Goal: Task Accomplishment & Management: Manage account settings

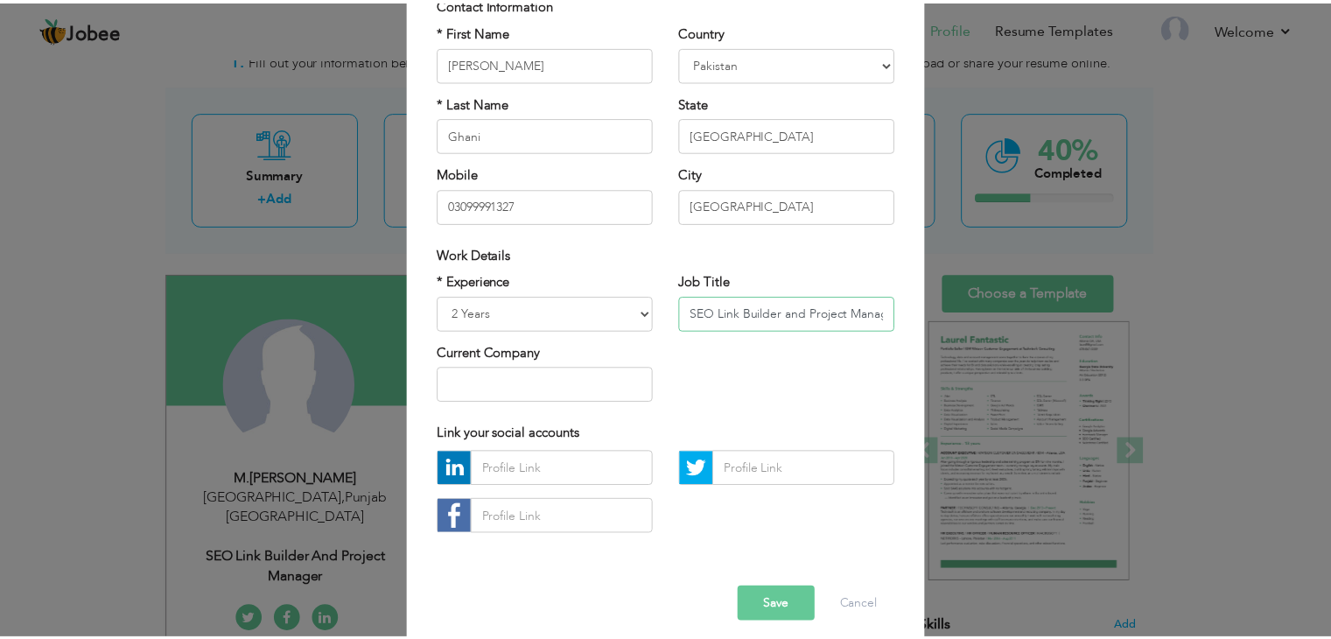
scroll to position [158, 0]
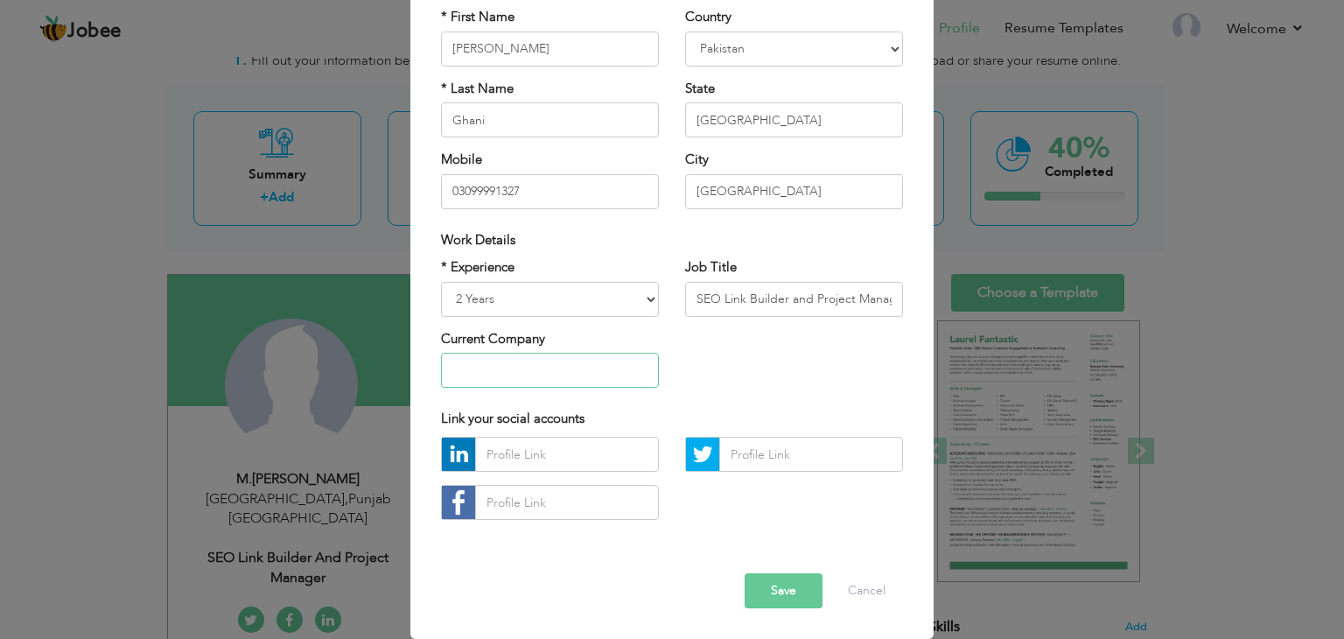
click at [561, 364] on input "text" at bounding box center [550, 370] width 218 height 35
click at [784, 596] on button "Save" at bounding box center [784, 590] width 78 height 35
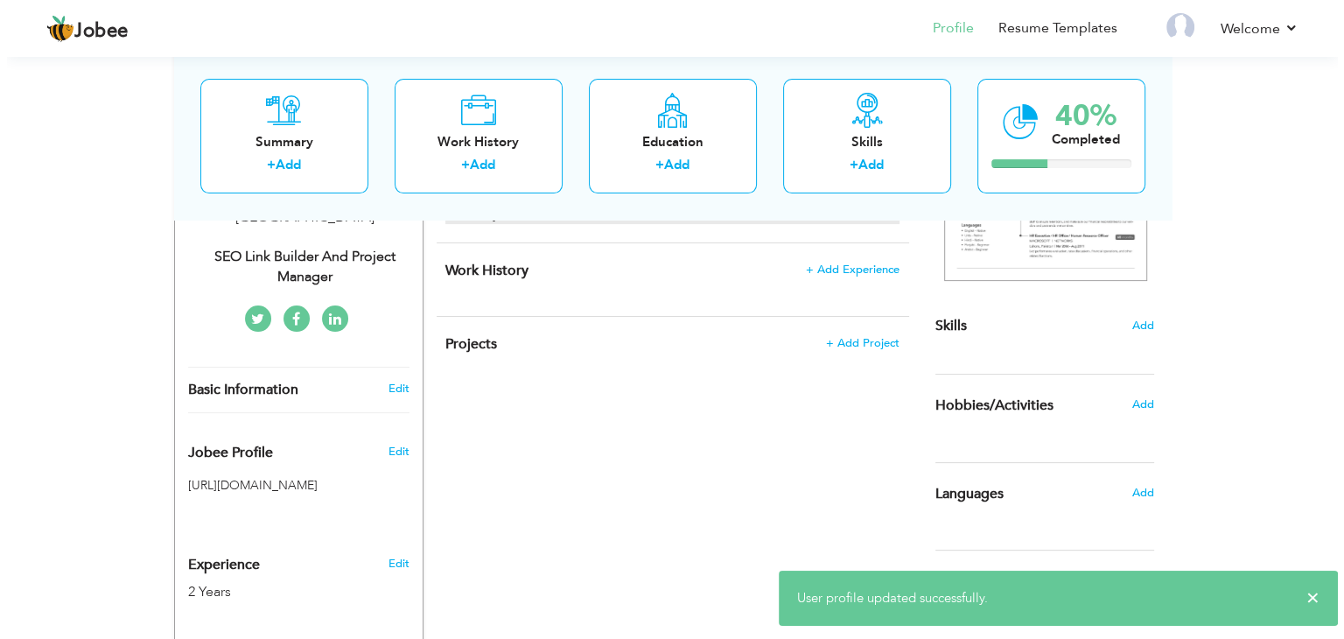
scroll to position [346, 0]
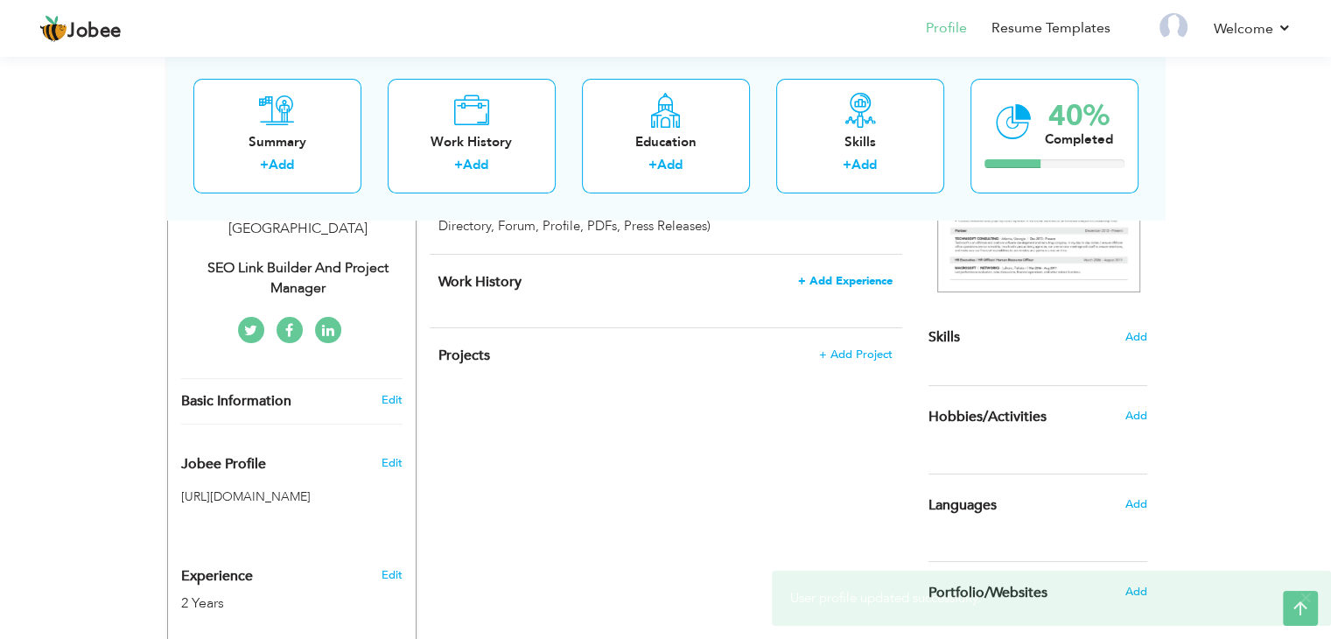
click at [859, 283] on span "+ Add Experience" at bounding box center [845, 281] width 94 height 12
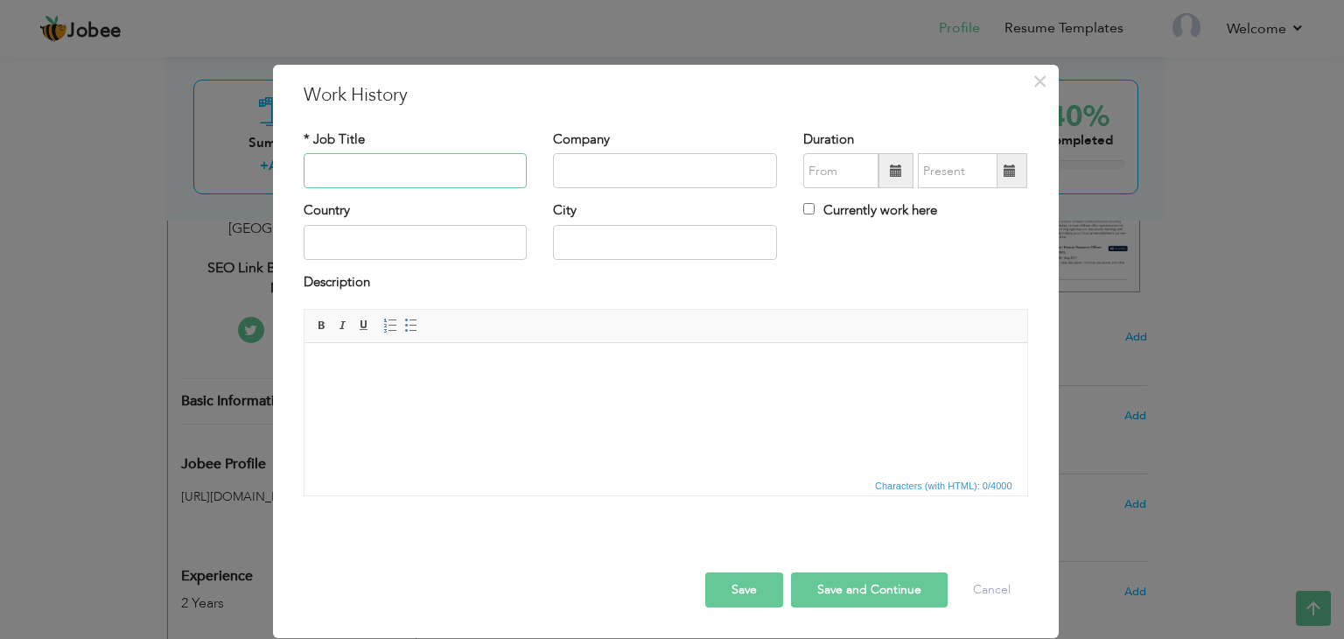
paste input "SEO Link Builder"
click at [423, 173] on input "SEO Link Builder" at bounding box center [416, 170] width 224 height 35
type input "SEO Link Builder"
click at [626, 180] on input "text" at bounding box center [665, 170] width 224 height 35
paste input "Digi Squad Solutions"
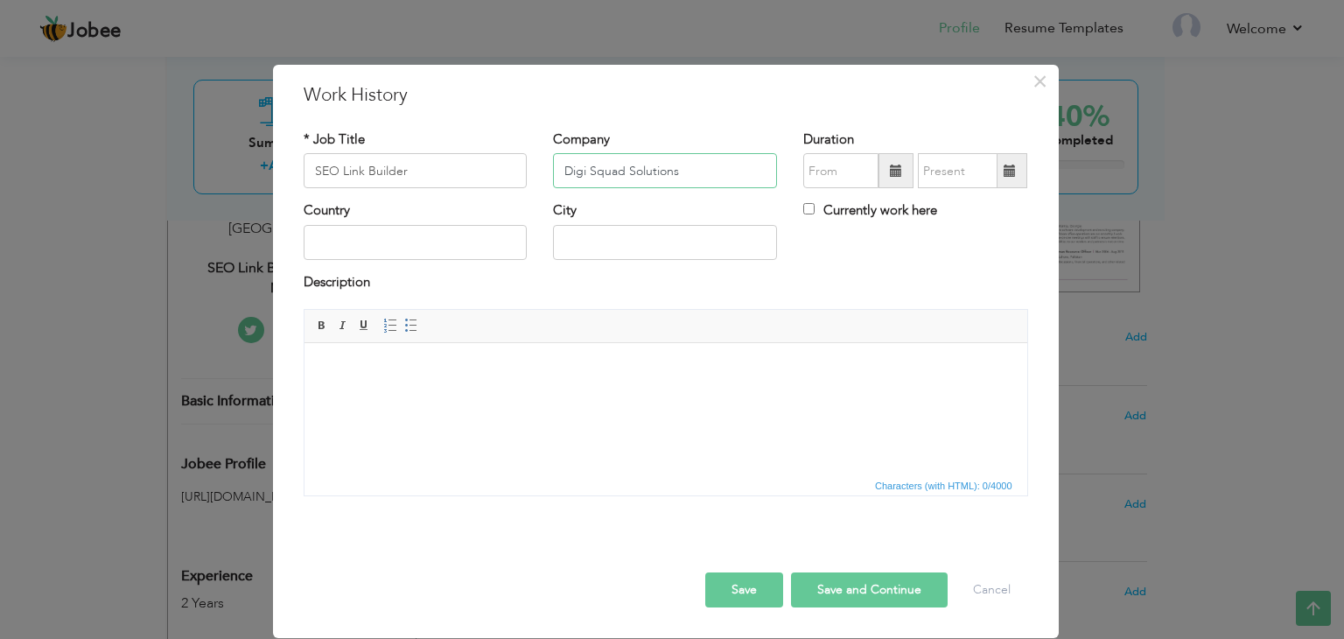
type input "Digi Squad Solutions"
click at [840, 165] on input "09/2025" at bounding box center [840, 170] width 75 height 35
click at [857, 174] on input "09/2025" at bounding box center [840, 170] width 75 height 35
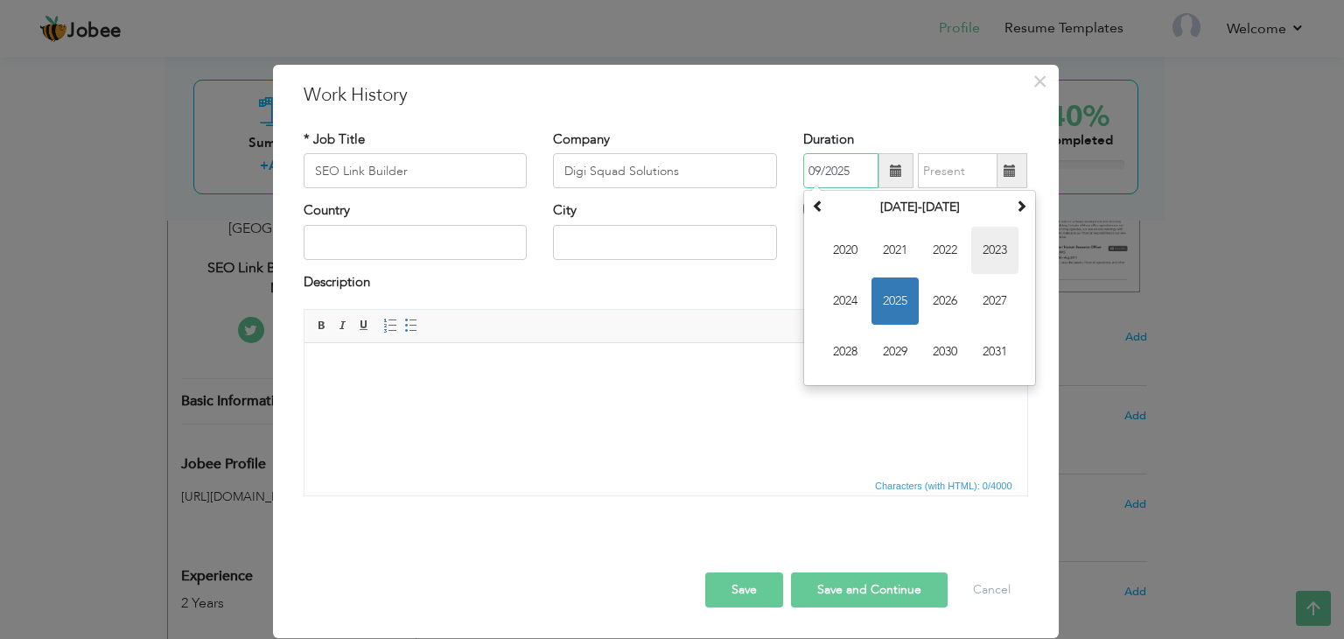
click at [994, 259] on span "2023" at bounding box center [994, 250] width 47 height 47
click at [944, 347] on span "Nov" at bounding box center [944, 351] width 47 height 47
type input "11/2023"
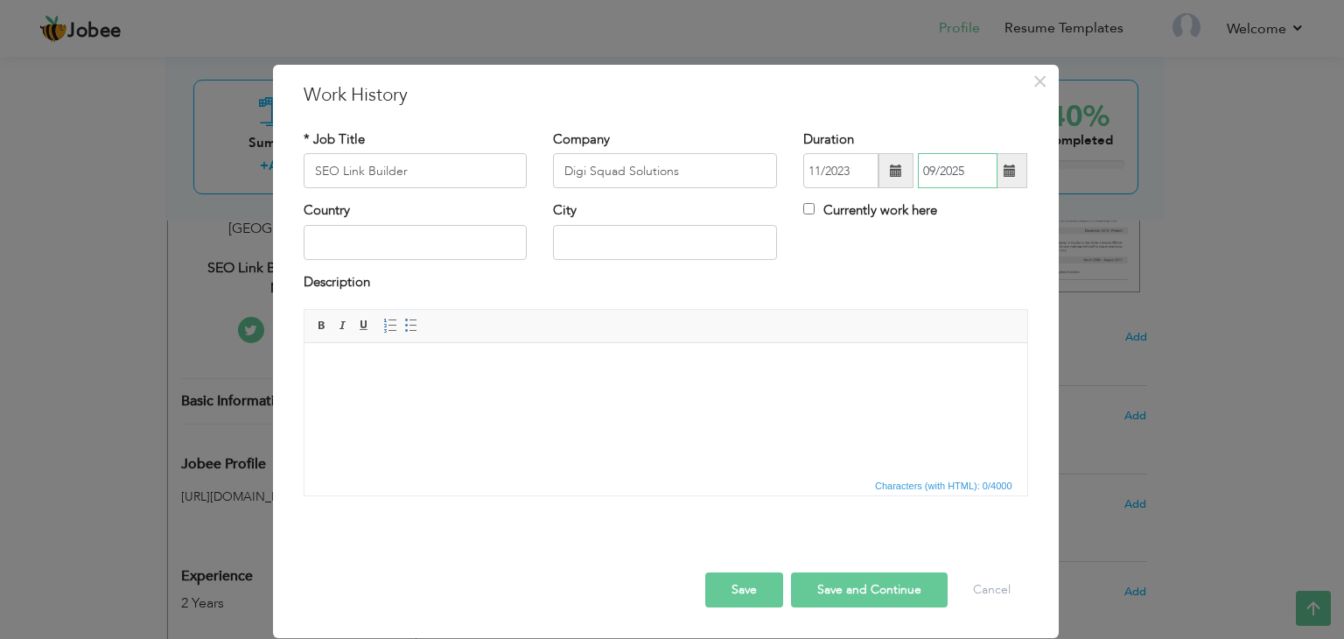
click at [961, 172] on input "09/2025" at bounding box center [958, 170] width 80 height 35
click at [974, 169] on input "09/2025" at bounding box center [958, 170] width 80 height 35
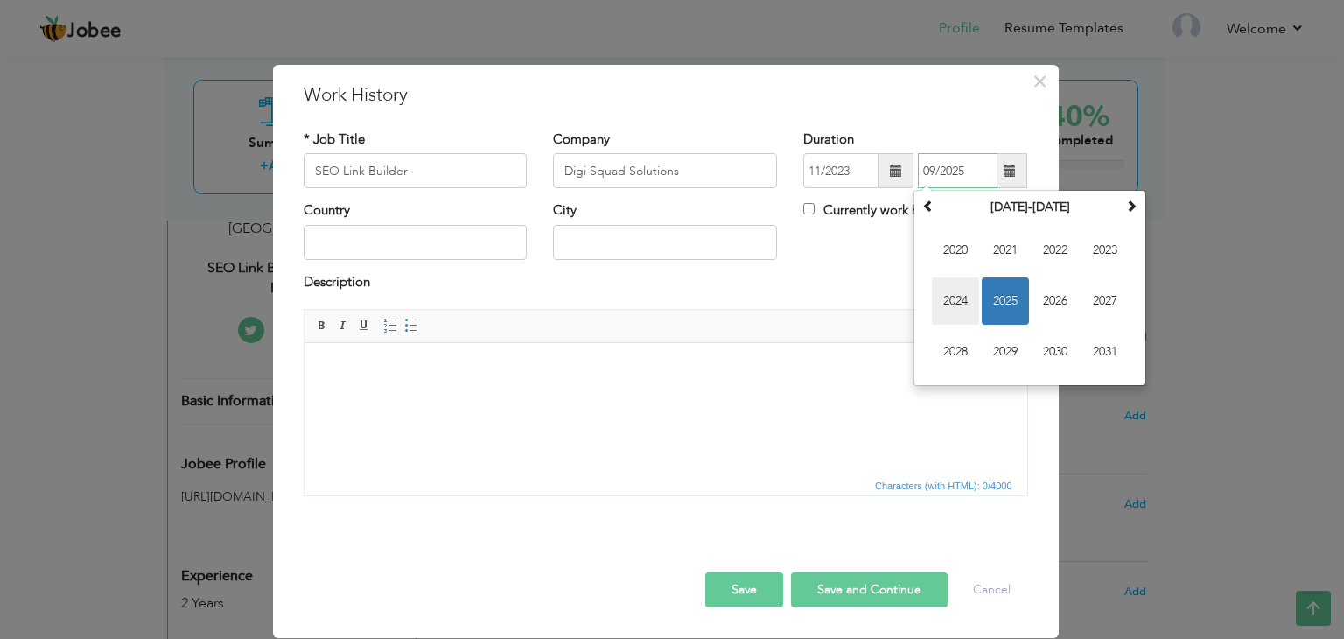
click at [972, 306] on span "2024" at bounding box center [955, 300] width 47 height 47
click at [964, 353] on span "Sep" at bounding box center [955, 351] width 47 height 47
type input "09/2024"
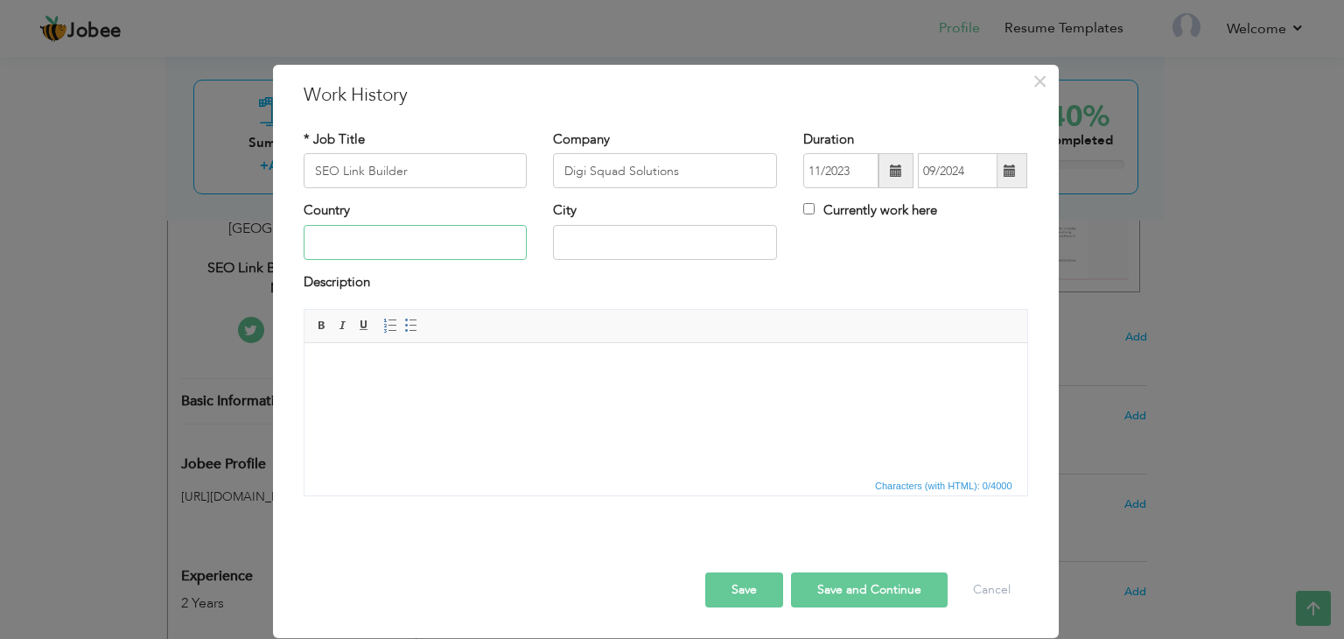
click at [437, 254] on input "text" at bounding box center [416, 242] width 224 height 35
type input "[GEOGRAPHIC_DATA]"
click at [456, 382] on html at bounding box center [665, 369] width 723 height 53
click at [715, 396] on html at bounding box center [665, 369] width 723 height 53
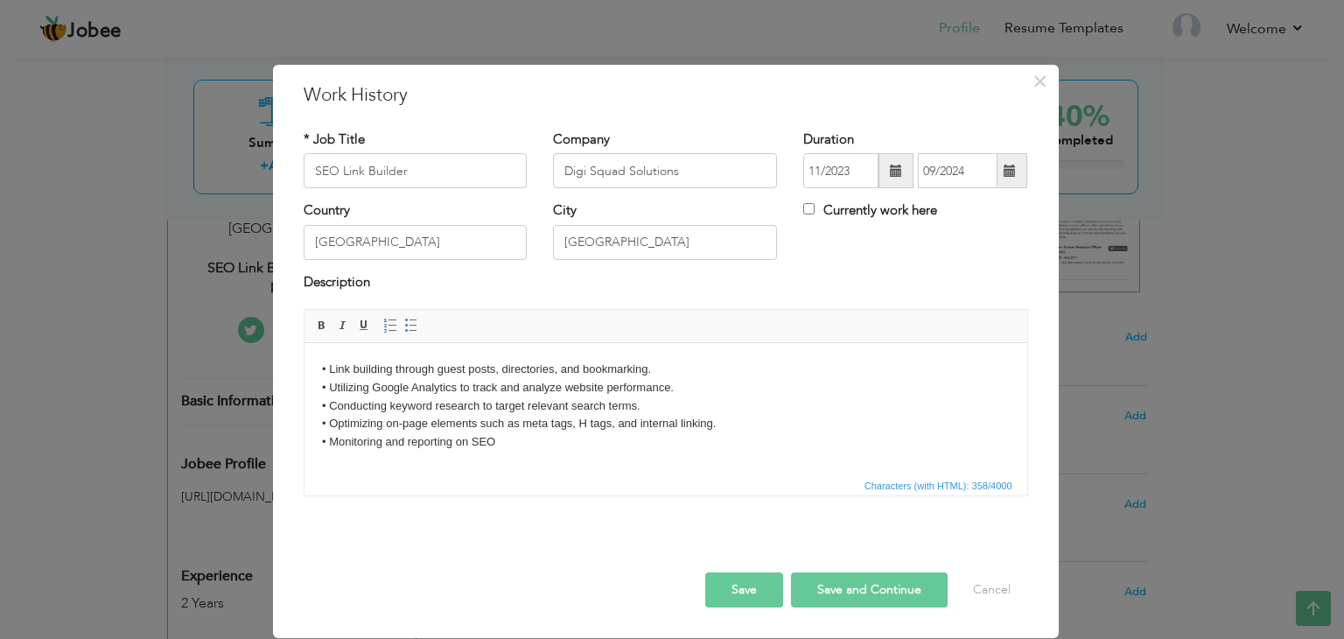
click at [745, 592] on button "Save" at bounding box center [744, 589] width 78 height 35
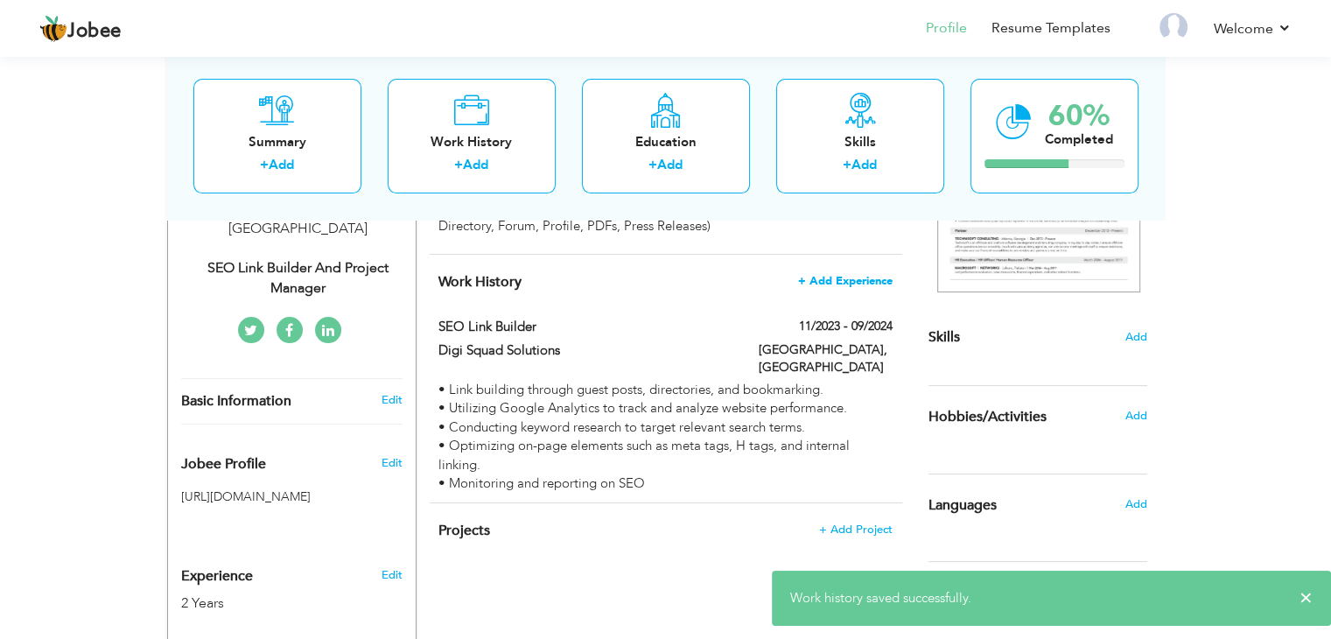
click at [845, 276] on span "+ Add Experience" at bounding box center [845, 281] width 94 height 12
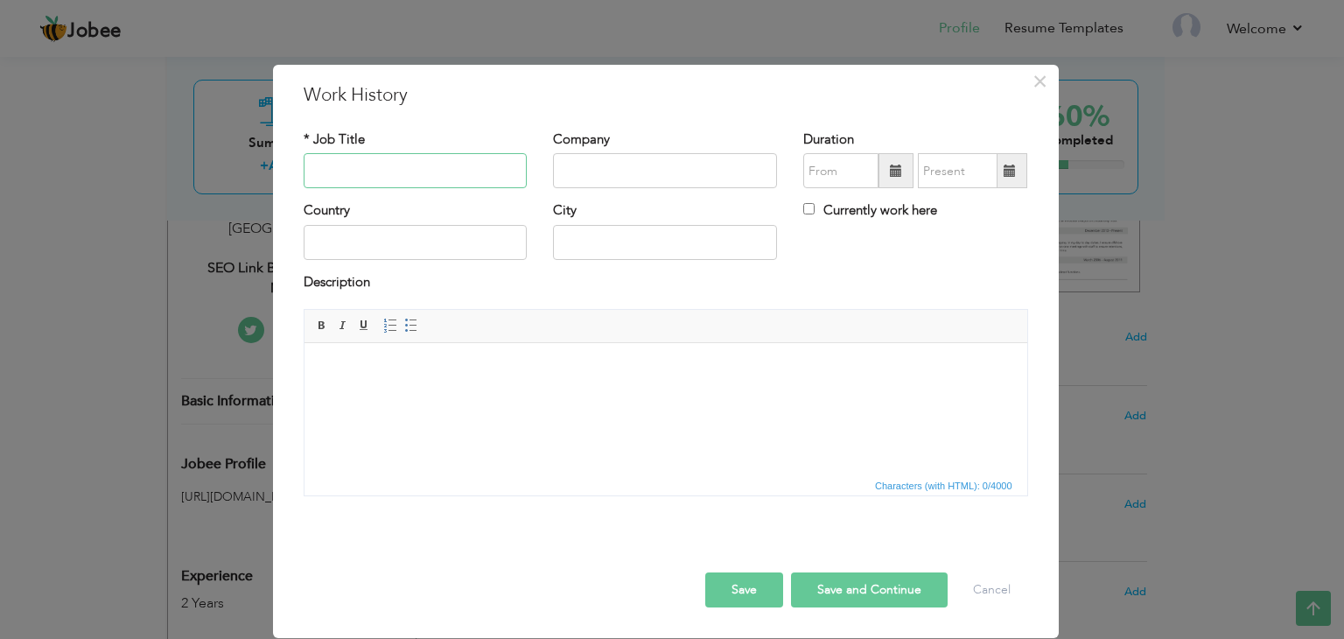
paste input "SEO Expert"
type input "SEO Expert"
click at [658, 170] on input "text" at bounding box center [665, 170] width 224 height 35
paste input "Quick Business Help"
type input "Quick Business Help"
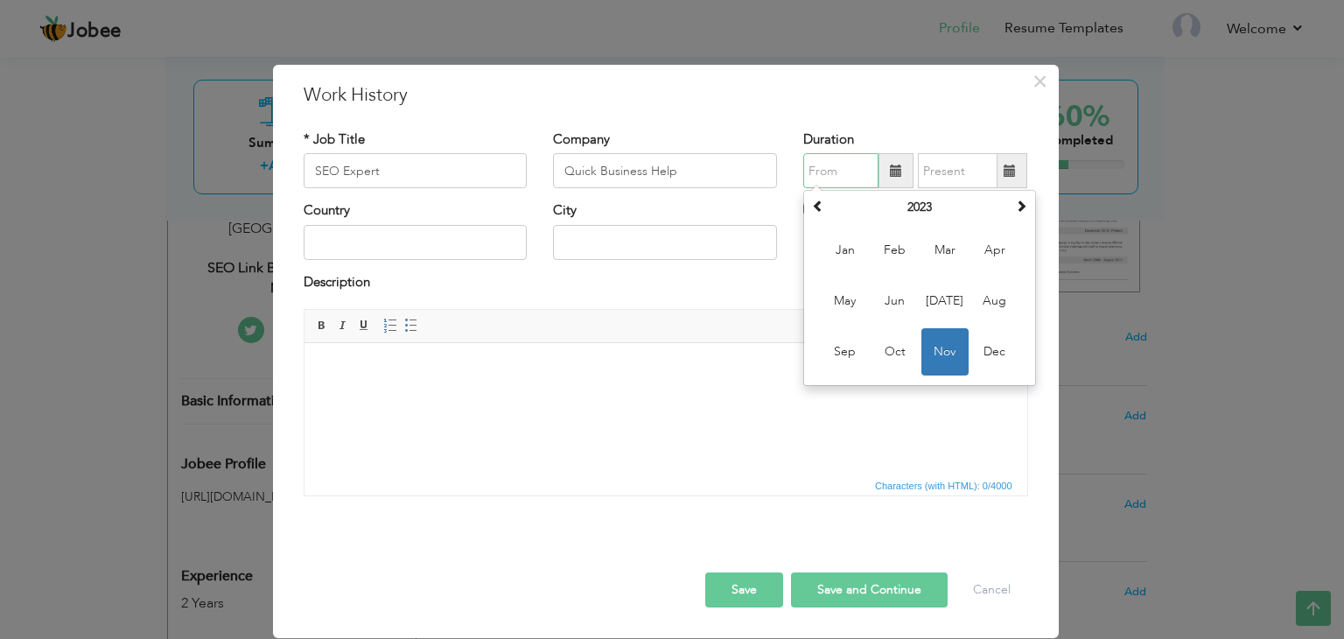
click at [833, 174] on input "text" at bounding box center [840, 170] width 75 height 35
click at [850, 171] on input "text" at bounding box center [840, 170] width 75 height 35
click at [861, 348] on span "Sep" at bounding box center [844, 351] width 47 height 47
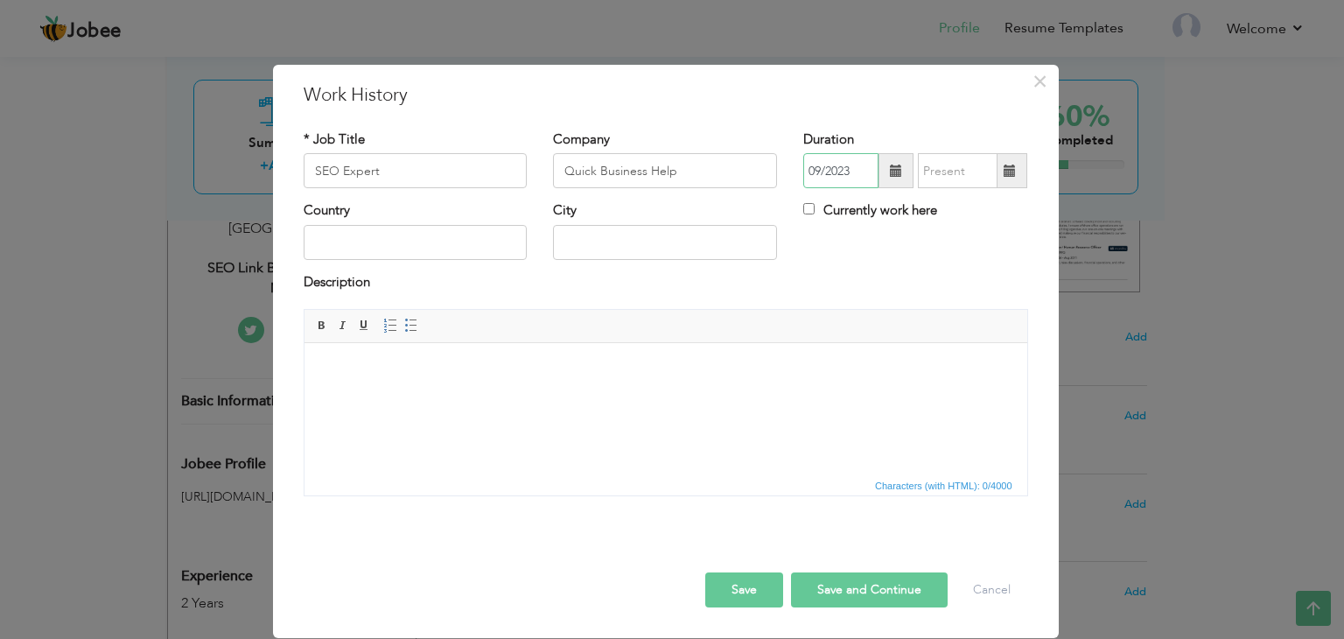
click at [858, 166] on input "09/2023" at bounding box center [840, 170] width 75 height 35
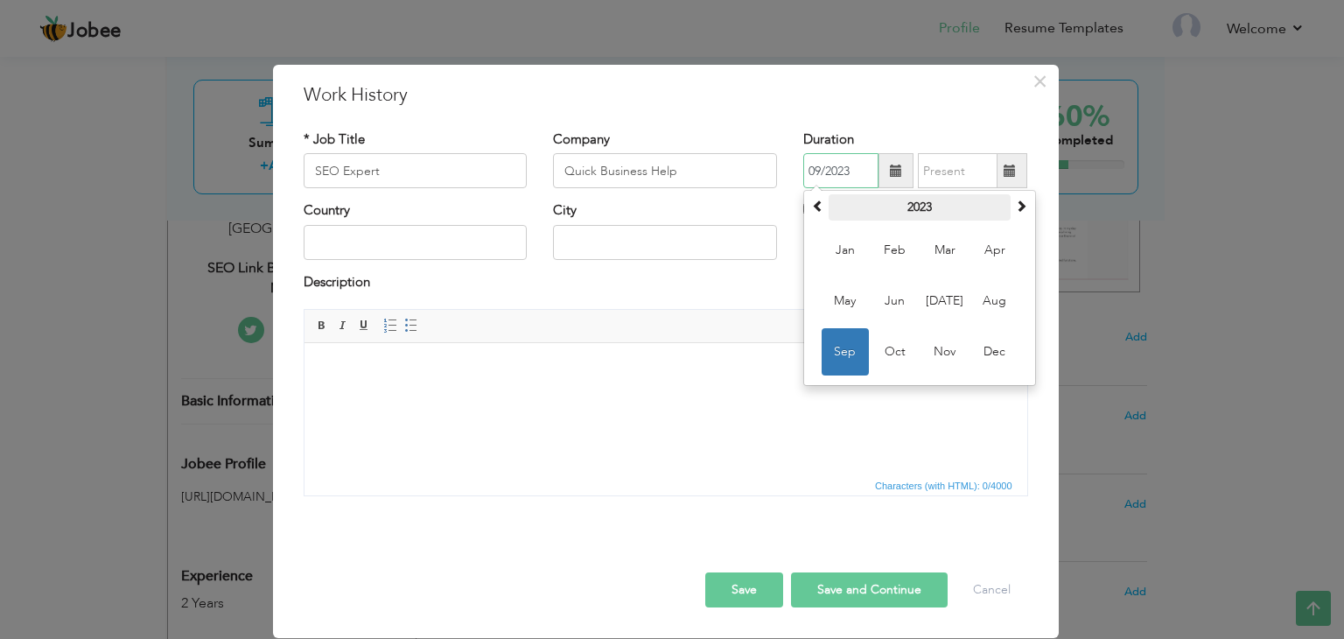
click at [920, 217] on th "2023" at bounding box center [919, 207] width 182 height 26
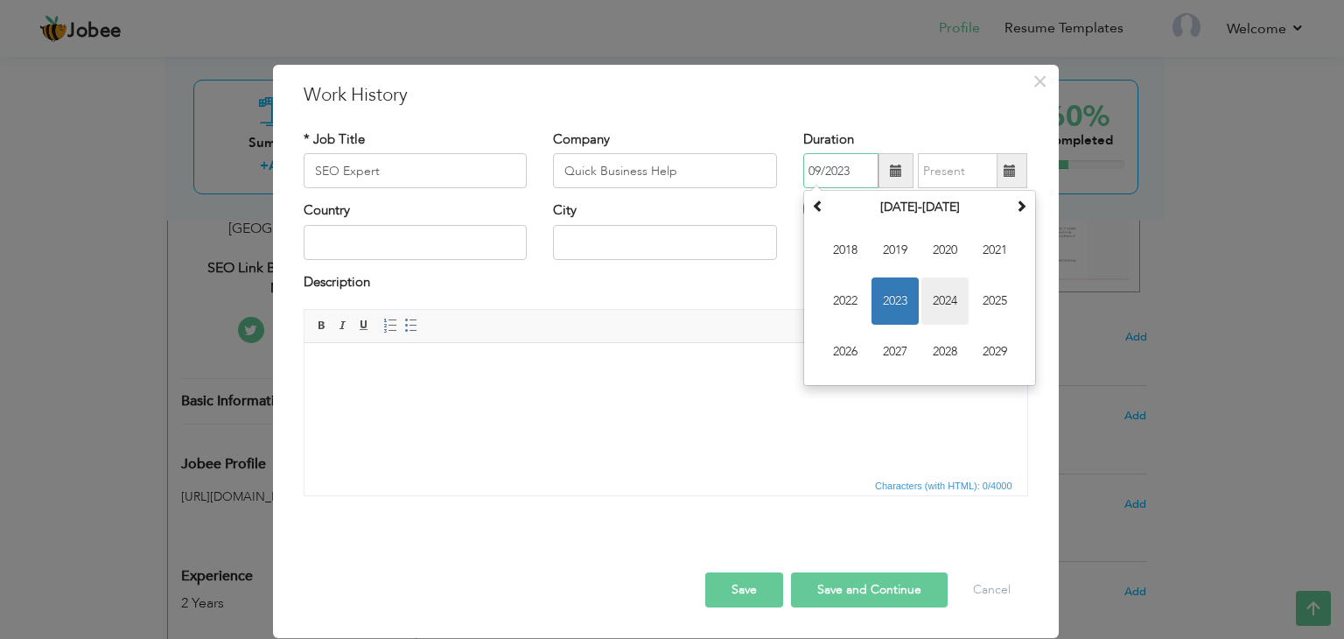
click at [936, 317] on span "2024" at bounding box center [944, 300] width 47 height 47
click at [855, 348] on span "Sep" at bounding box center [844, 351] width 47 height 47
type input "09/2024"
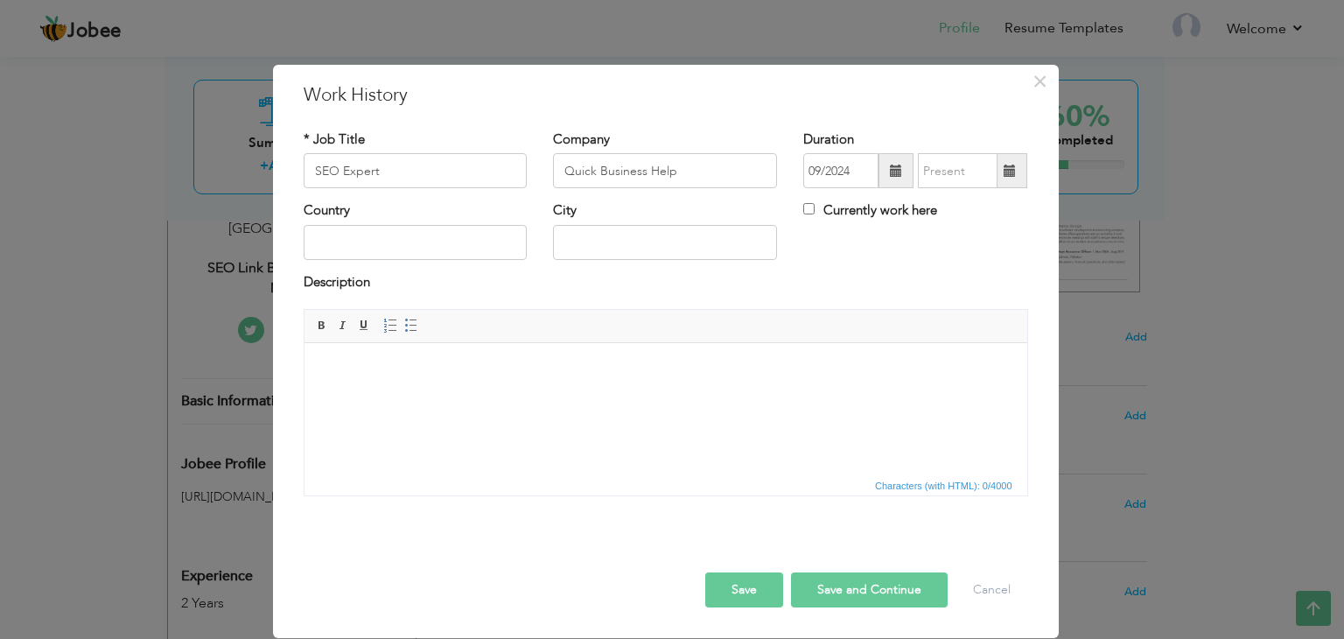
click at [867, 206] on label "Currently work here" at bounding box center [870, 210] width 134 height 18
click at [814, 206] on input "Currently work here" at bounding box center [808, 208] width 11 height 11
checkbox input "true"
click at [480, 246] on input "text" at bounding box center [416, 242] width 224 height 35
type input "[GEOGRAPHIC_DATA]"
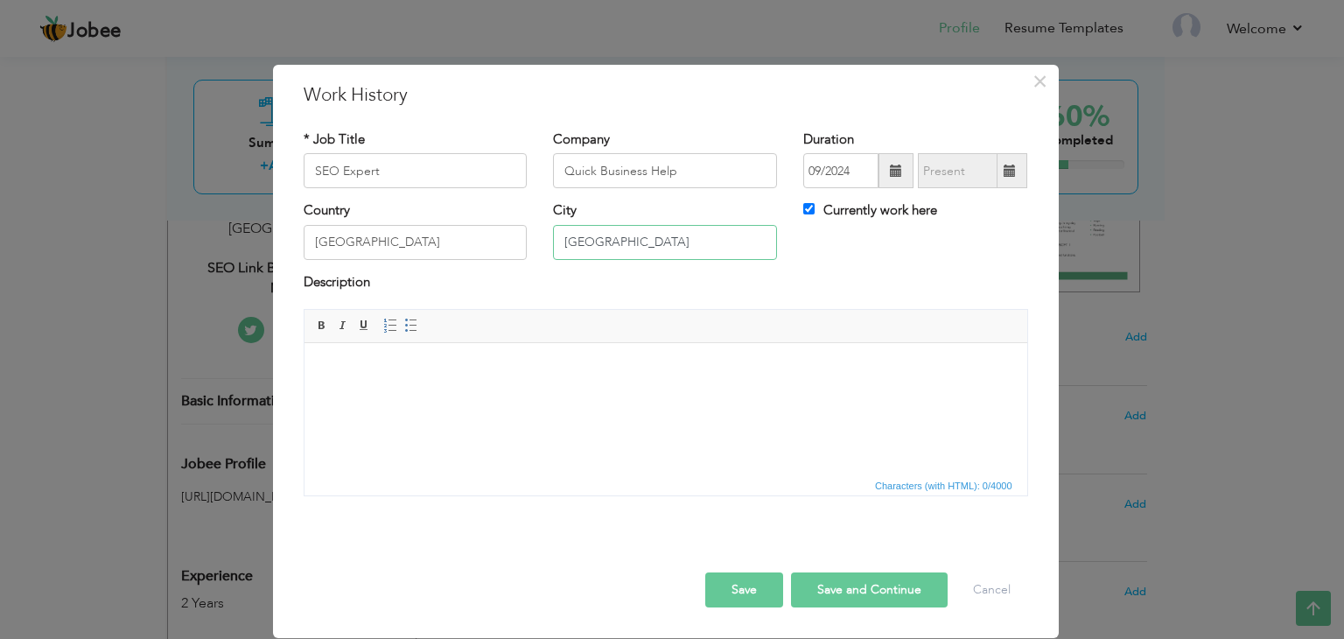
type input "[GEOGRAPHIC_DATA]"
click at [464, 363] on body at bounding box center [665, 369] width 688 height 18
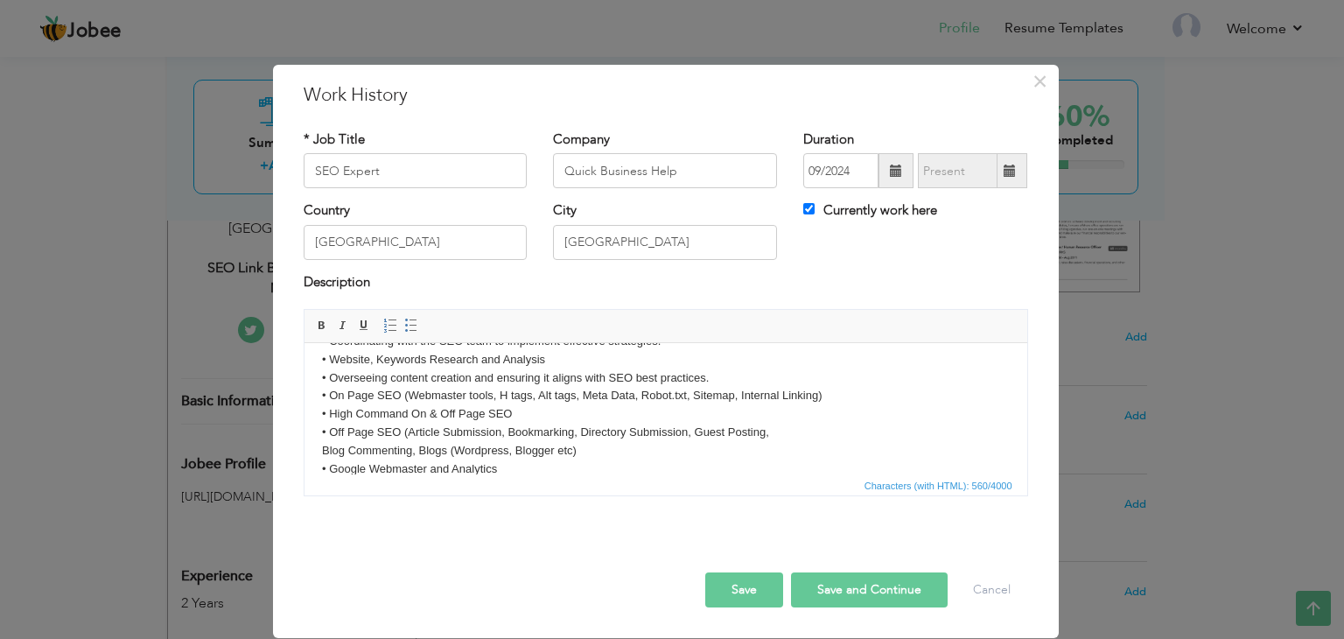
scroll to position [49, 0]
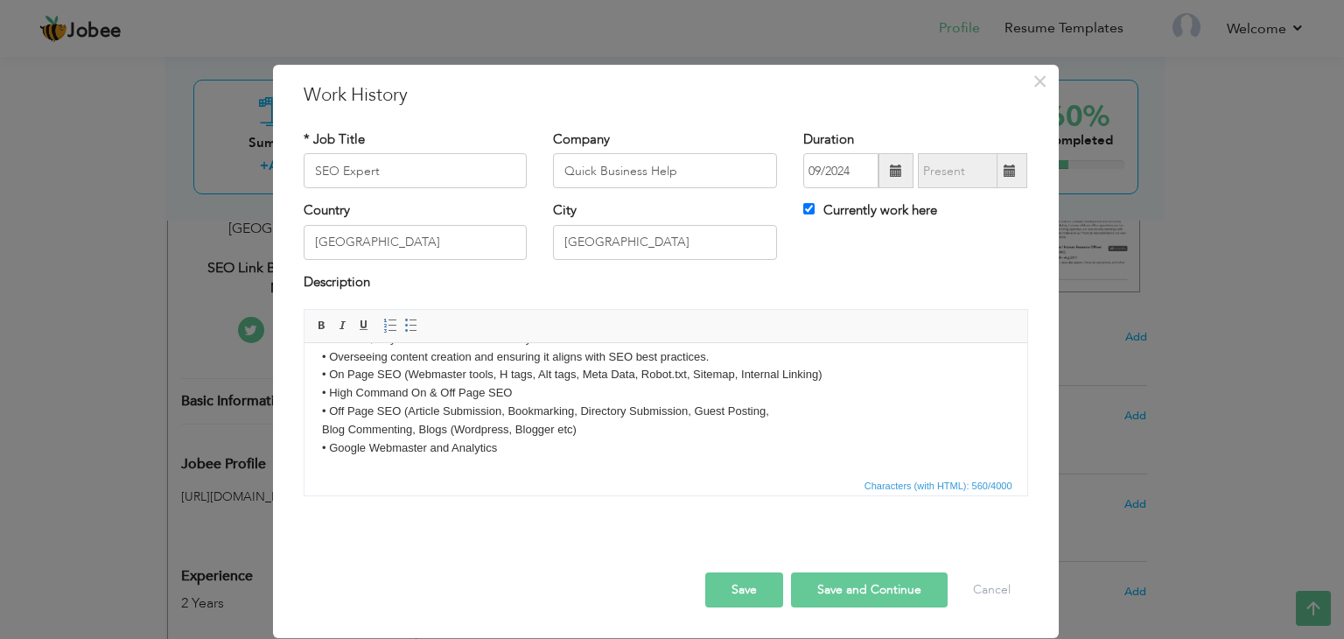
click at [742, 586] on button "Save" at bounding box center [744, 589] width 78 height 35
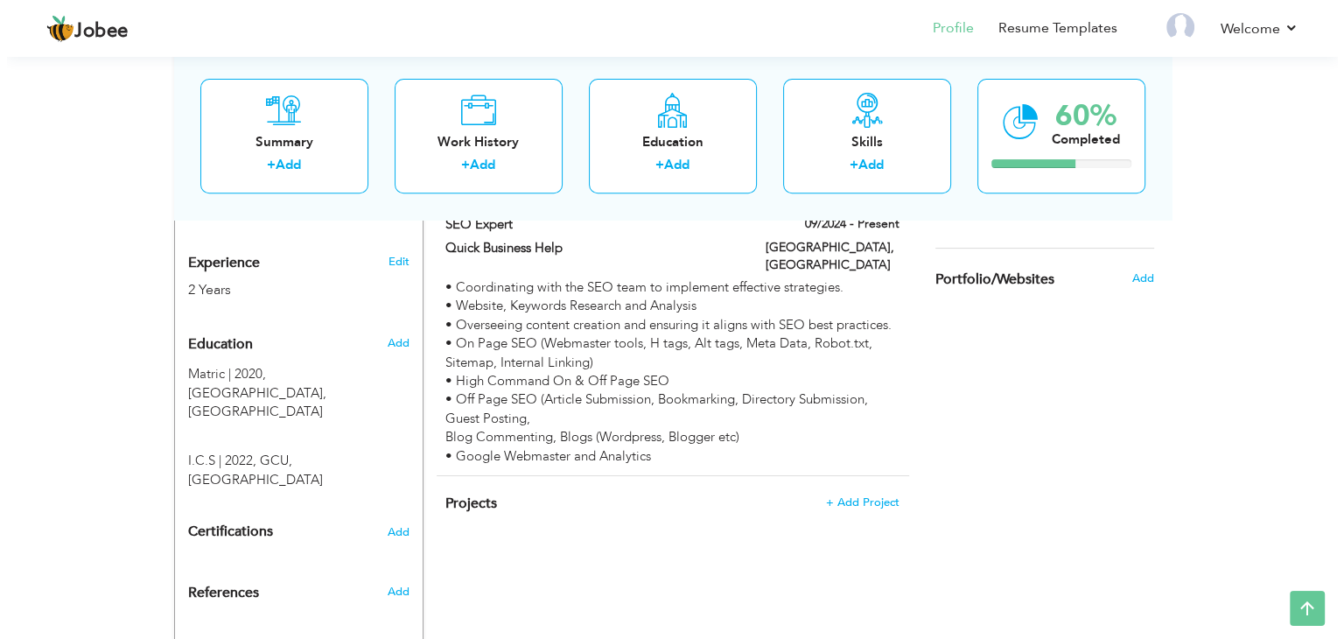
scroll to position [668, 0]
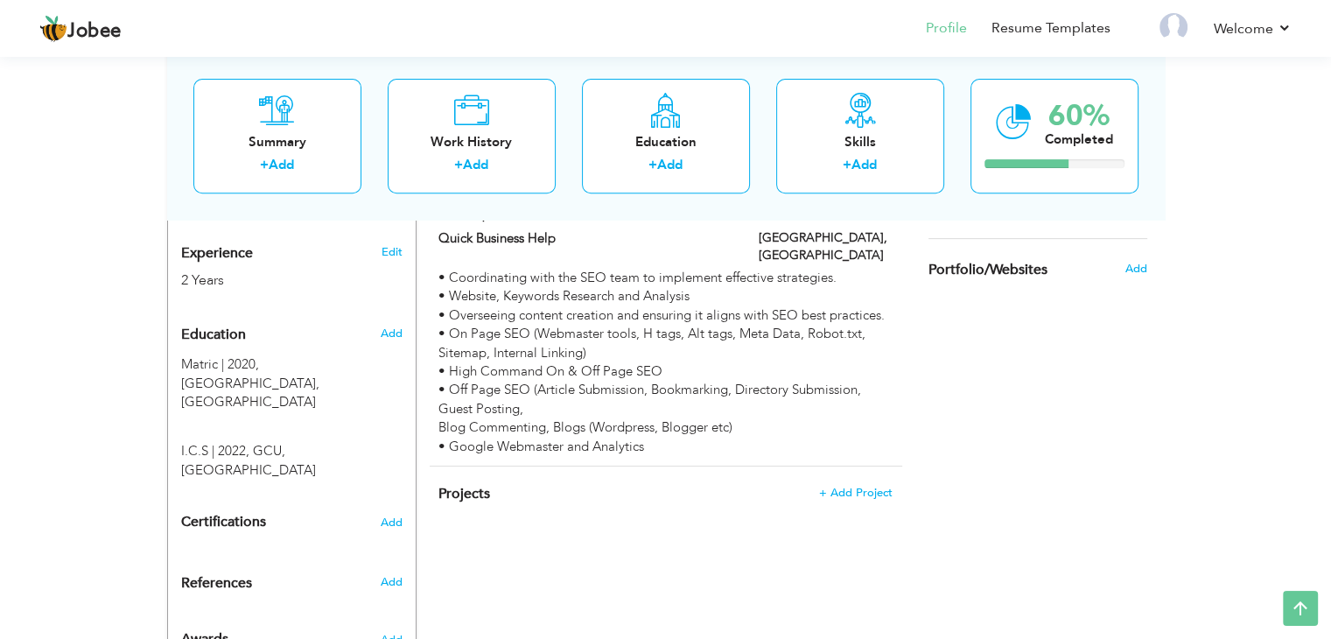
click at [853, 485] on h4 "Projects + Add Project" at bounding box center [664, 493] width 453 height 17
click at [854, 486] on span "+ Add Project" at bounding box center [855, 492] width 74 height 12
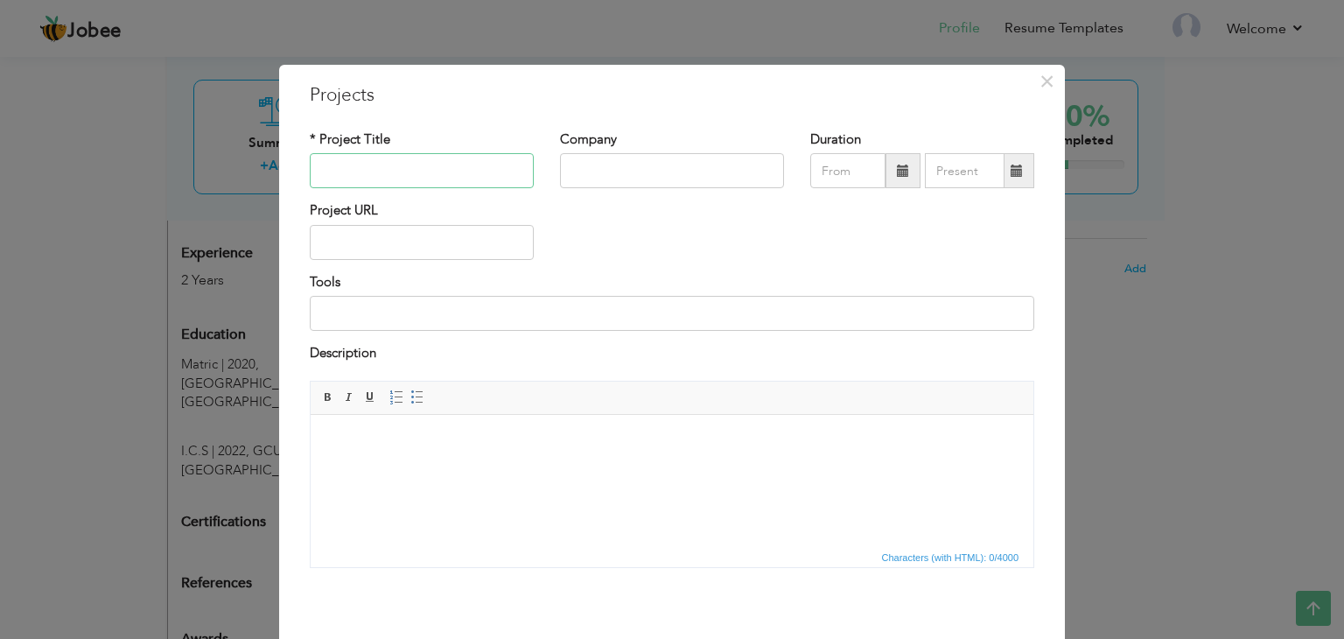
paste input "Mintaccountax"
type input "Mintaccountax"
click at [598, 172] on input "text" at bounding box center [672, 170] width 224 height 35
paste input "QBH"
type input "QBH"
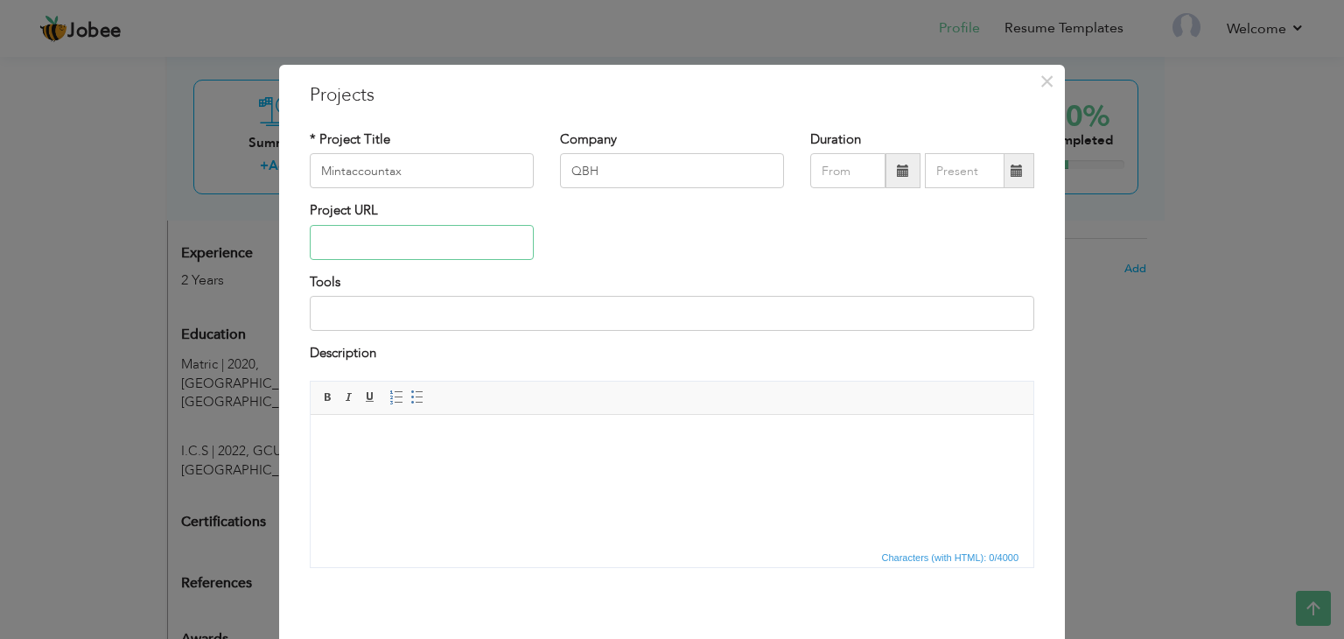
click at [472, 250] on input "text" at bounding box center [422, 242] width 224 height 35
paste input "[URL][DOMAIN_NAME]"
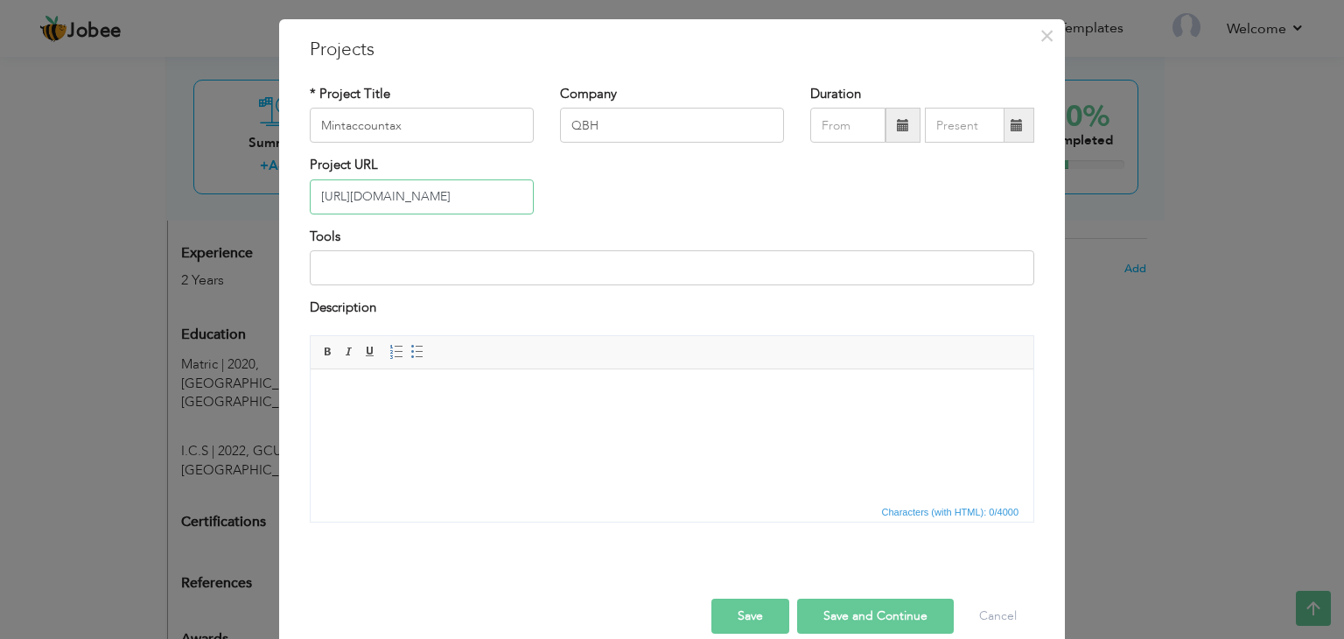
scroll to position [70, 0]
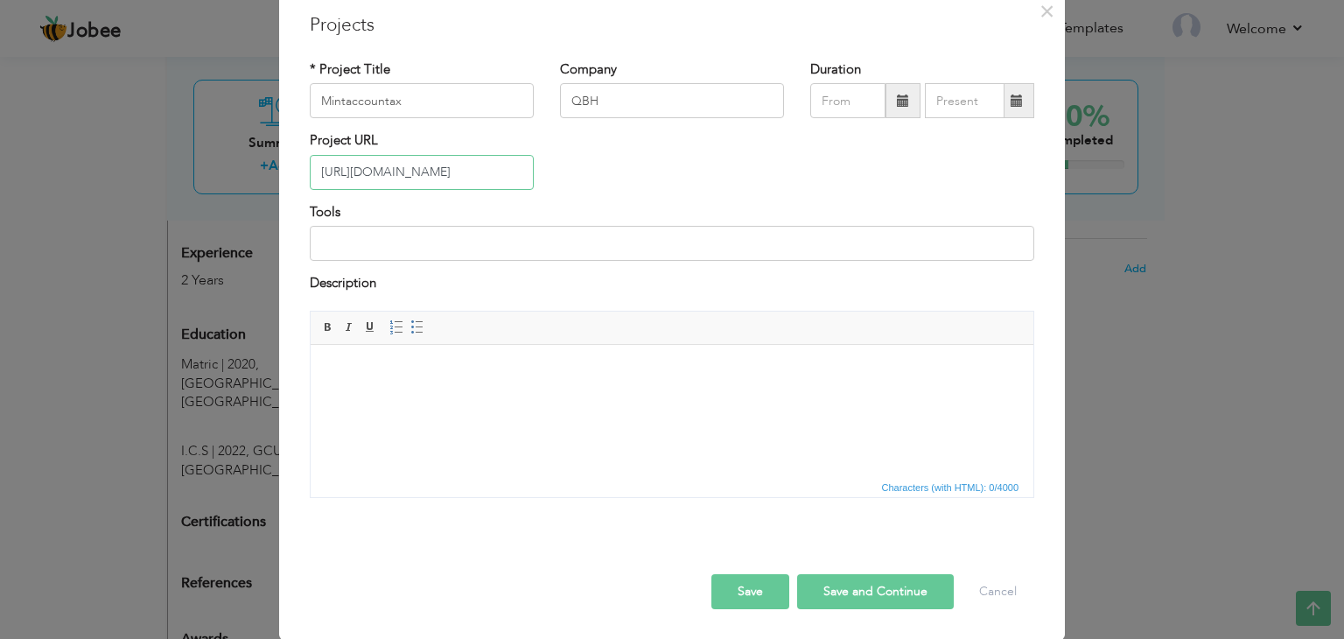
type input "[URL][DOMAIN_NAME]"
click at [828, 591] on button "Save and Continue" at bounding box center [875, 591] width 157 height 35
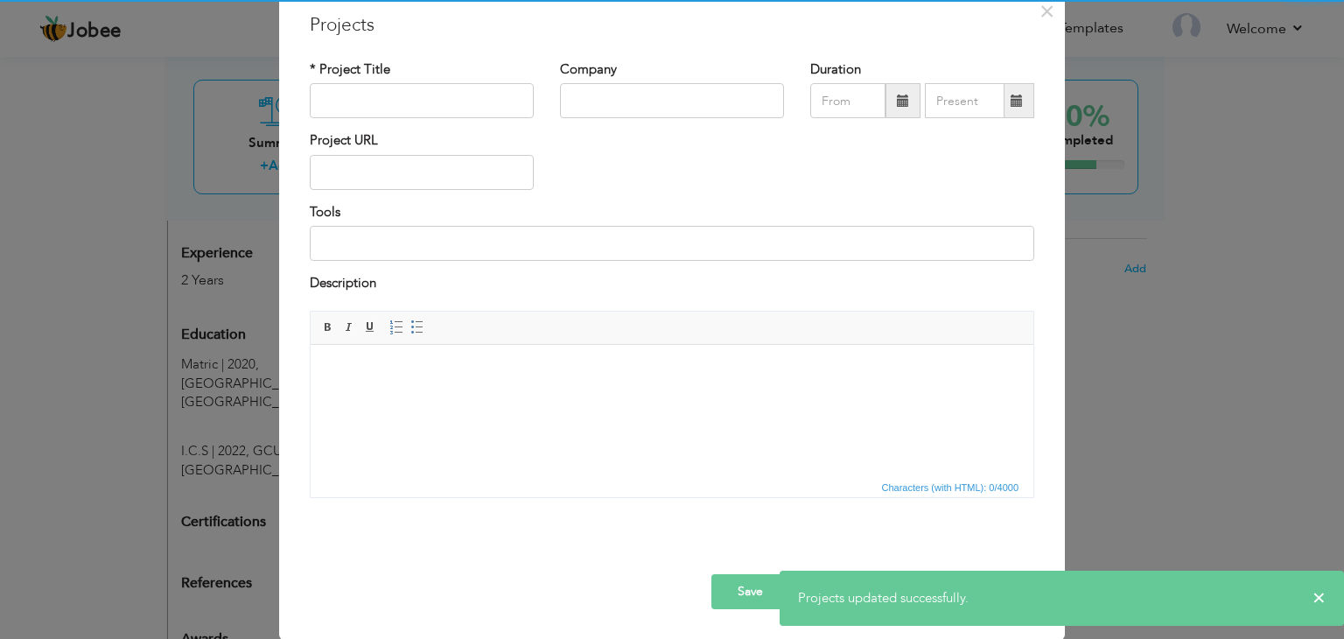
scroll to position [0, 0]
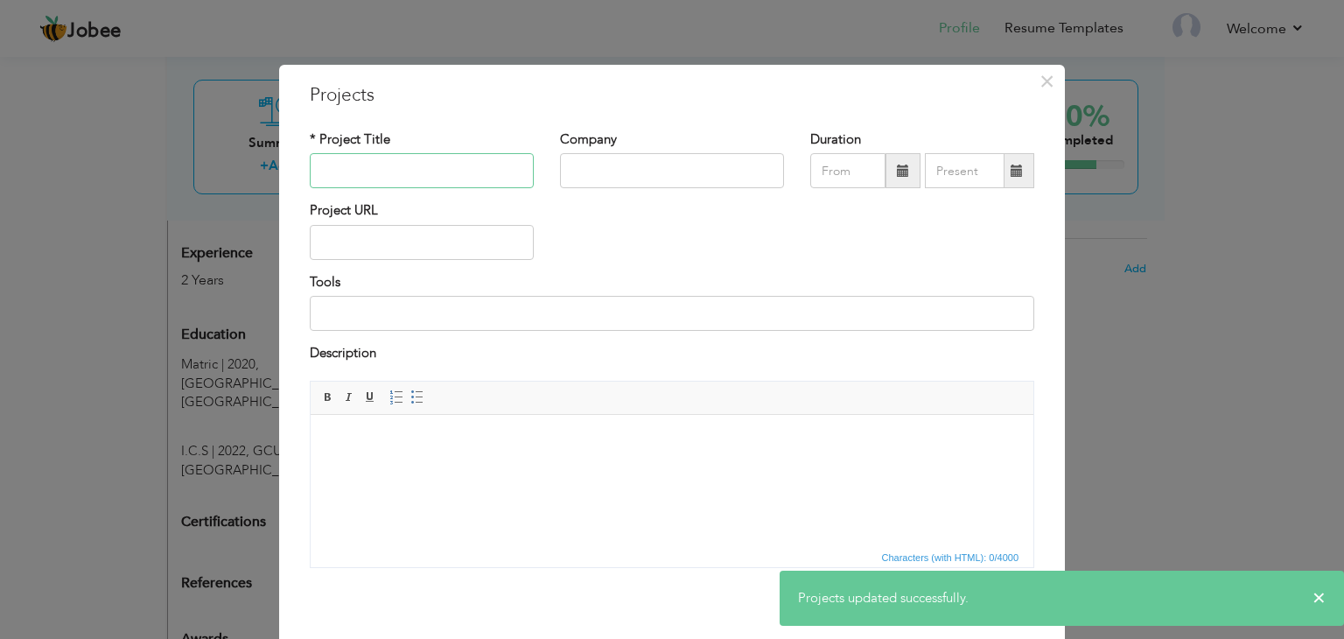
click at [430, 169] on input "text" at bounding box center [422, 170] width 224 height 35
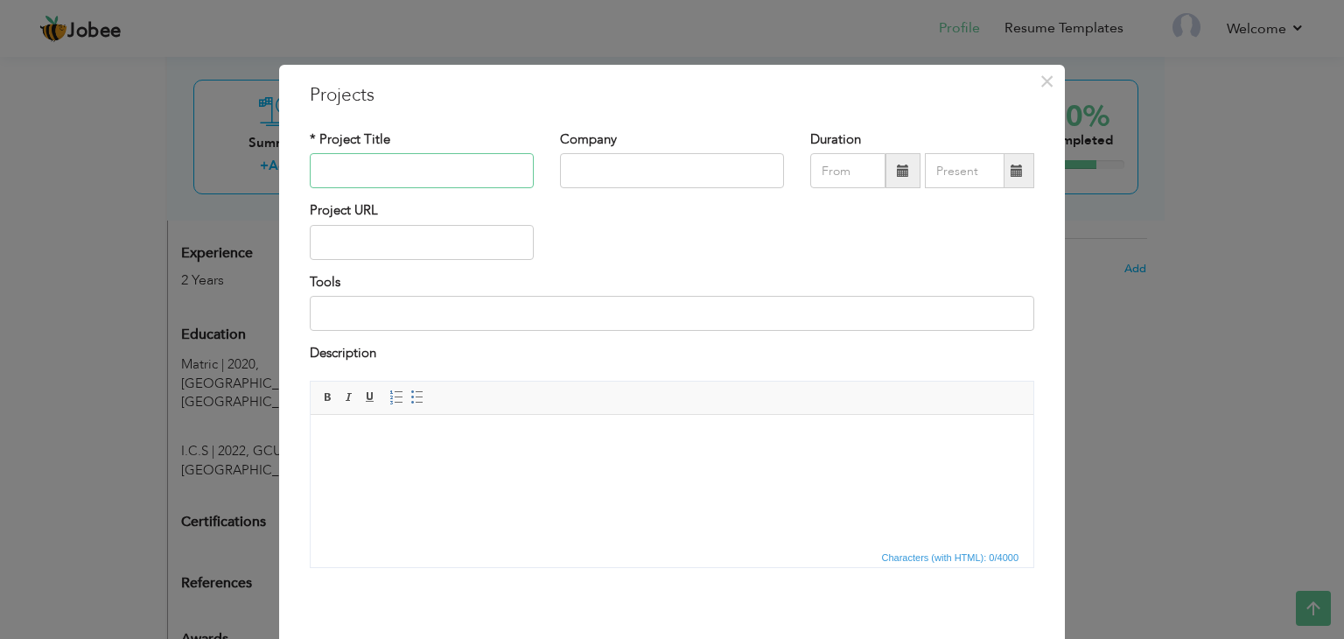
paste input "[URL][DOMAIN_NAME]"
type input "[URL][DOMAIN_NAME]"
paste input "[URL][DOMAIN_NAME]"
type input "CustomBoxesPlace"
type input "QBH"
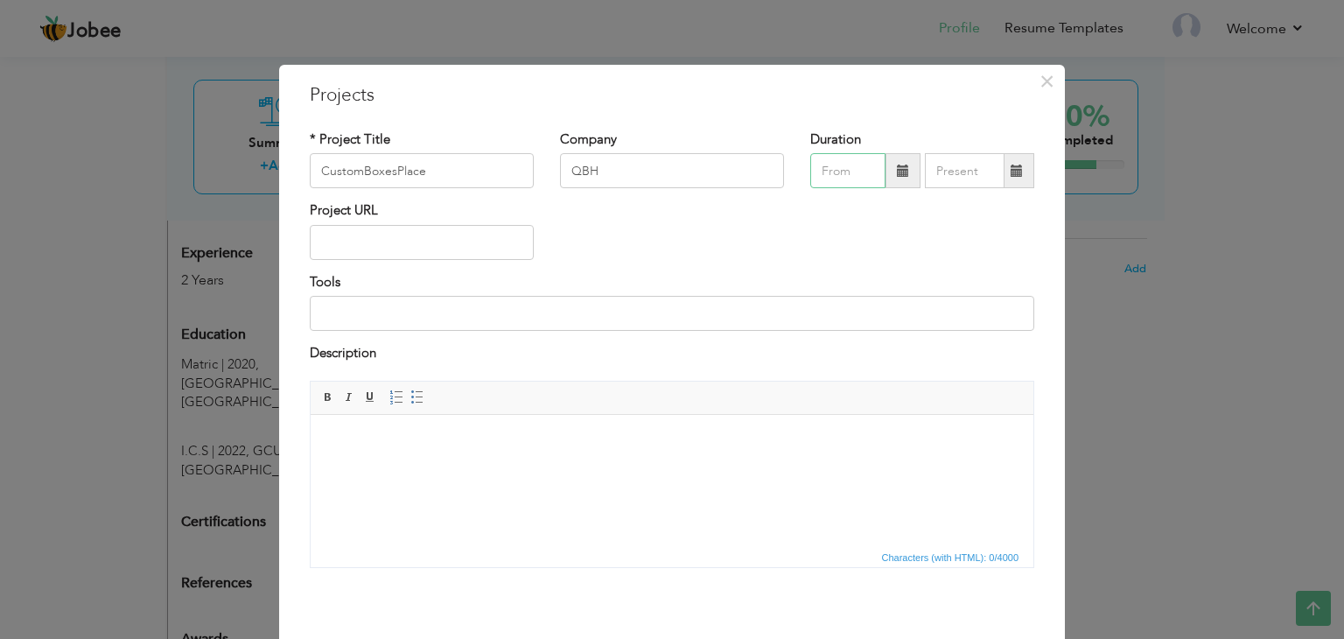
type input "09/2025"
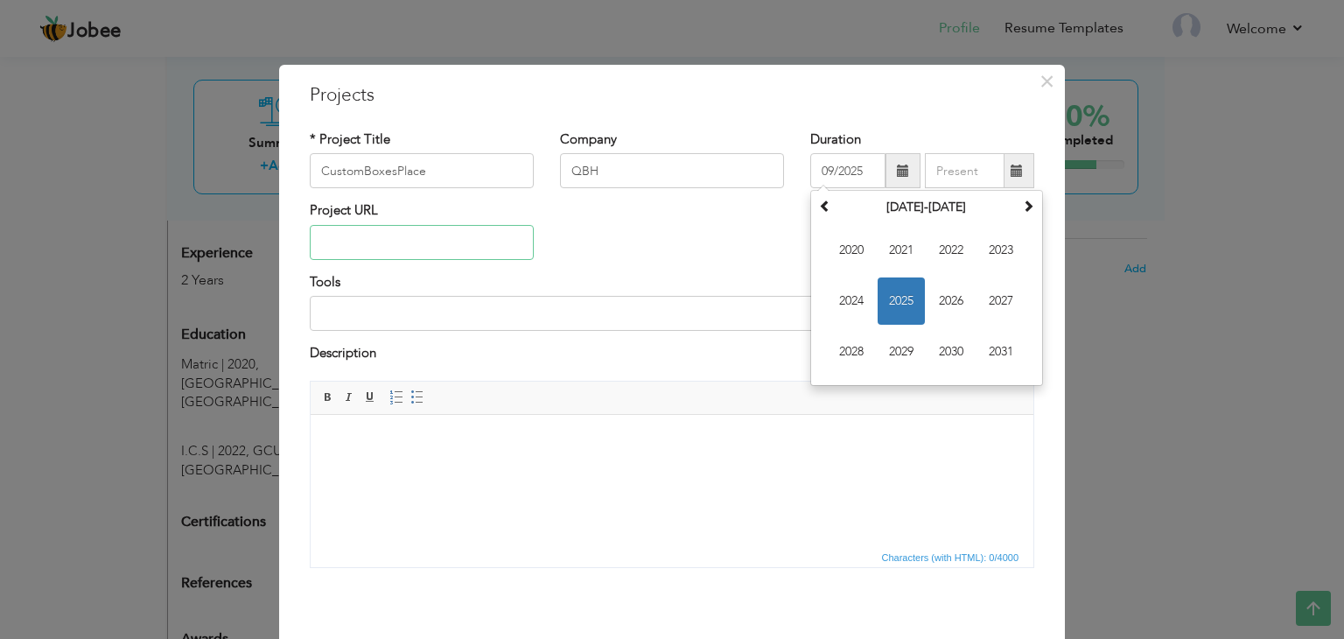
click at [440, 255] on input "text" at bounding box center [422, 242] width 224 height 35
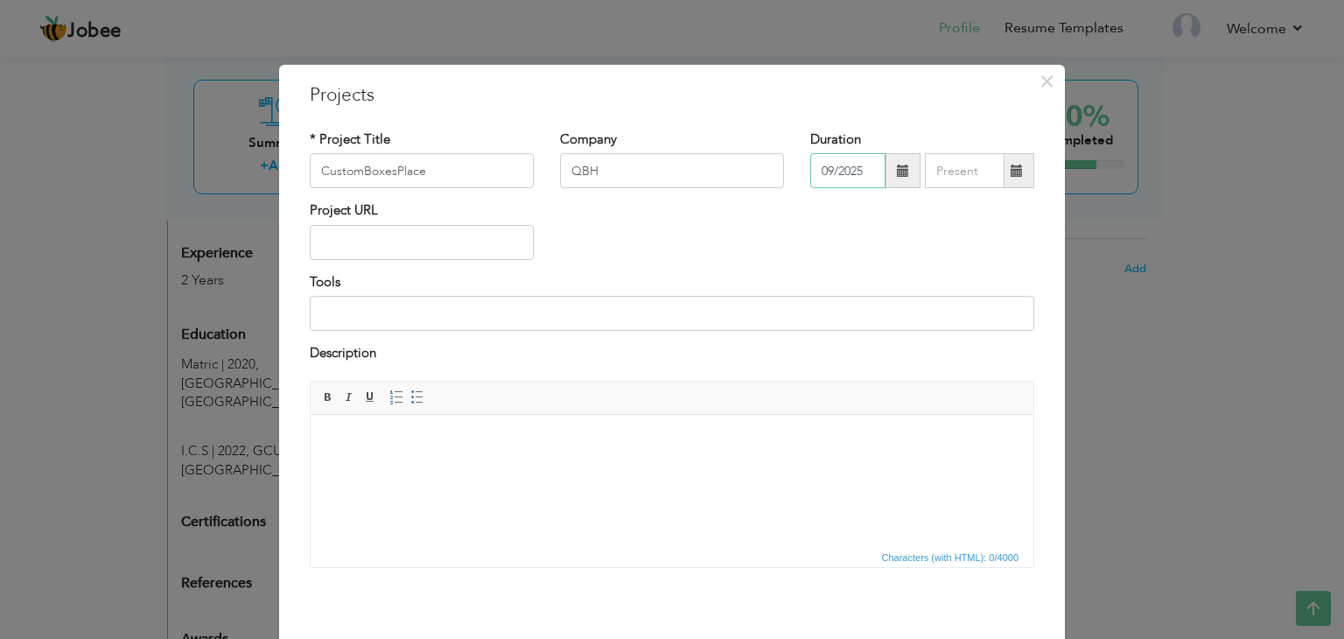
click at [843, 179] on input "09/2025" at bounding box center [847, 170] width 75 height 35
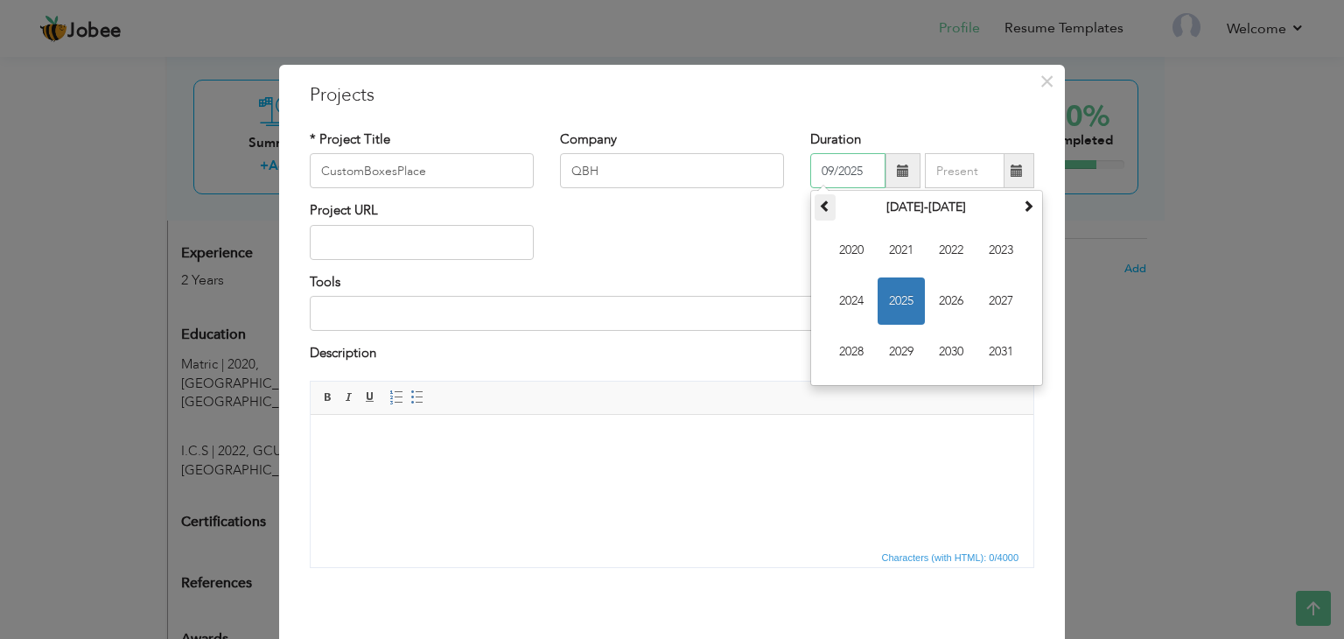
click at [822, 202] on span at bounding box center [825, 205] width 12 height 12
click at [733, 238] on div "Project URL" at bounding box center [672, 236] width 751 height 71
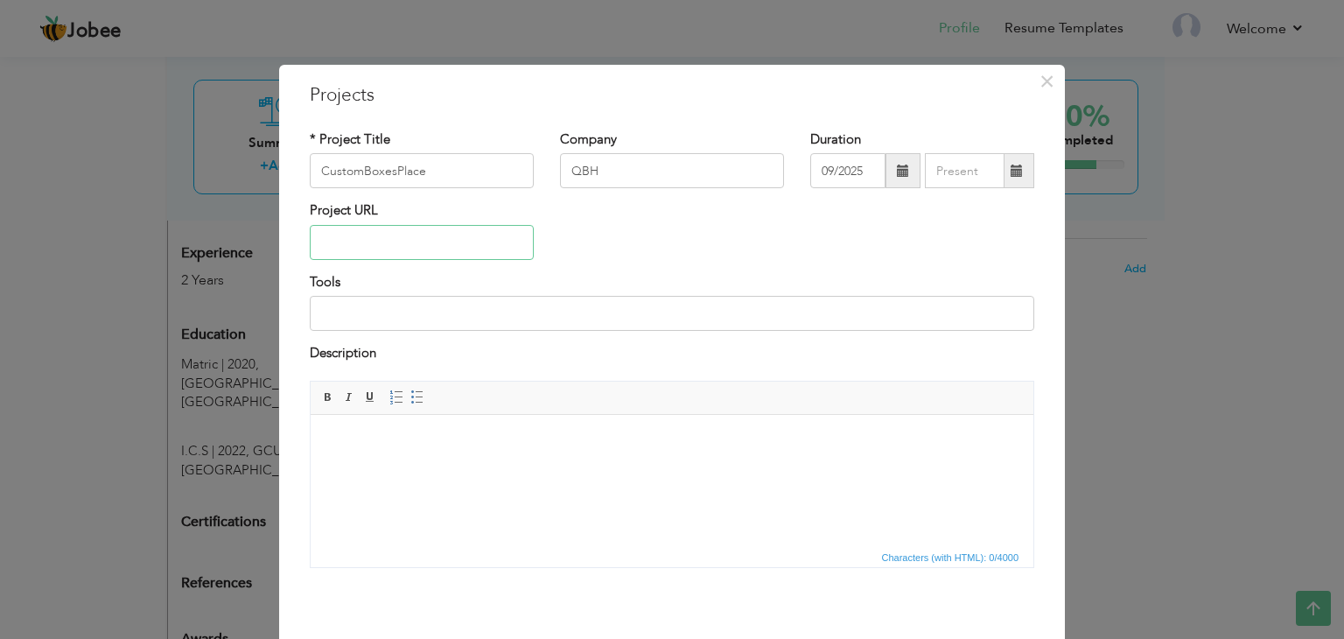
click at [465, 239] on input "text" at bounding box center [422, 242] width 224 height 35
paste input "[URL][DOMAIN_NAME]"
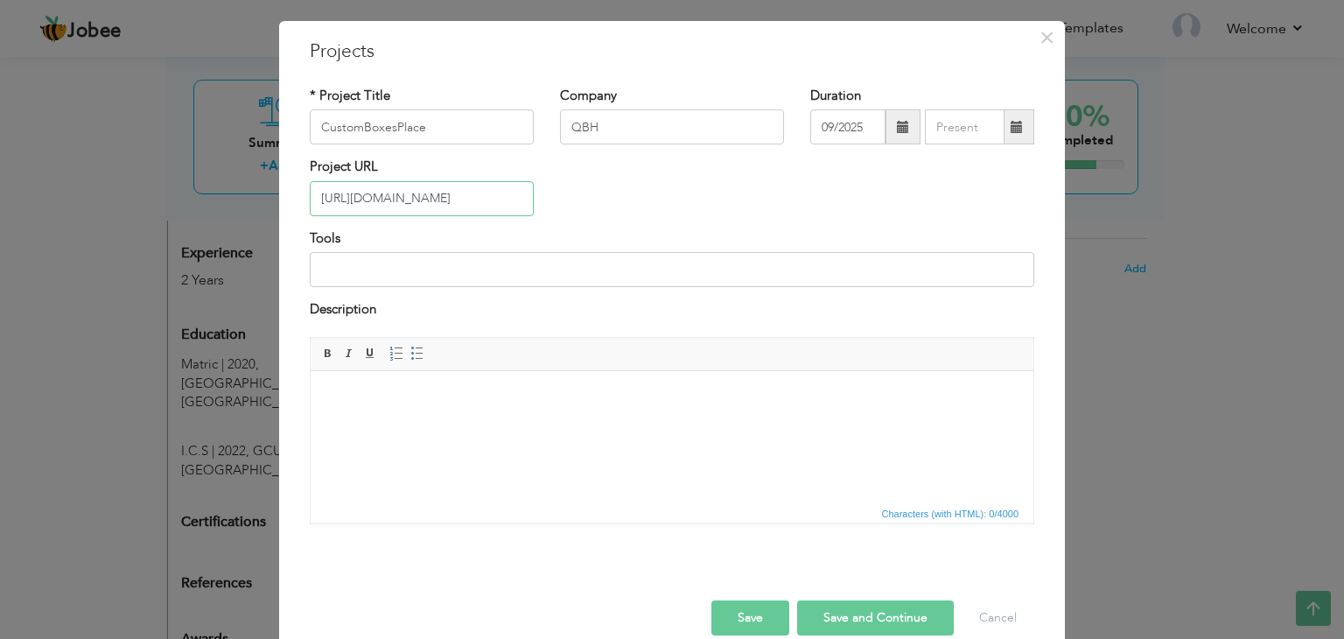
scroll to position [70, 0]
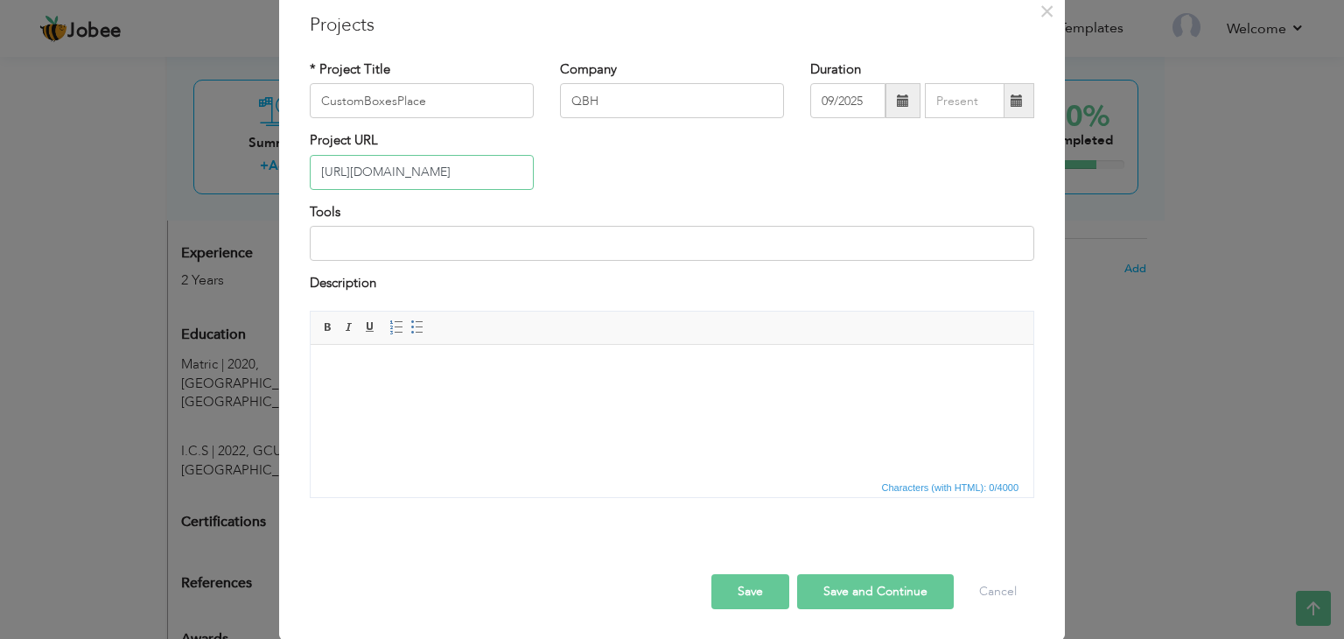
type input "[URL][DOMAIN_NAME]"
click at [827, 585] on button "Save and Continue" at bounding box center [875, 591] width 157 height 35
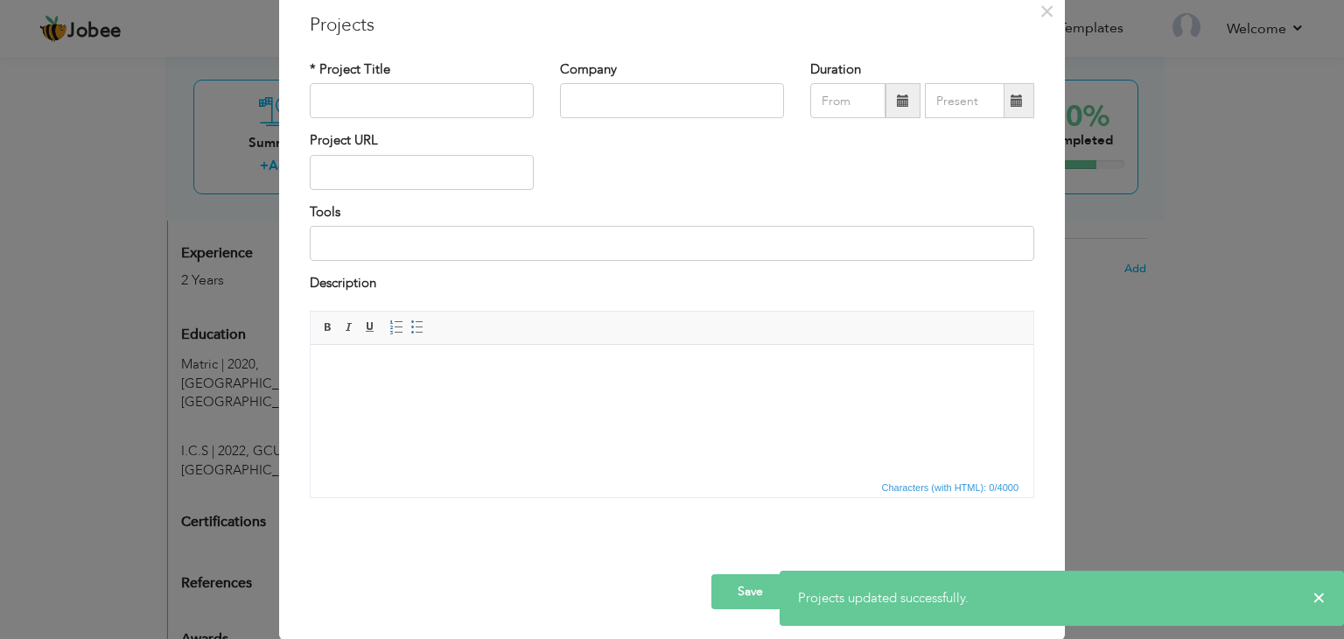
scroll to position [0, 0]
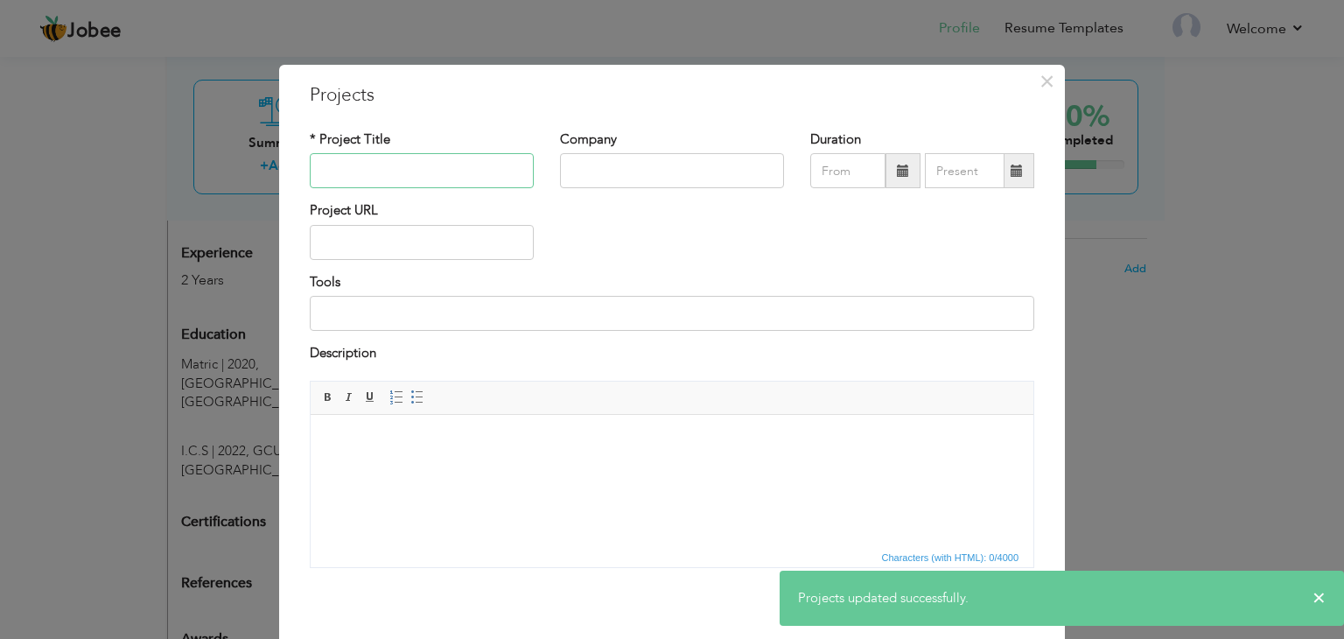
click at [422, 158] on input "text" at bounding box center [422, 170] width 224 height 35
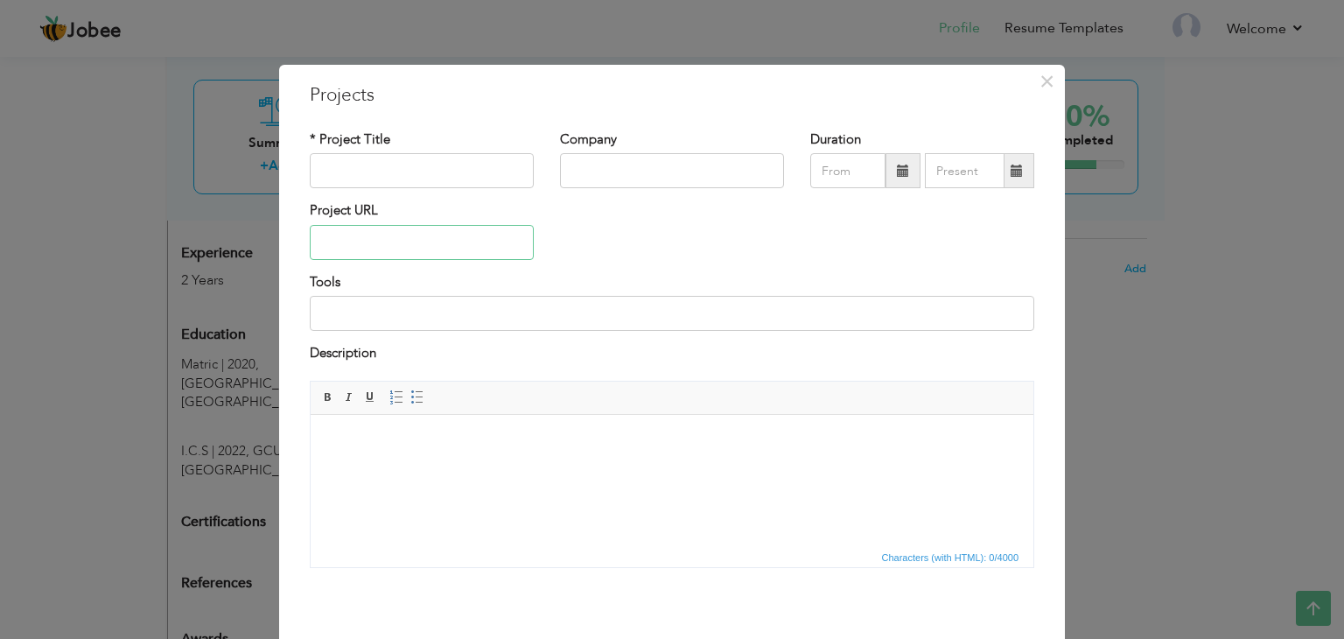
paste input "[URL][DOMAIN_NAME]"
click at [407, 226] on input "[URL][DOMAIN_NAME]" at bounding box center [422, 242] width 224 height 35
type input "[URL][DOMAIN_NAME]"
click at [434, 163] on input "text" at bounding box center [422, 170] width 224 height 35
type input "Blysmo"
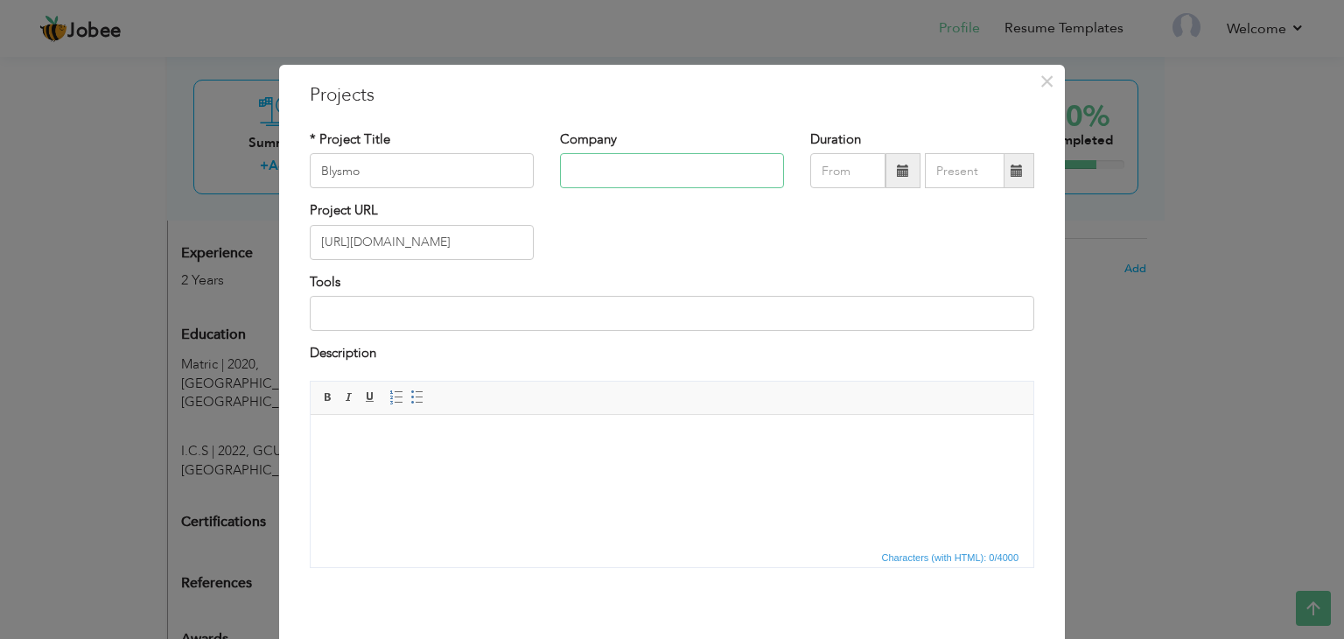
type input "Q"
type input "D"
paste input "Digi Squad Solutions"
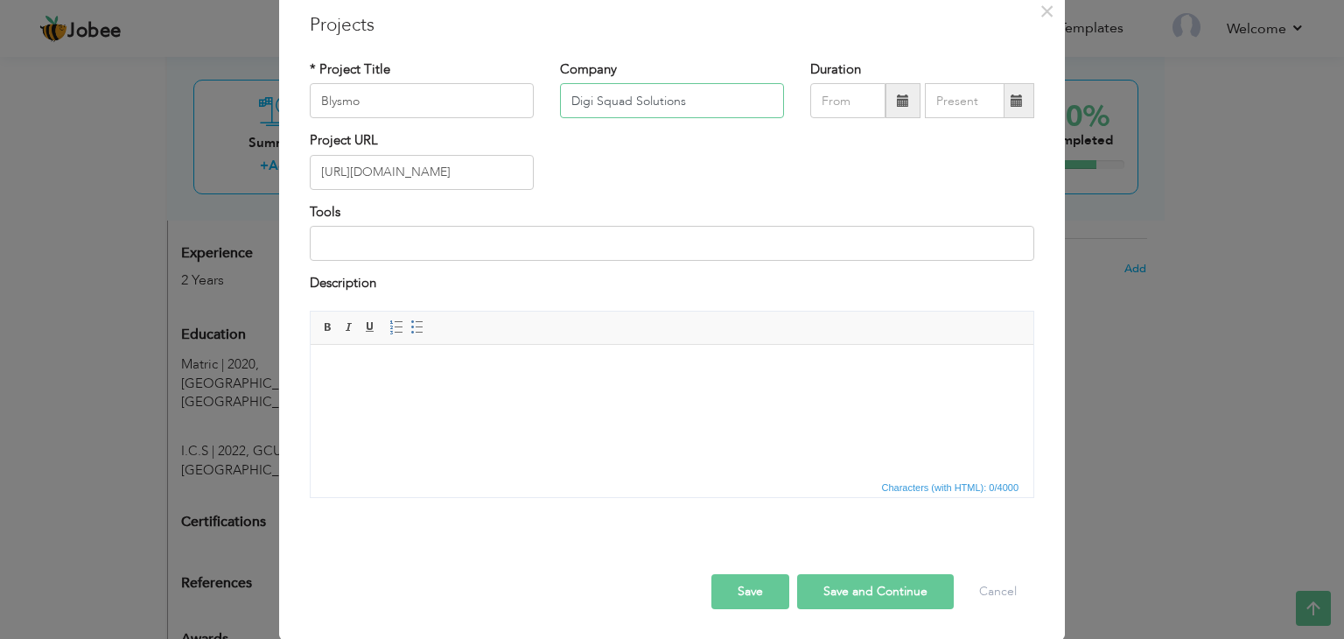
type input "Digi Squad Solutions"
click at [770, 589] on button "Save" at bounding box center [750, 591] width 78 height 35
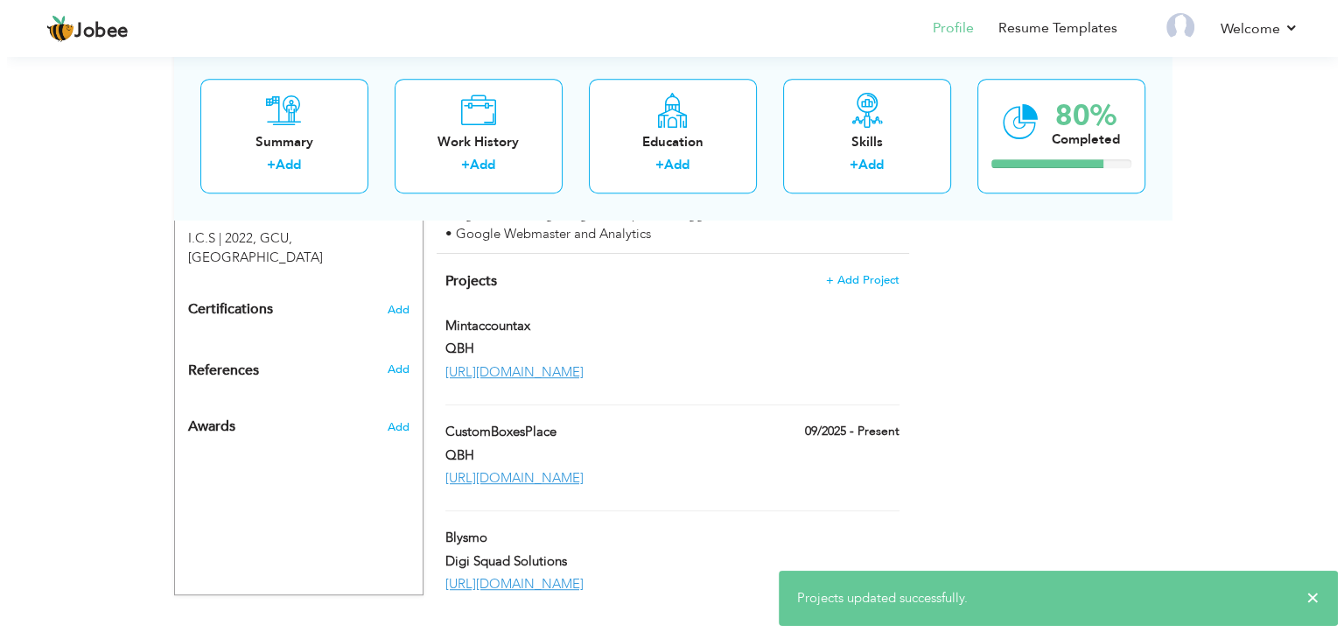
scroll to position [884, 0]
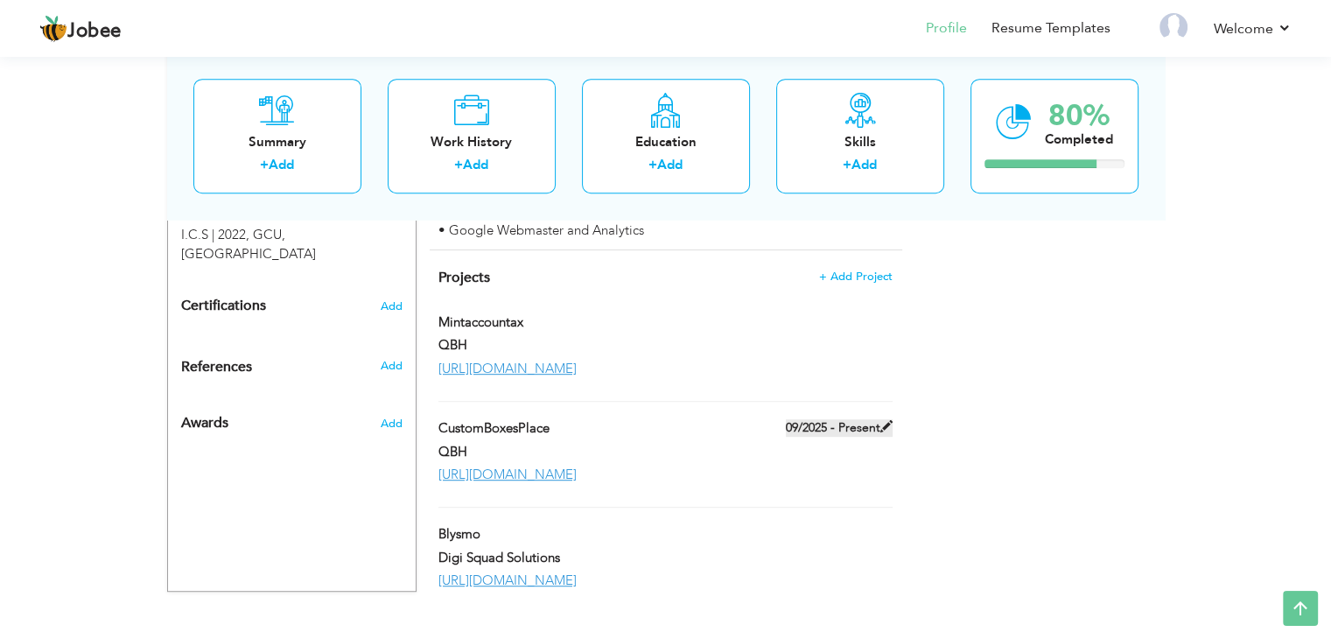
click at [887, 420] on span at bounding box center [886, 426] width 12 height 12
type input "CustomBoxesPlace"
type input "QBH"
type input "09/2025"
type input "[URL][DOMAIN_NAME]"
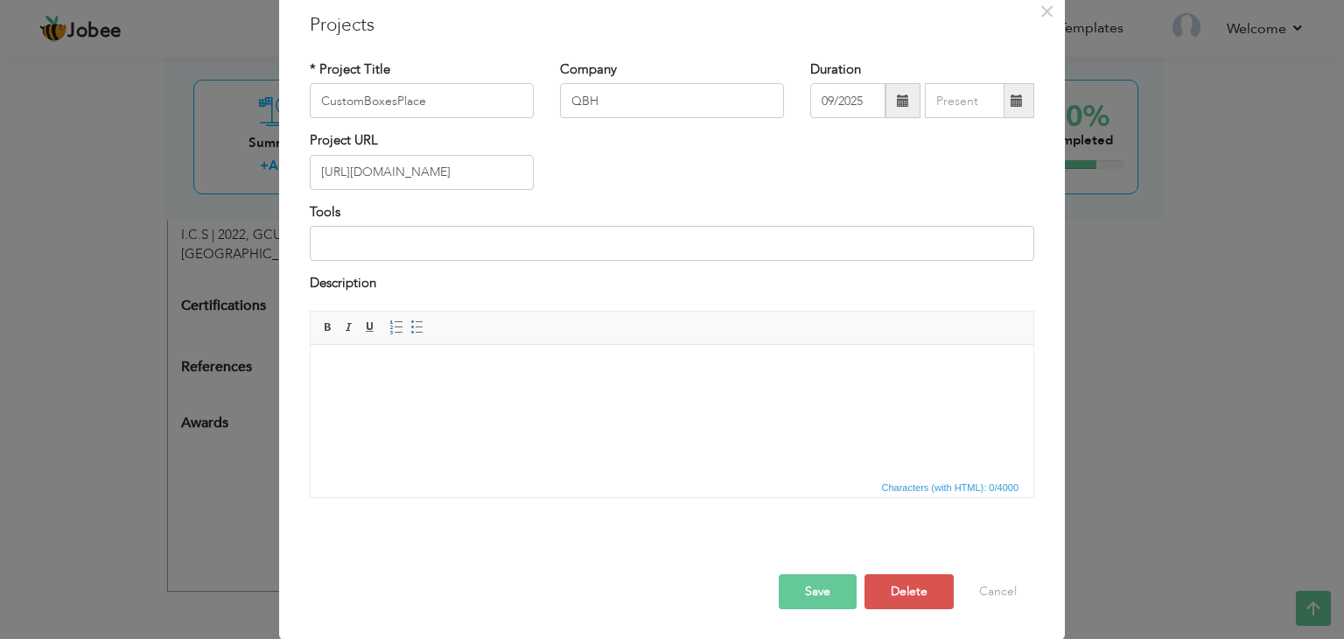
scroll to position [0, 0]
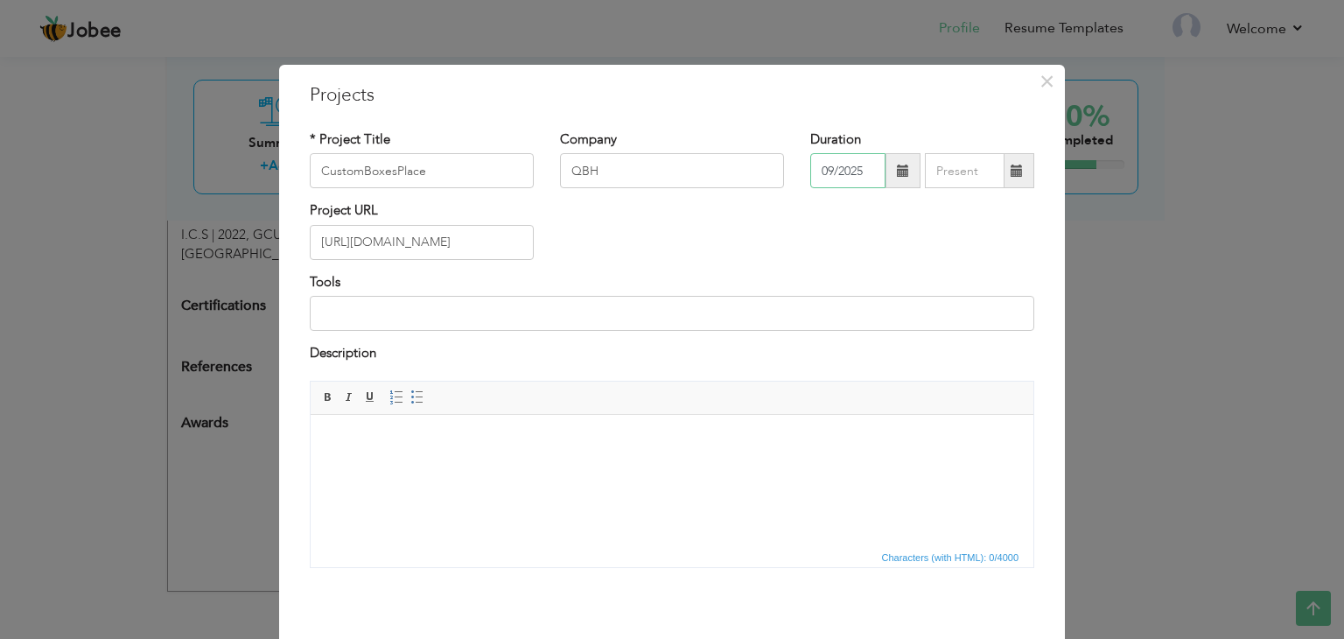
click at [844, 165] on input "09/2025" at bounding box center [847, 170] width 75 height 35
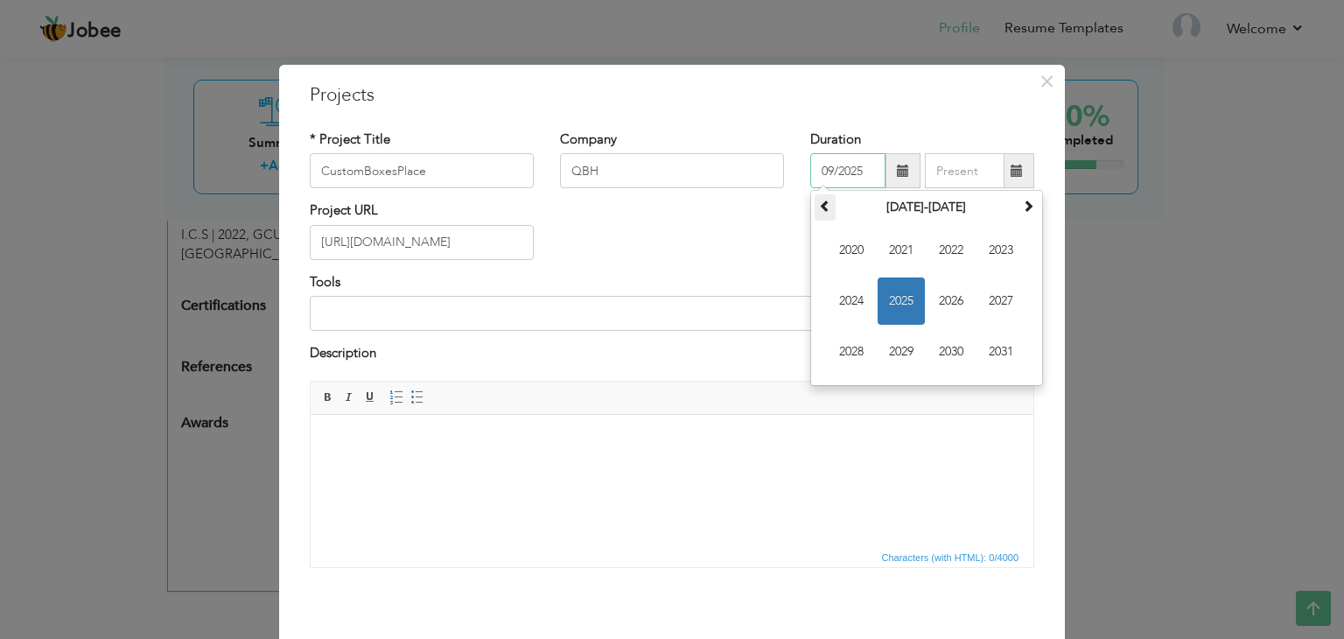
click at [814, 205] on th at bounding box center [824, 207] width 21 height 26
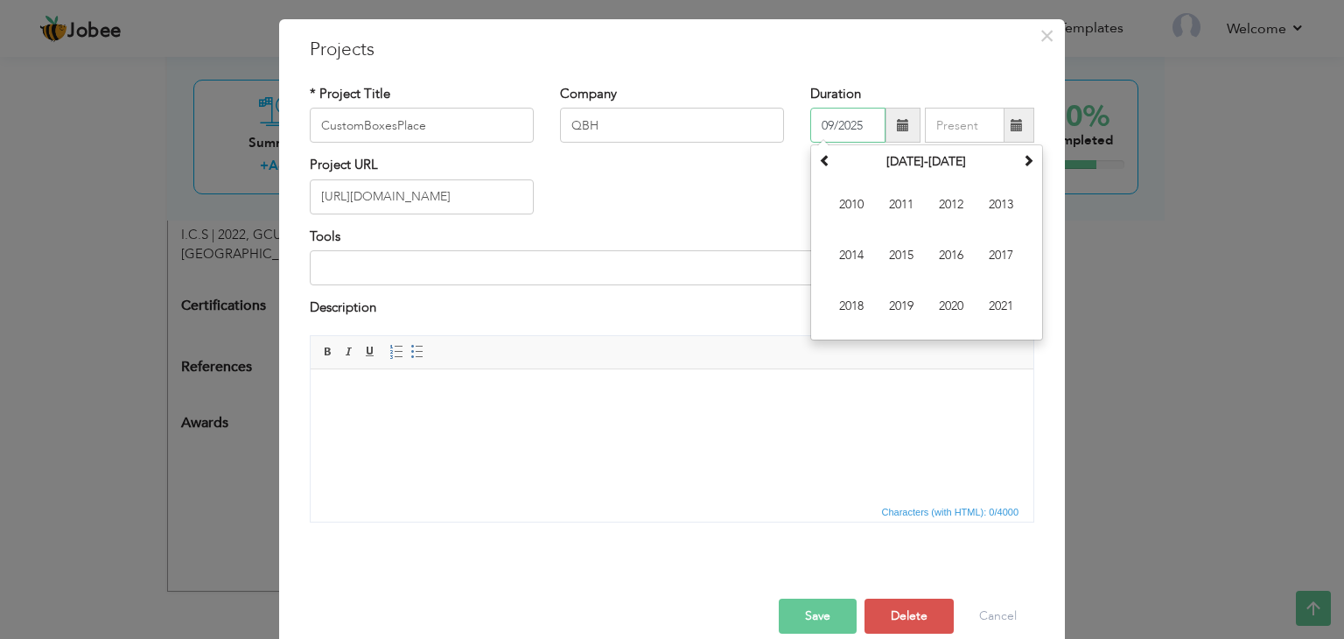
scroll to position [70, 0]
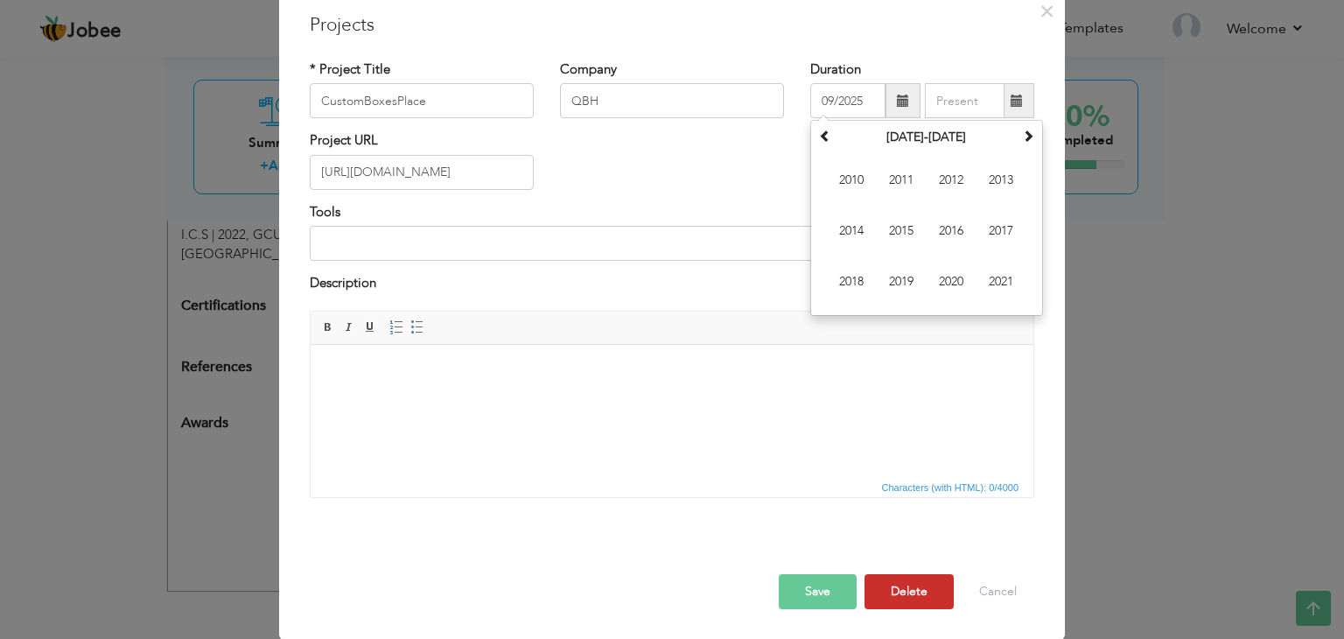
click at [882, 585] on button "Delete" at bounding box center [908, 591] width 89 height 35
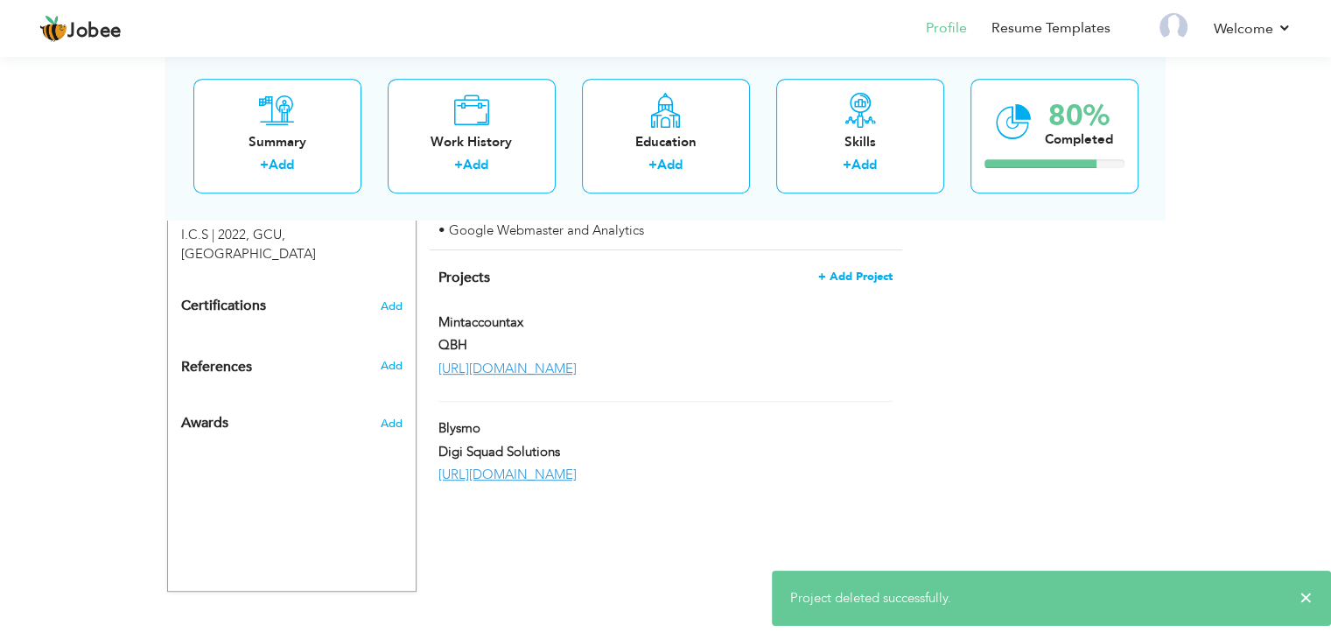
click at [849, 270] on span "+ Add Project" at bounding box center [855, 276] width 74 height 12
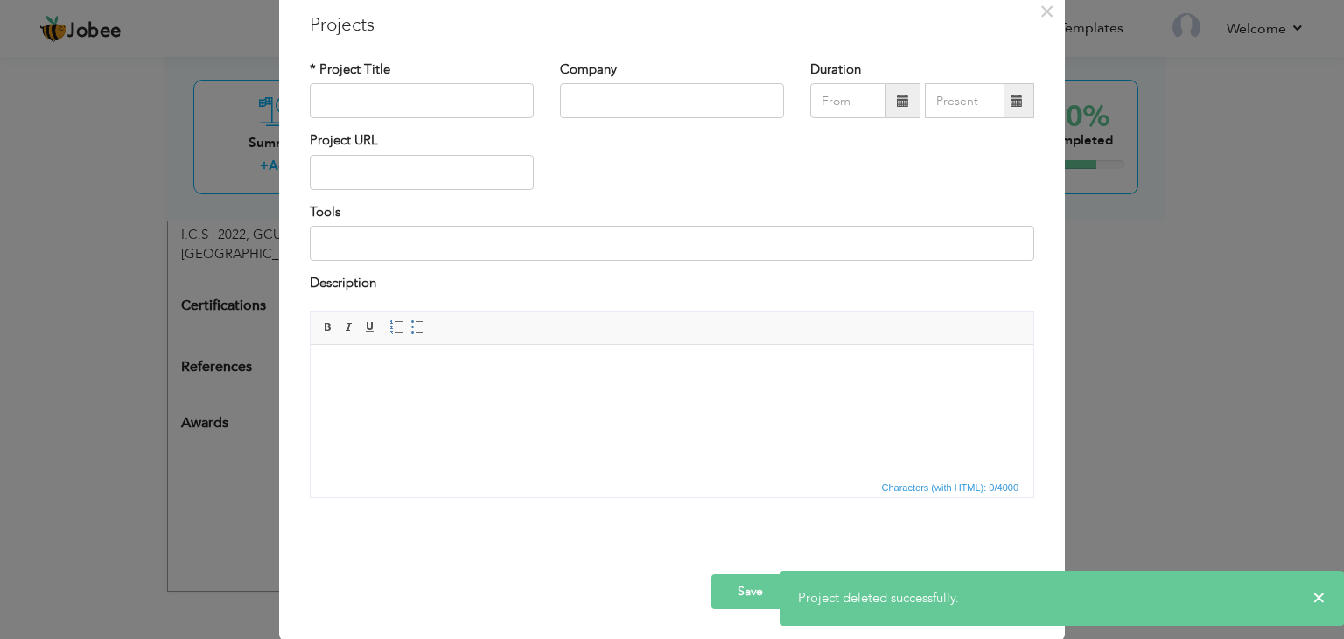
scroll to position [0, 0]
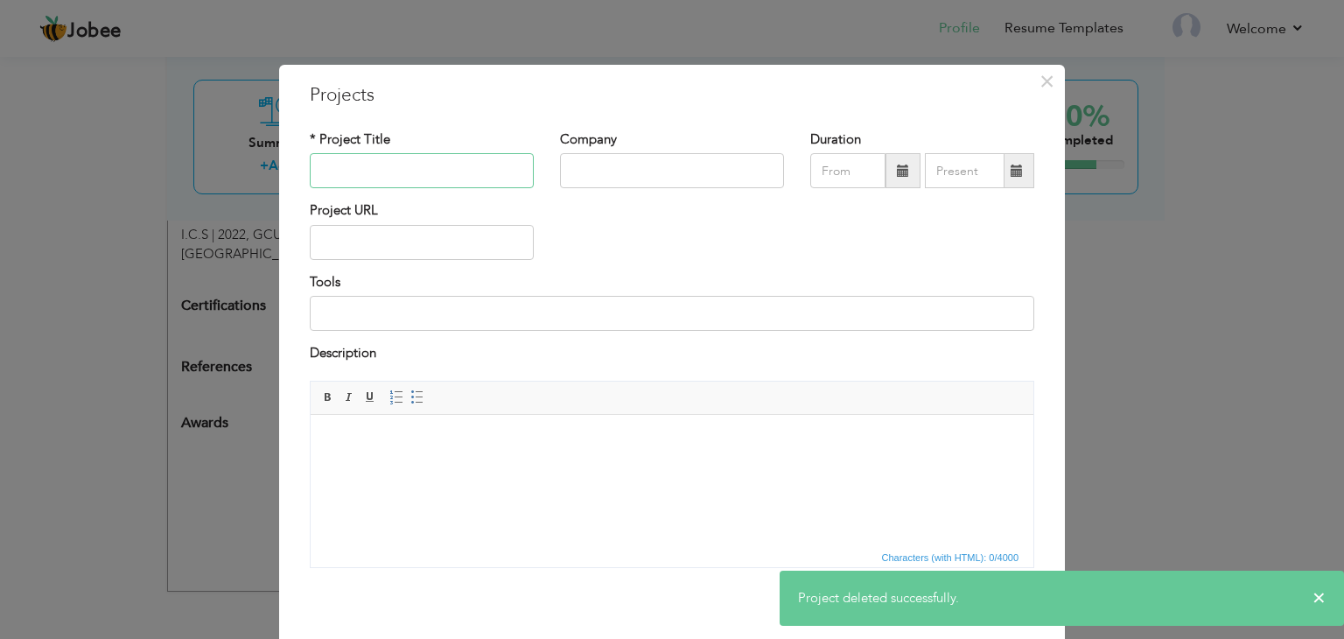
click at [482, 173] on input "text" at bounding box center [422, 170] width 224 height 35
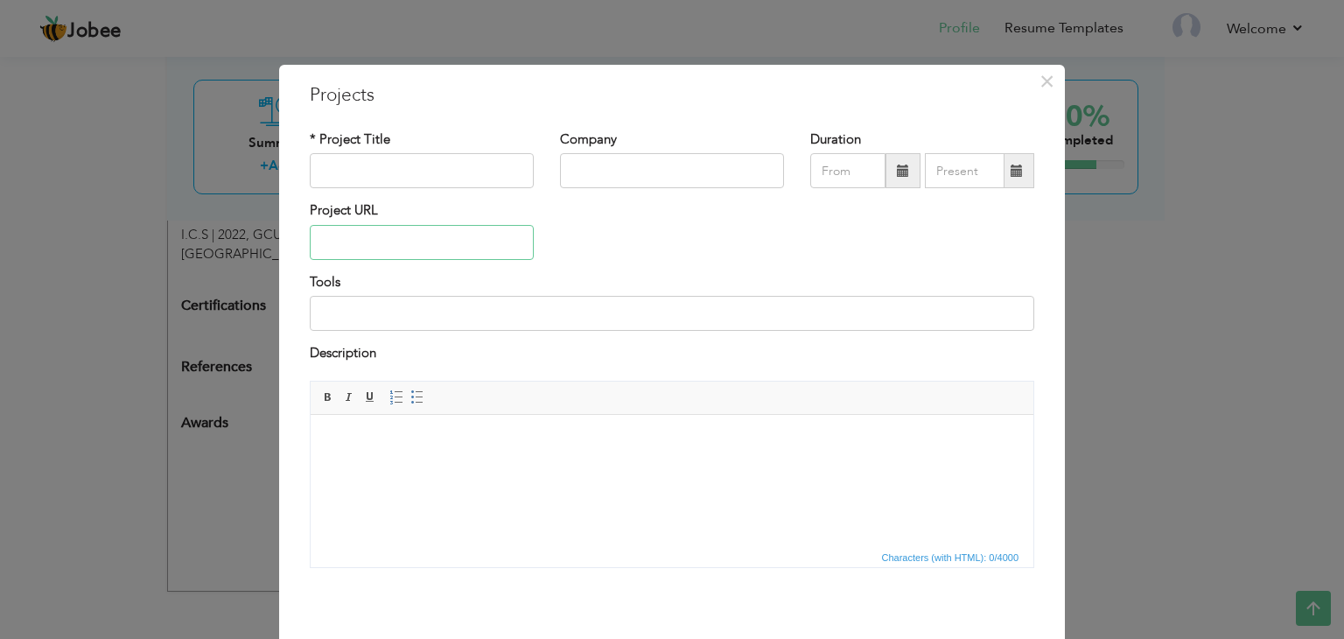
click at [339, 239] on input "text" at bounding box center [422, 242] width 224 height 35
paste input "[URL][DOMAIN_NAME]"
type input "[URL][DOMAIN_NAME]"
click at [357, 180] on input "text" at bounding box center [422, 170] width 224 height 35
type input "CustomBoxesPlace"
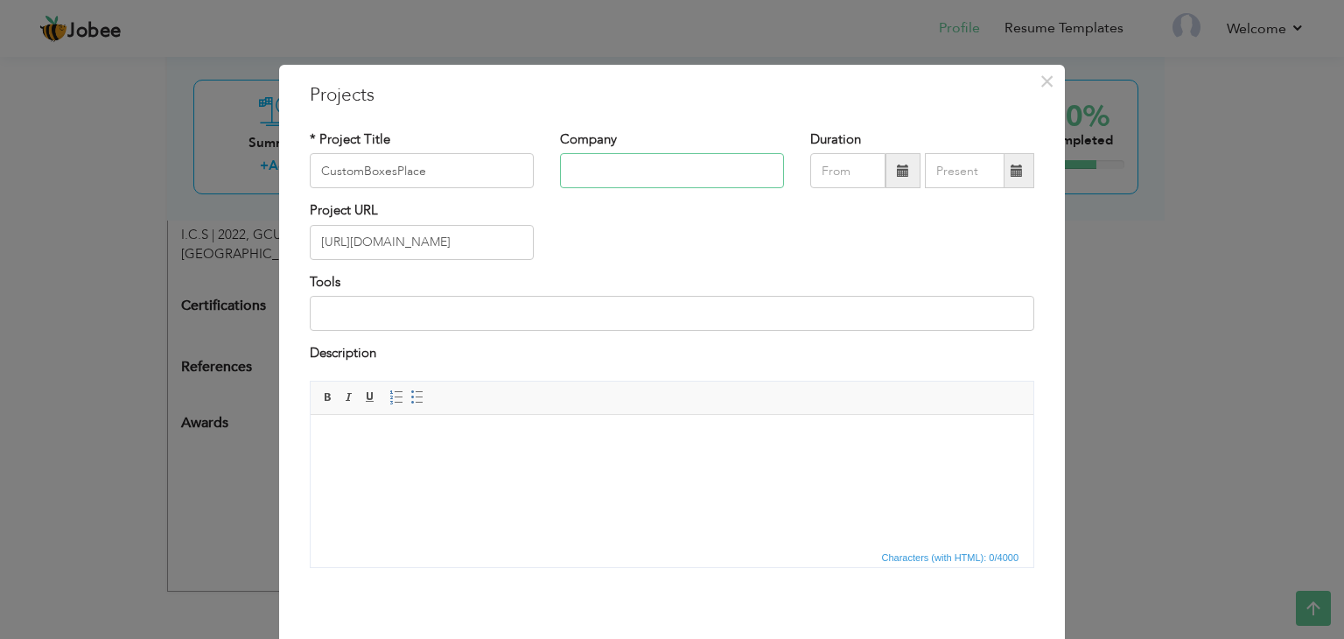
paste input "Quick Business Help"
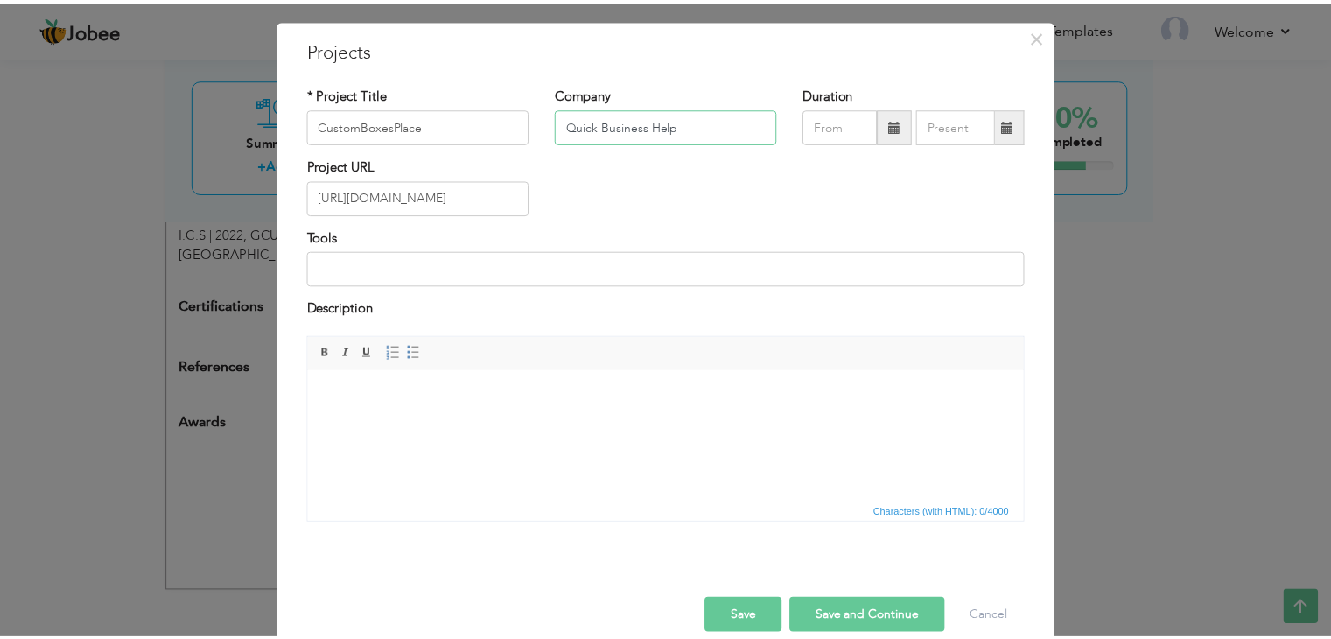
scroll to position [70, 0]
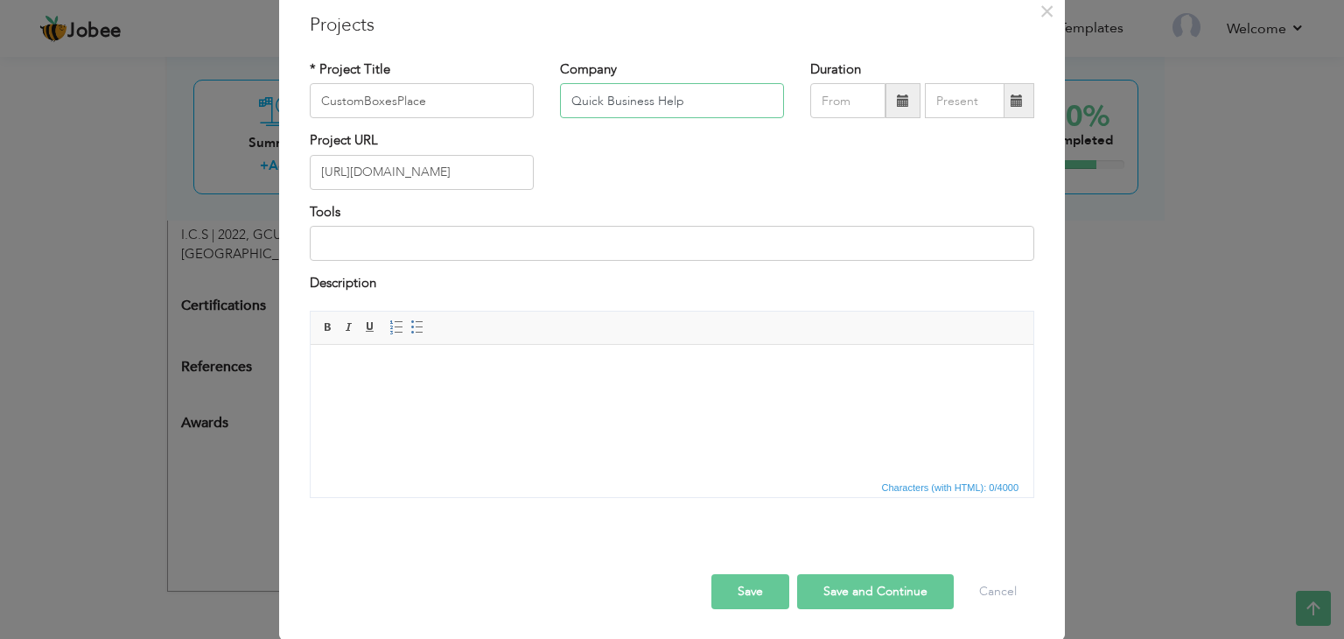
type input "Quick Business Help"
click at [778, 578] on button "Save" at bounding box center [750, 591] width 78 height 35
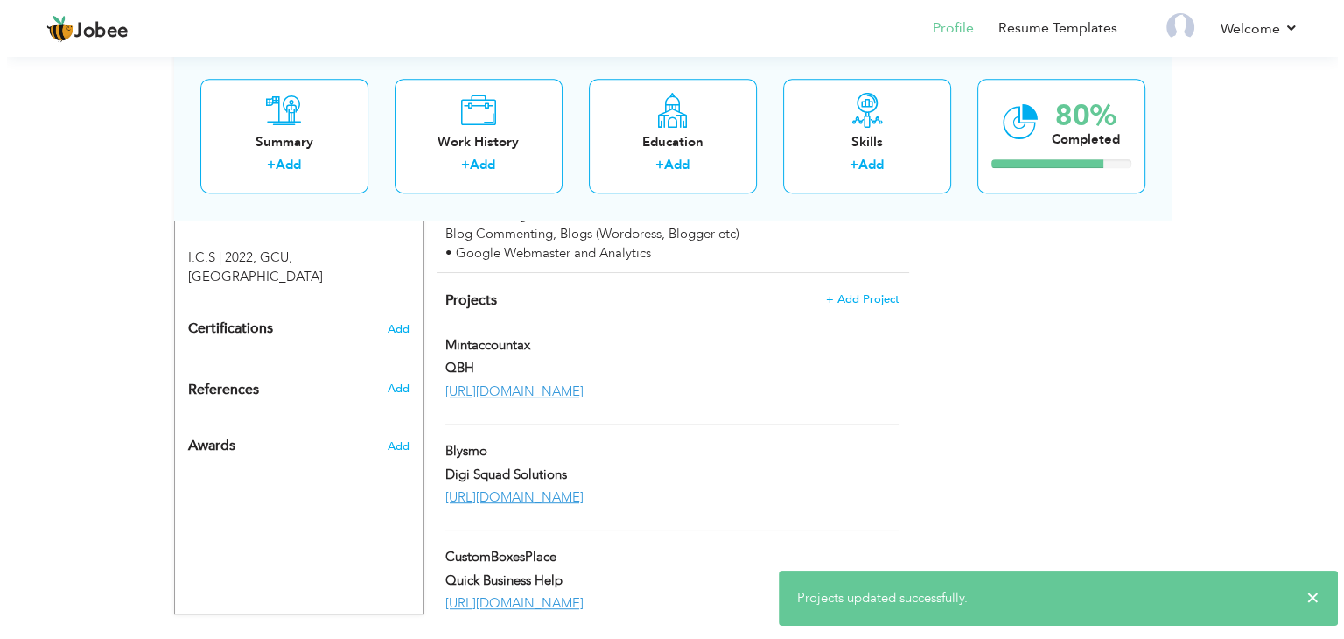
scroll to position [884, 0]
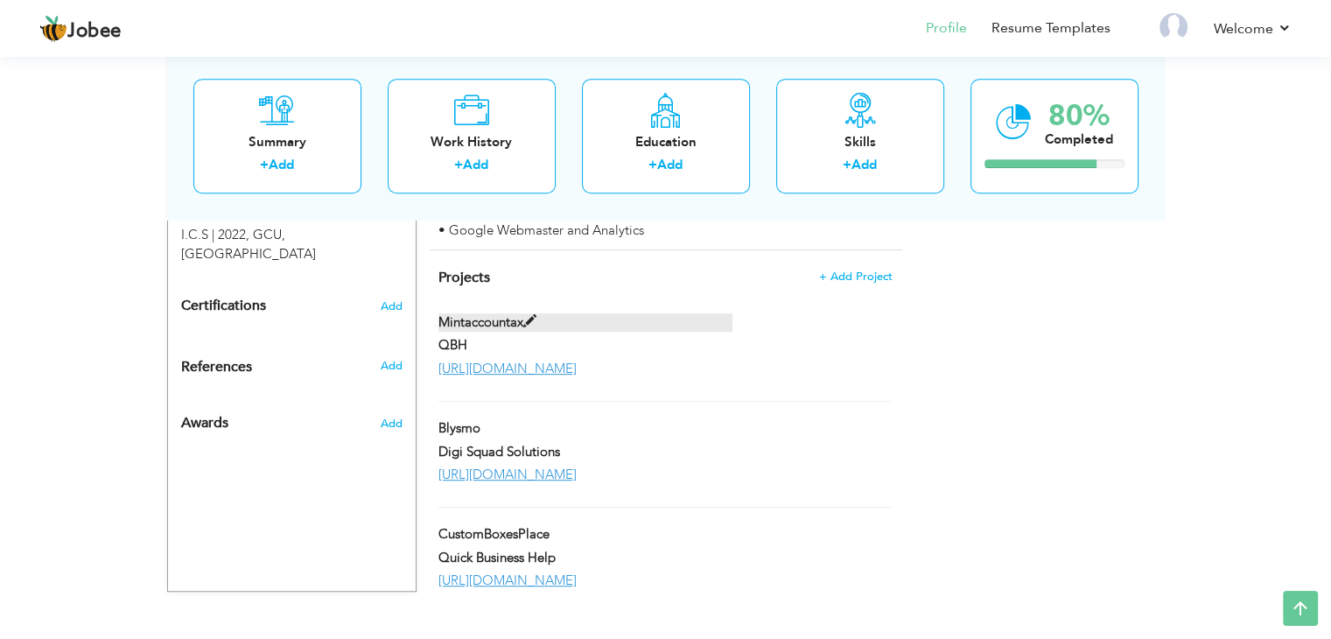
click at [534, 315] on span at bounding box center [529, 321] width 13 height 13
type input "Mintaccountax"
type input "QBH"
type input "[URL][DOMAIN_NAME]"
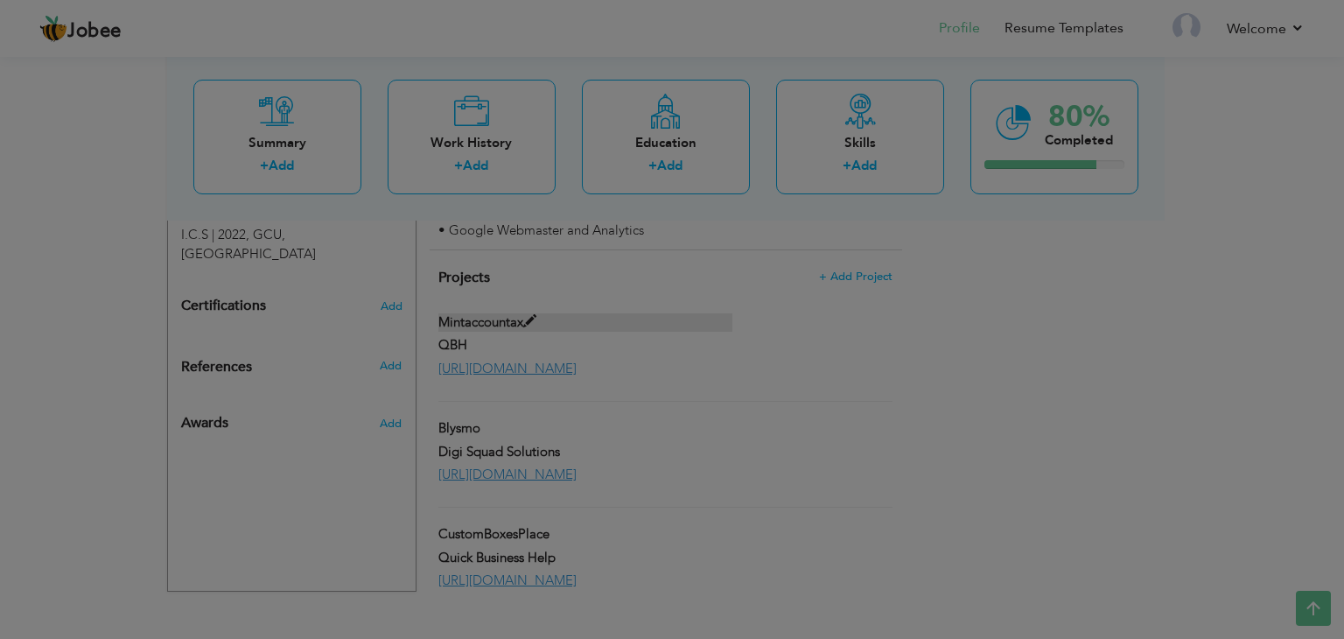
scroll to position [0, 0]
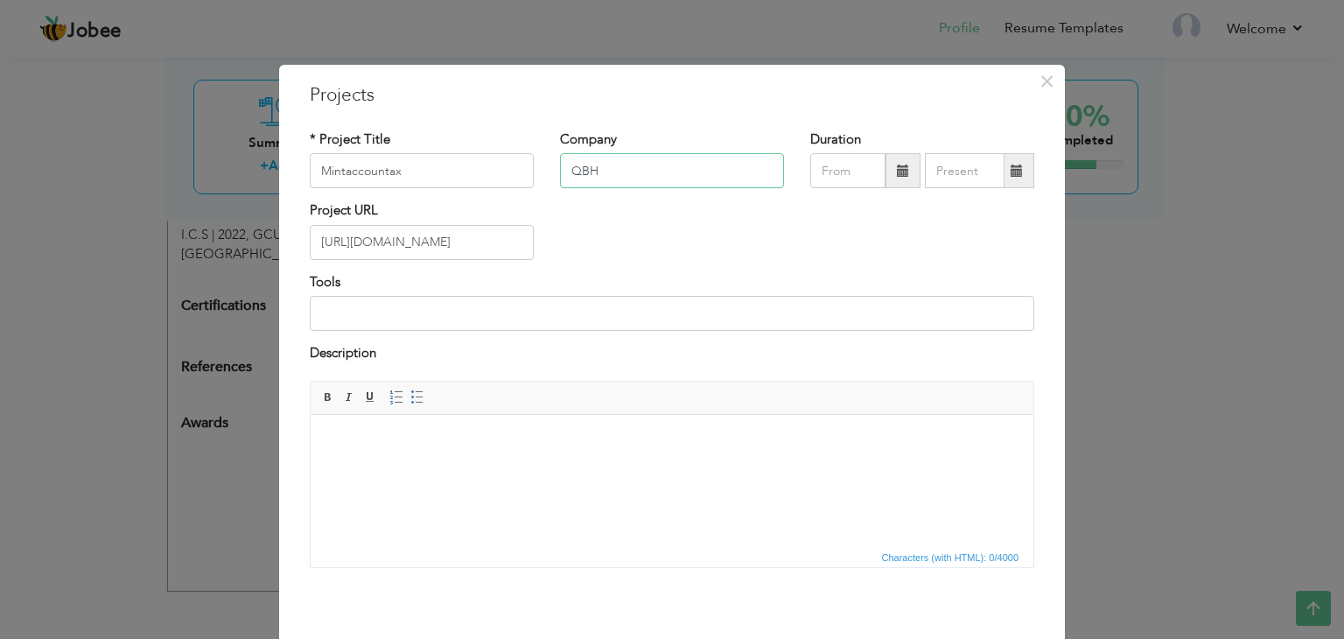
click at [602, 176] on input "QBH" at bounding box center [672, 170] width 224 height 35
paste input "Quick Business Help"
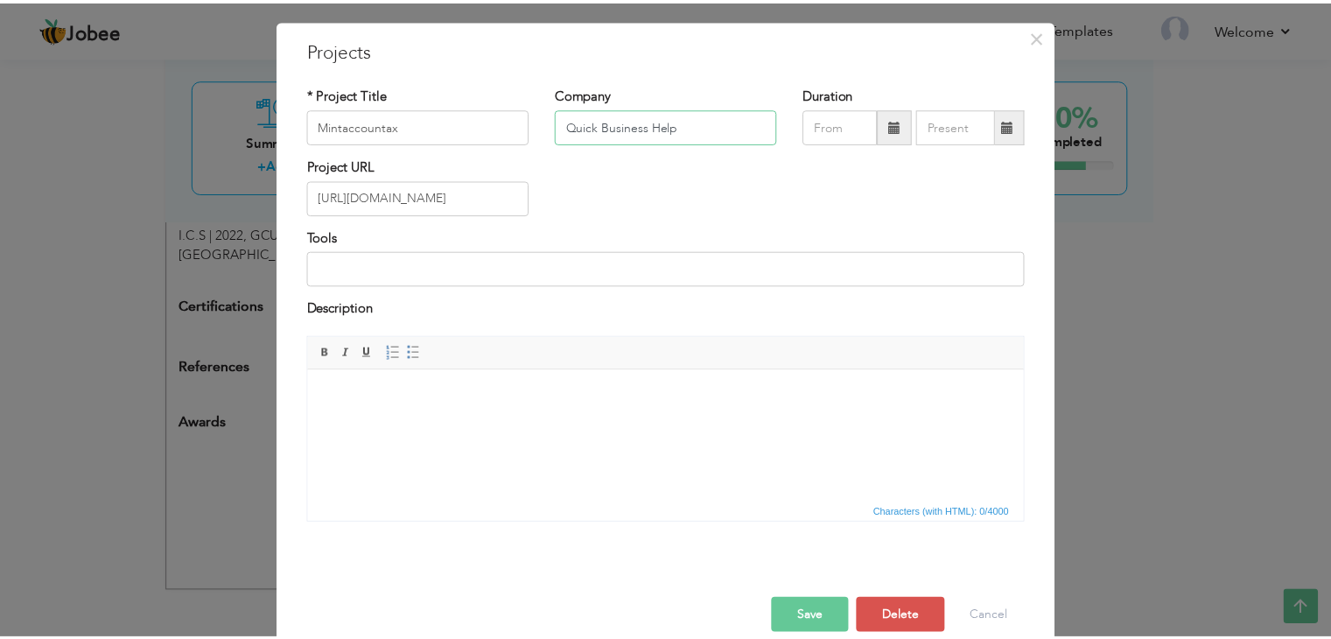
scroll to position [70, 0]
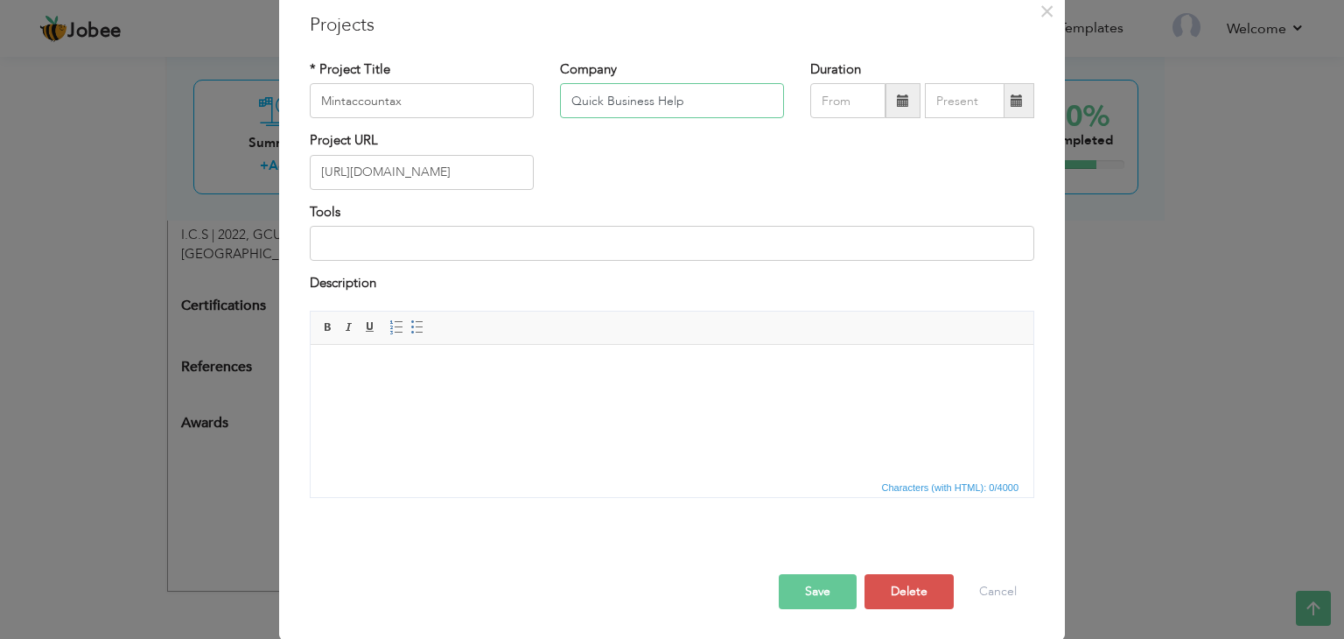
type input "Quick Business Help"
click at [807, 578] on button "Save" at bounding box center [818, 591] width 78 height 35
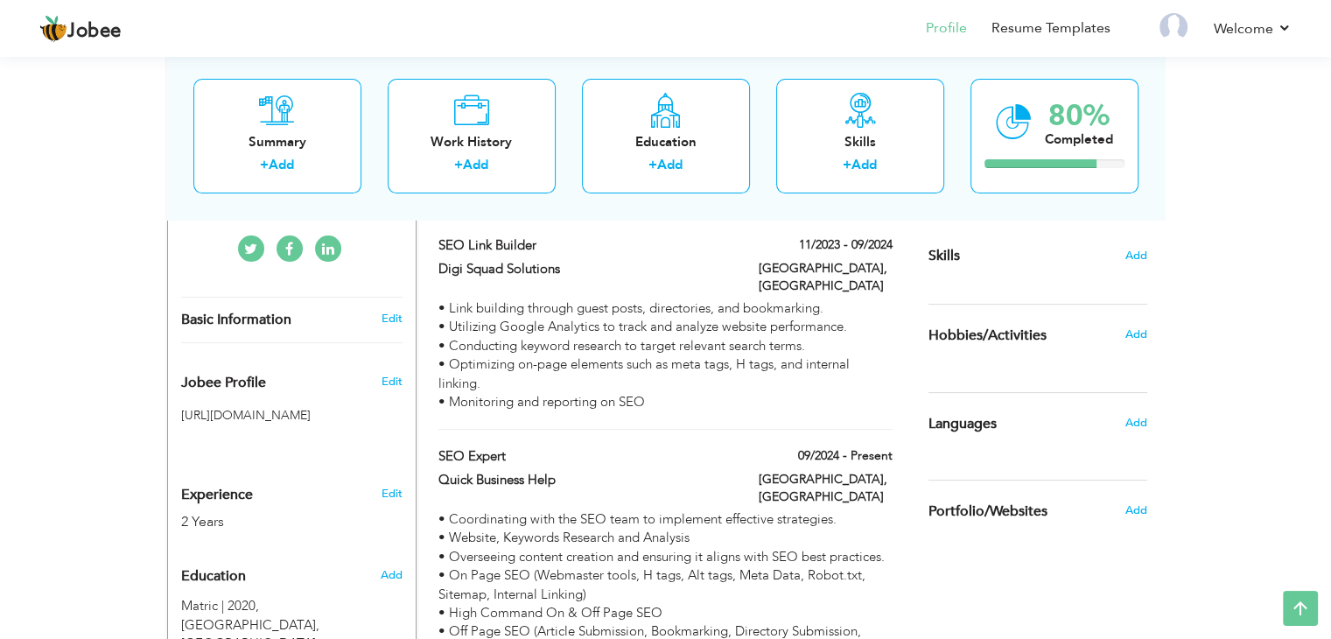
scroll to position [437, 0]
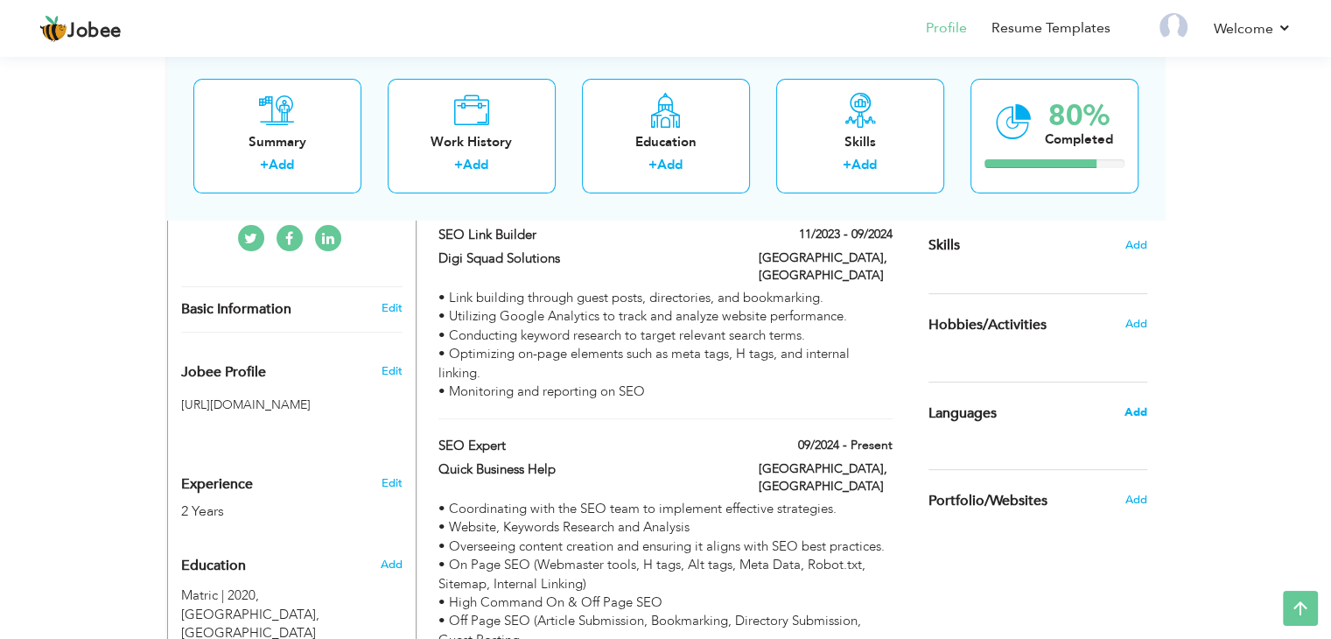
click at [1130, 416] on div "Add" at bounding box center [1139, 411] width 41 height 33
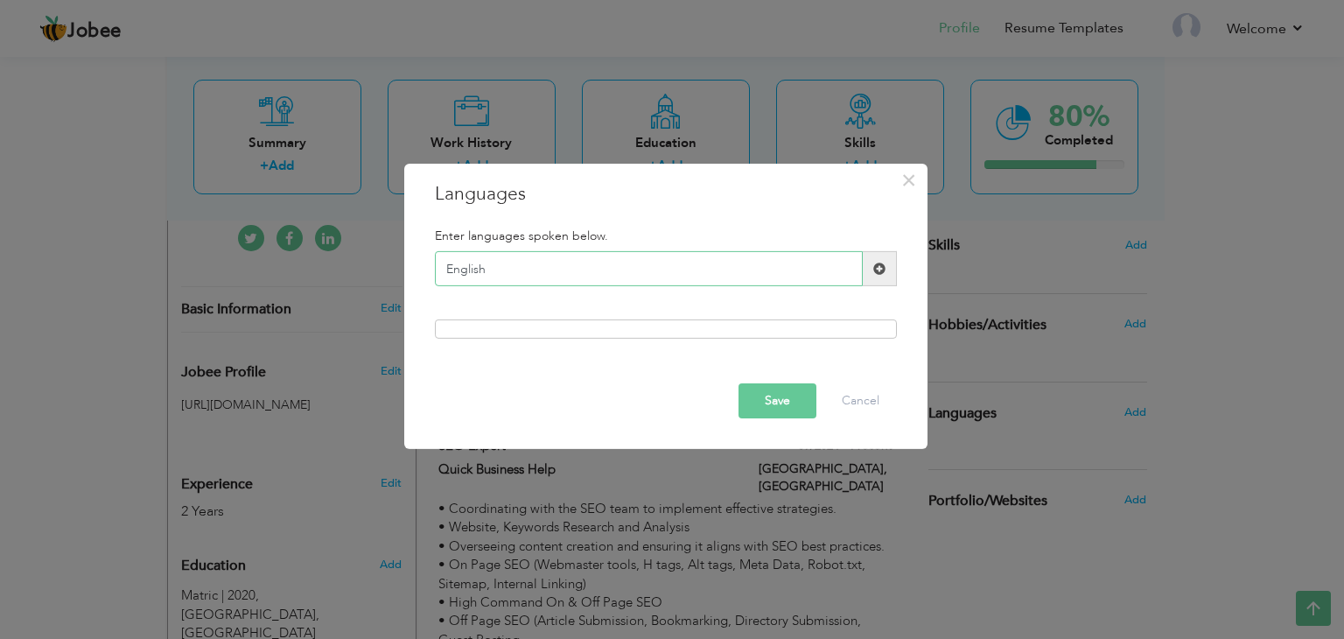
type input "English"
click at [876, 260] on span at bounding box center [880, 268] width 34 height 35
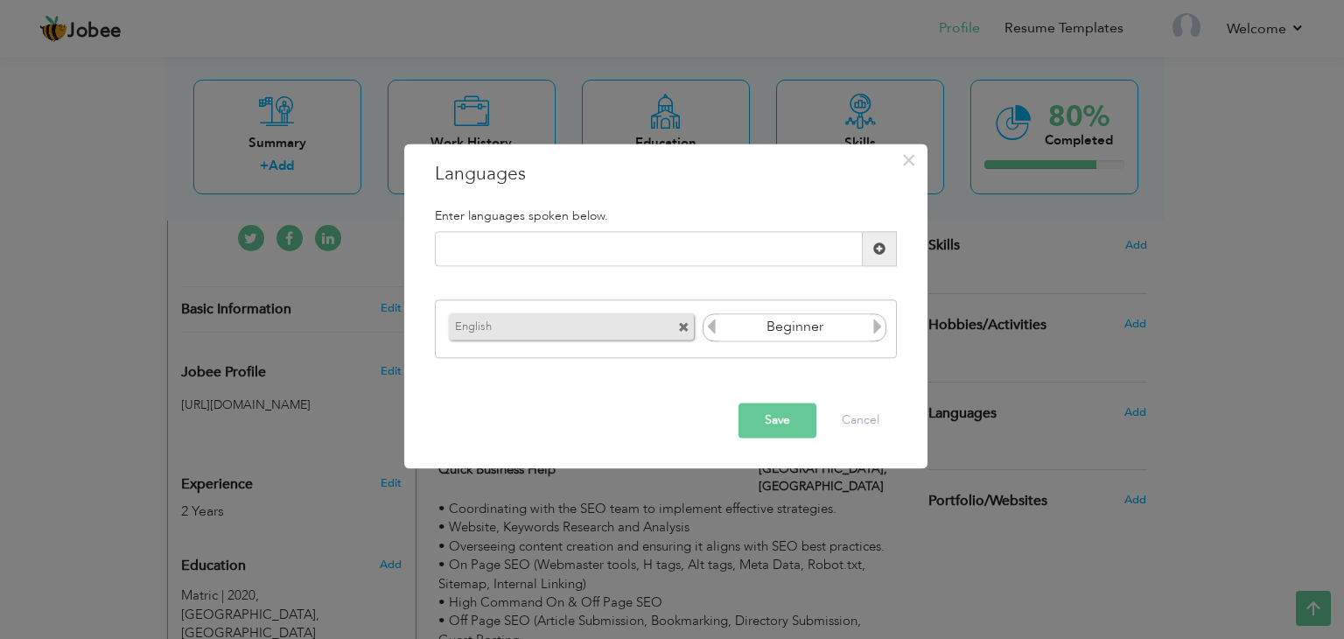
click at [877, 325] on icon at bounding box center [878, 326] width 16 height 16
click at [709, 256] on input "text" at bounding box center [649, 249] width 428 height 35
type input "Urdu"
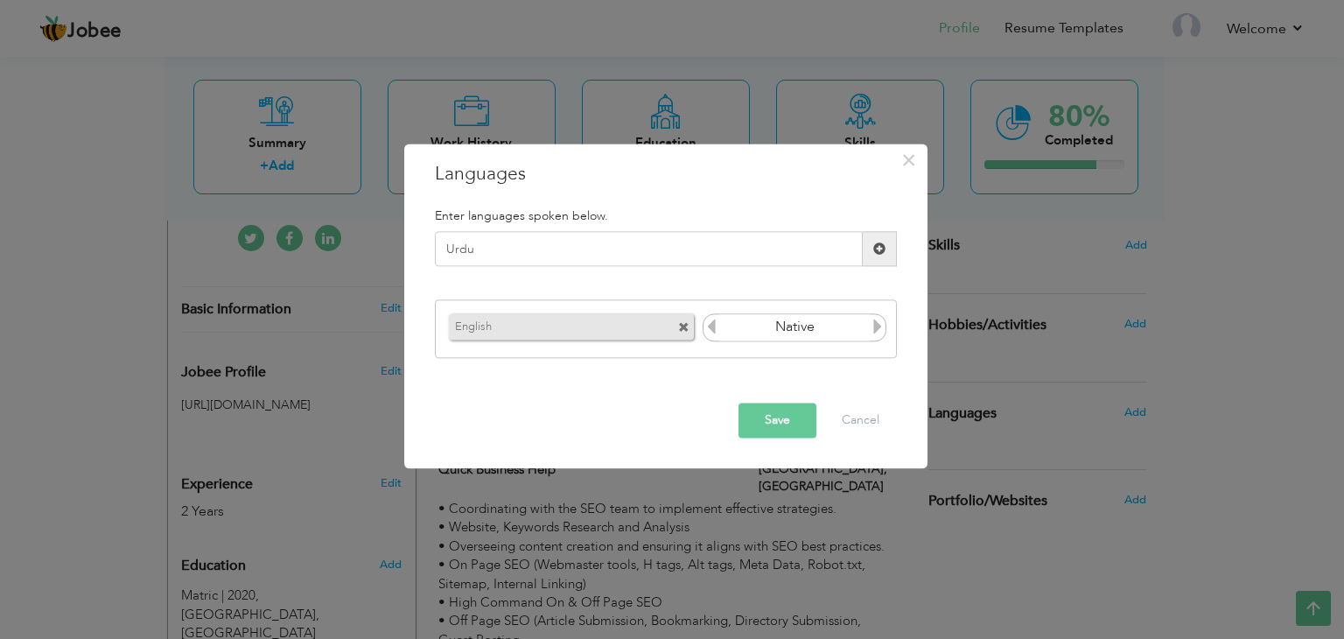
click at [882, 251] on span at bounding box center [879, 248] width 12 height 12
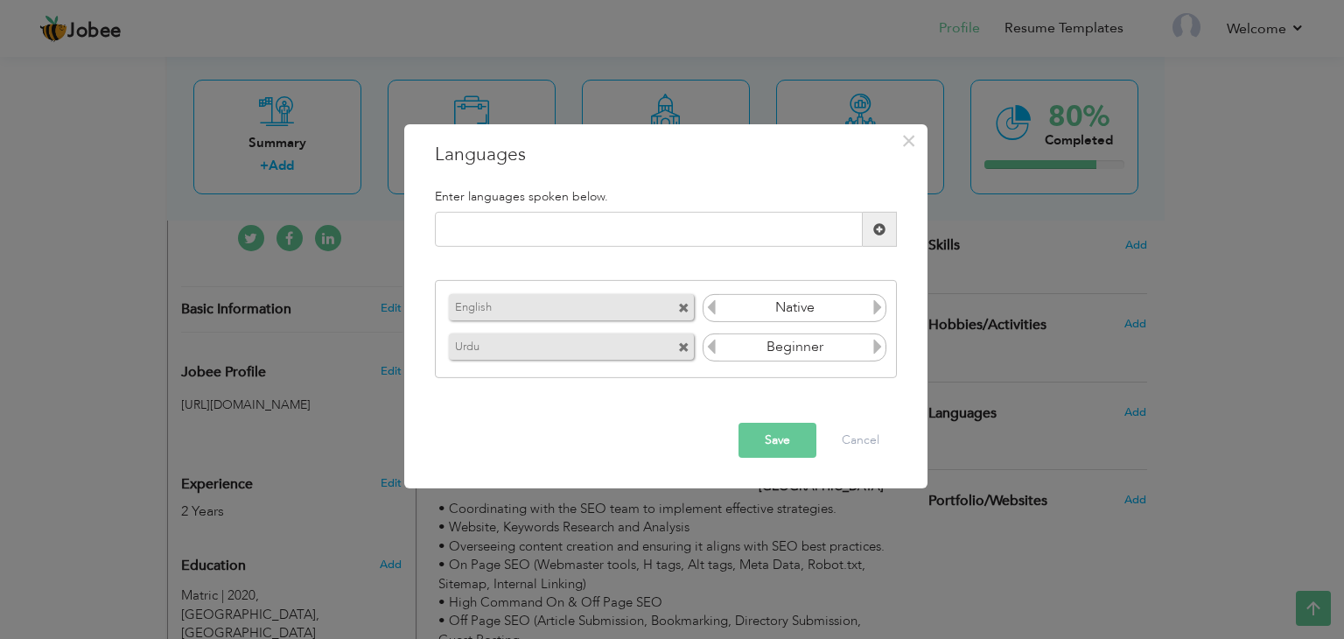
click at [875, 349] on icon at bounding box center [878, 347] width 16 height 16
click at [766, 242] on input "text" at bounding box center [649, 229] width 428 height 35
type input "Hindi"
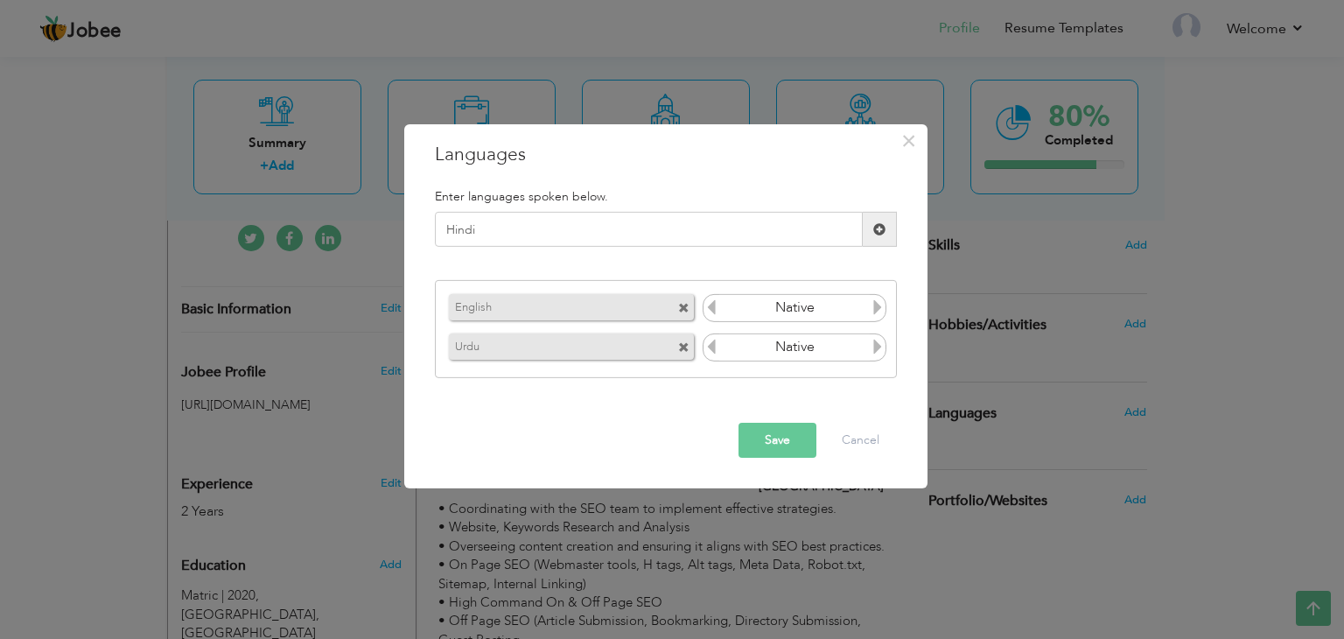
click at [869, 223] on span at bounding box center [880, 229] width 34 height 35
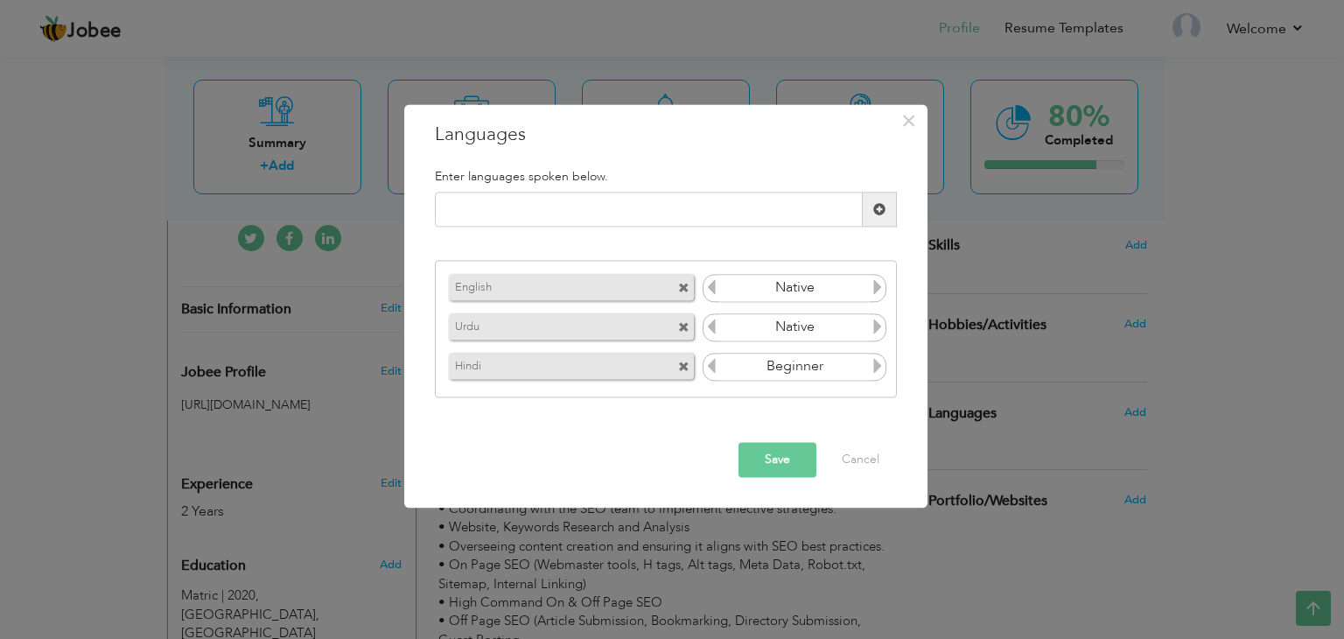
click at [881, 372] on icon at bounding box center [878, 366] width 16 height 16
click at [779, 461] on button "Save" at bounding box center [777, 460] width 78 height 35
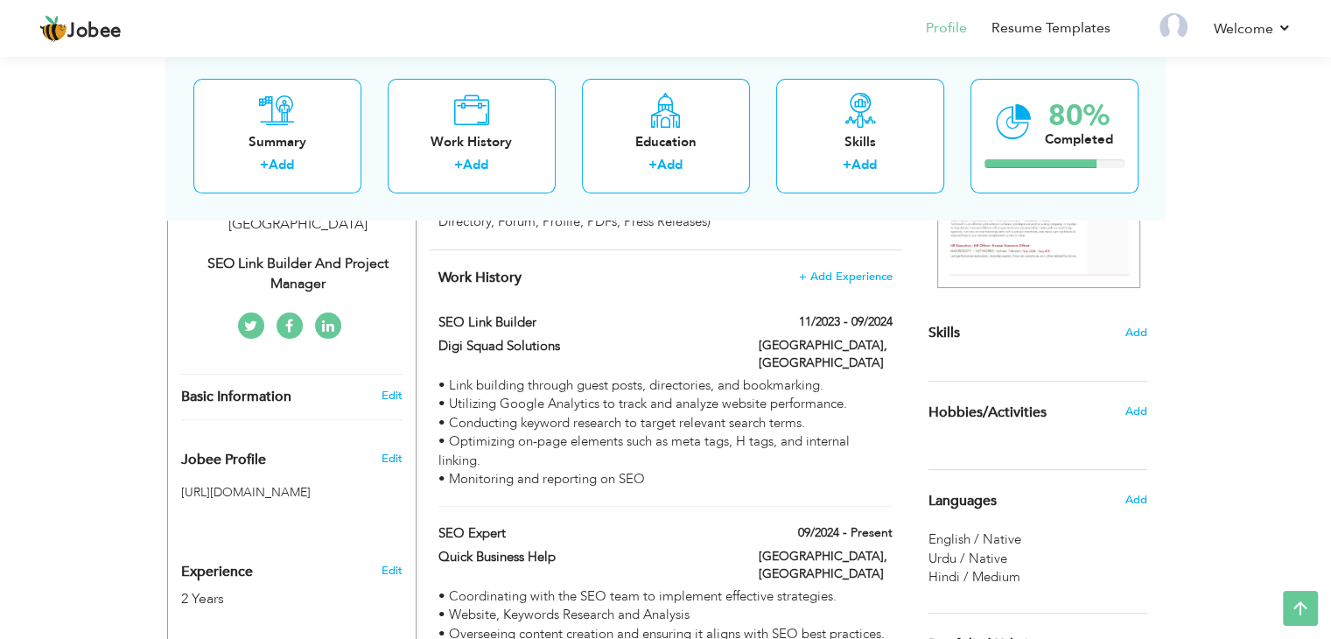
scroll to position [350, 0]
click at [1134, 412] on span "Add" at bounding box center [1134, 411] width 23 height 16
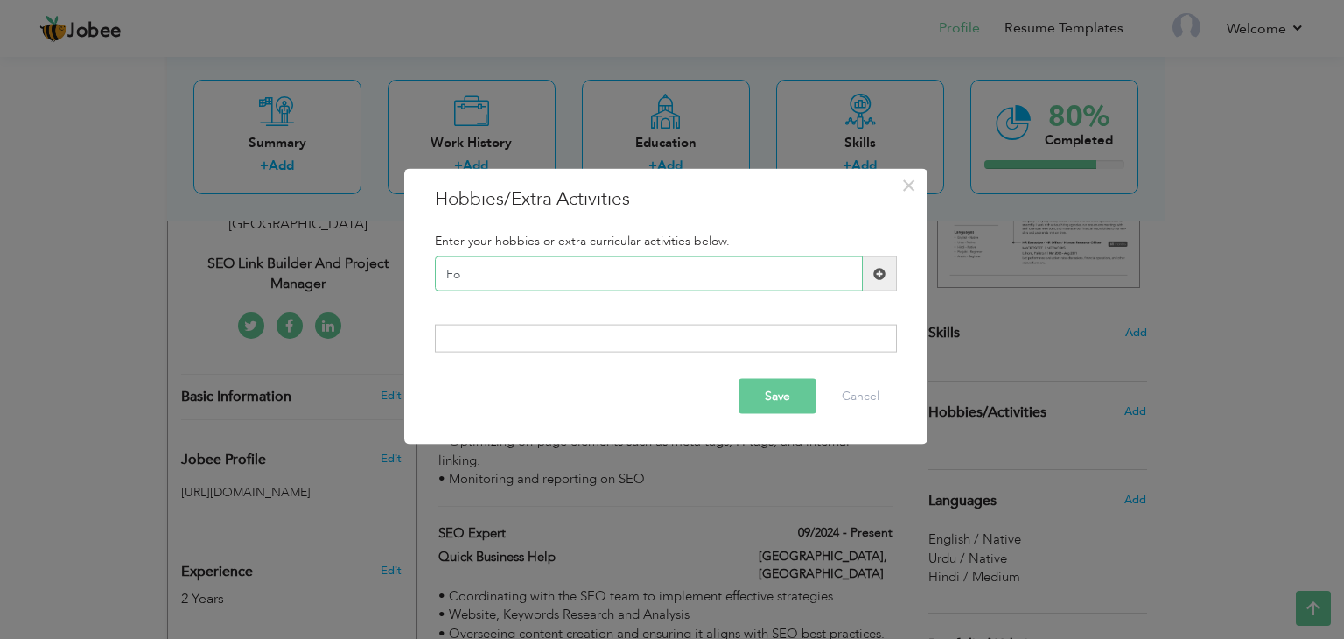
type input "F"
type input "L"
type input "Learning"
click at [877, 275] on span at bounding box center [879, 273] width 12 height 12
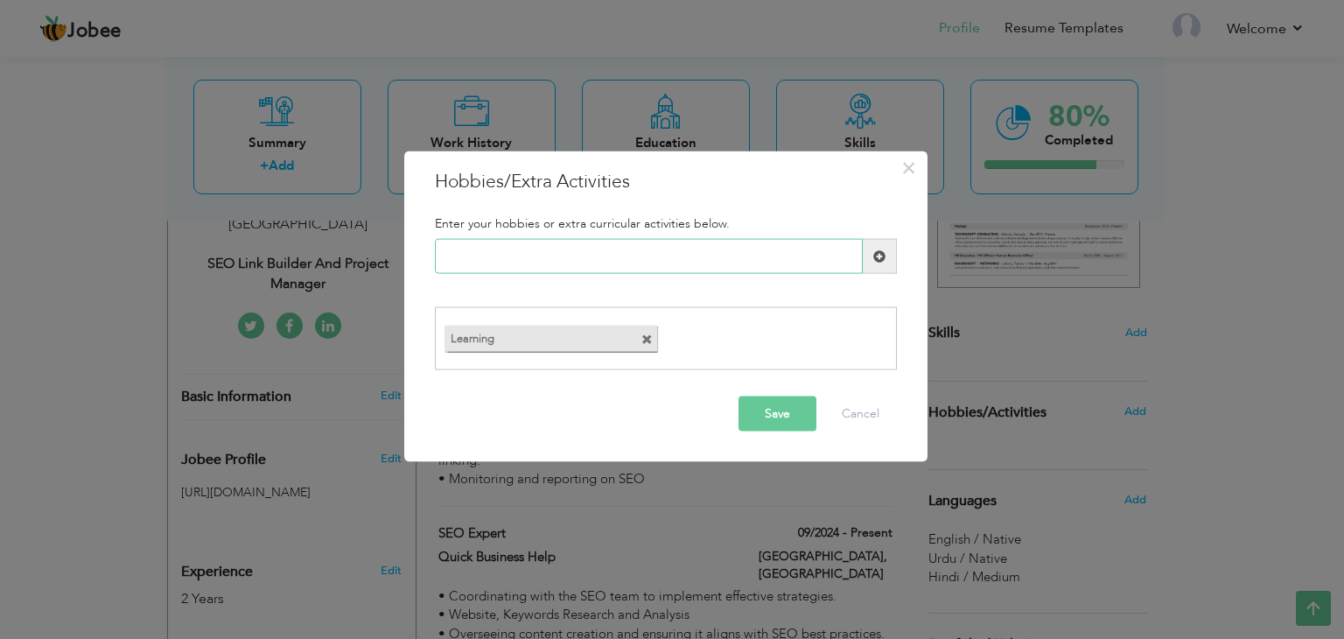
click at [740, 272] on input "text" at bounding box center [649, 256] width 428 height 35
type input "Football"
click at [794, 407] on button "Save" at bounding box center [777, 412] width 78 height 35
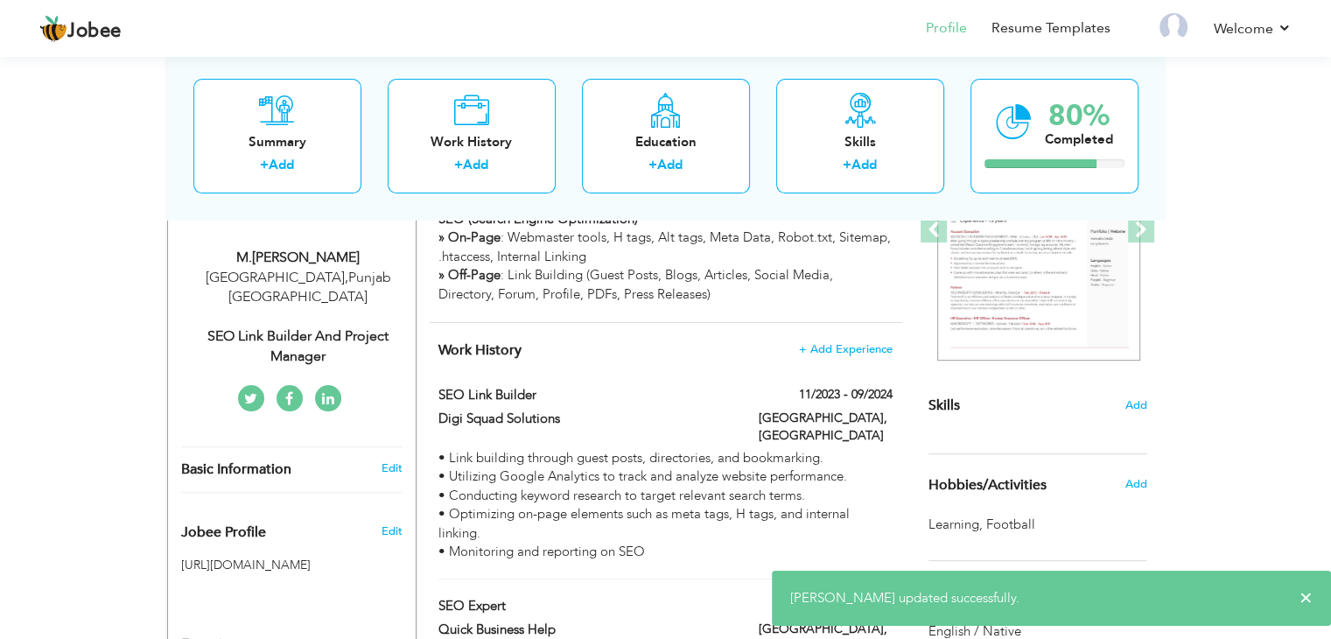
scroll to position [280, 0]
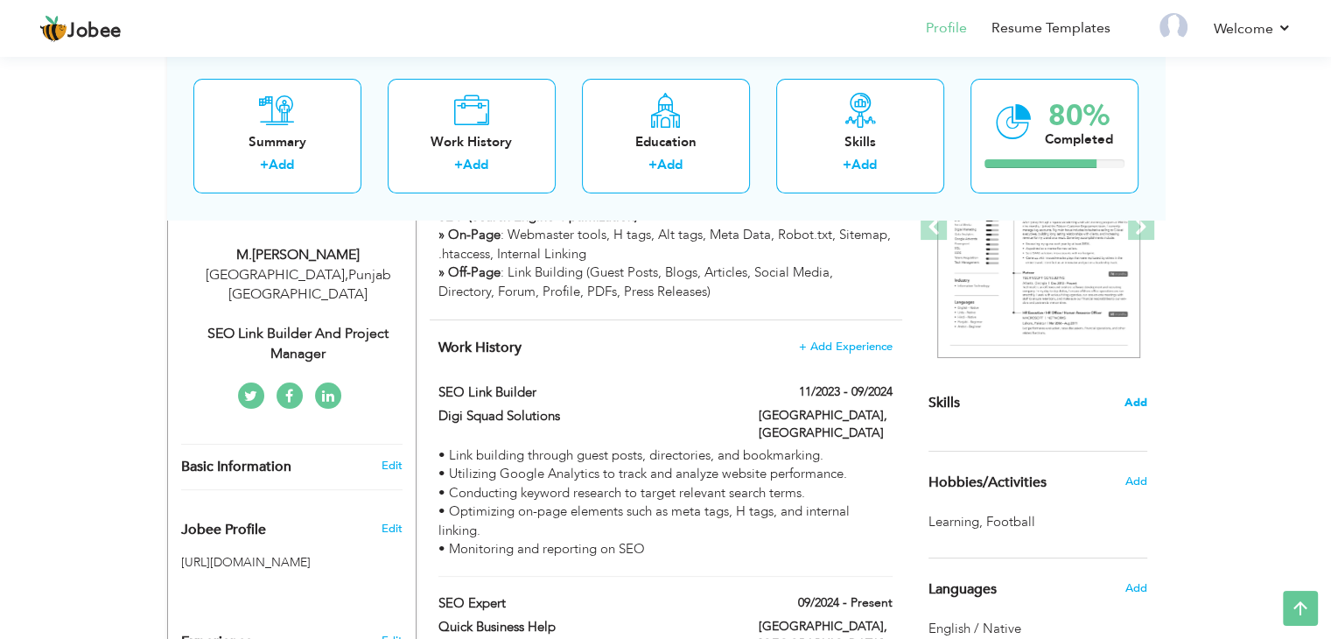
click at [1136, 400] on span "Add" at bounding box center [1135, 403] width 23 height 17
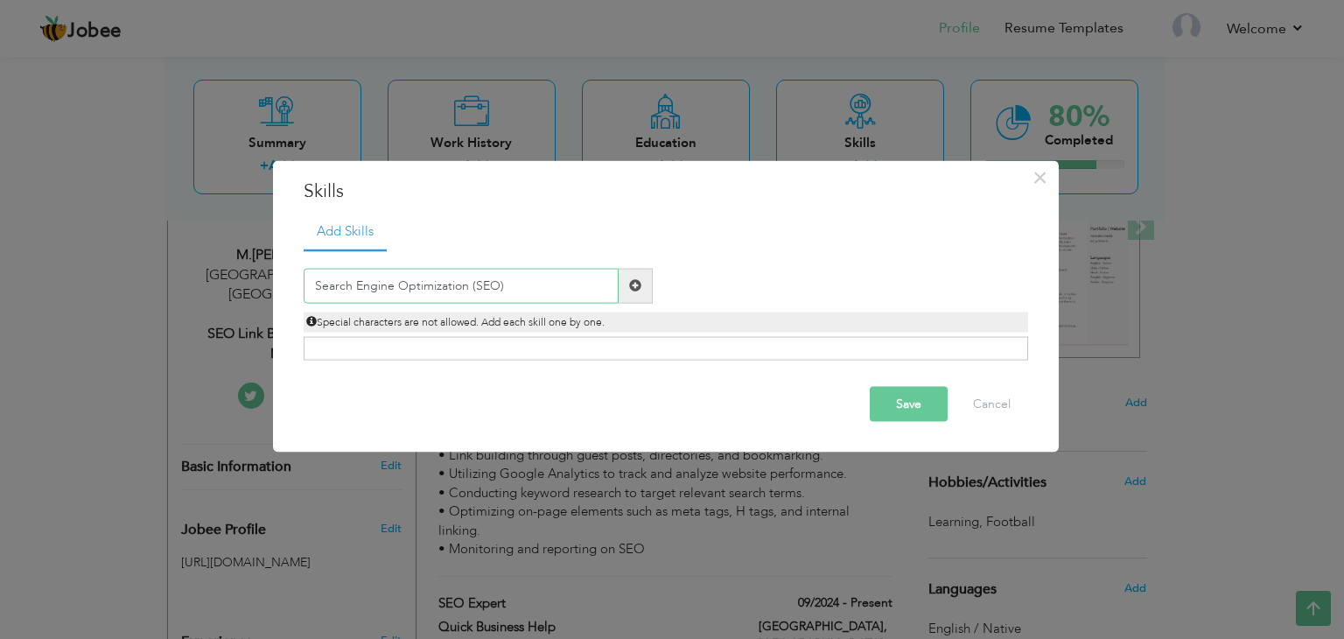
type input "Search Engine Optimization (SEO)"
click at [641, 289] on span at bounding box center [636, 285] width 34 height 35
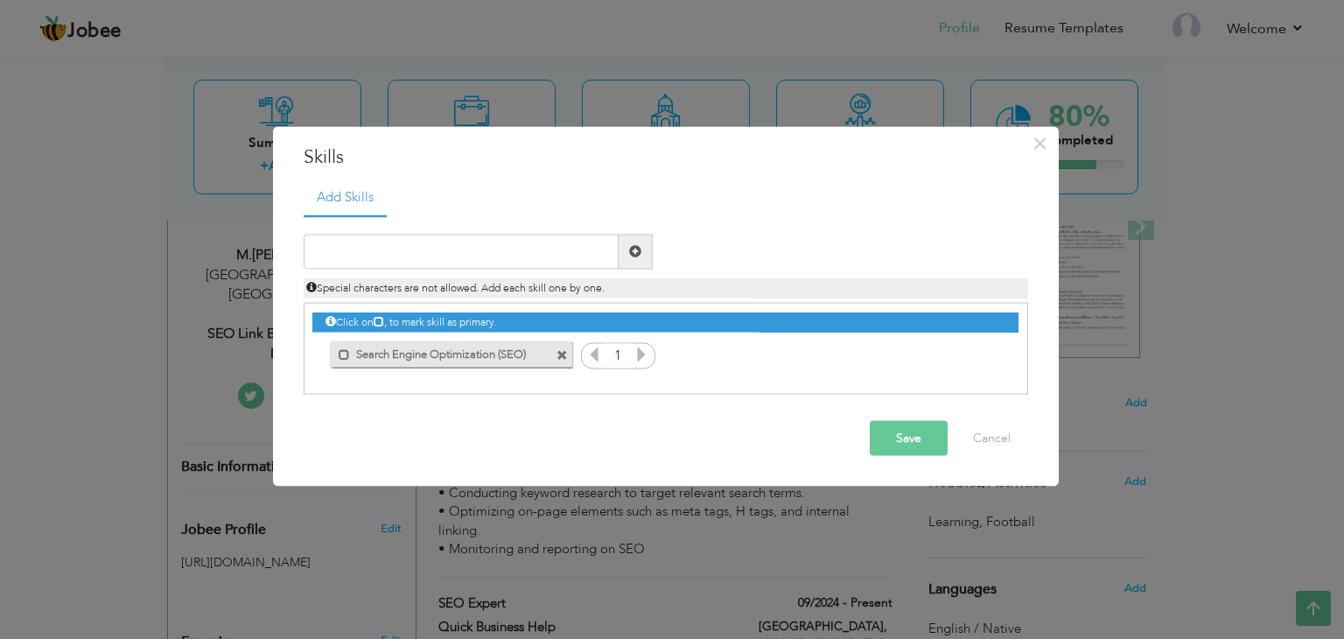
click at [639, 356] on icon at bounding box center [641, 354] width 16 height 16
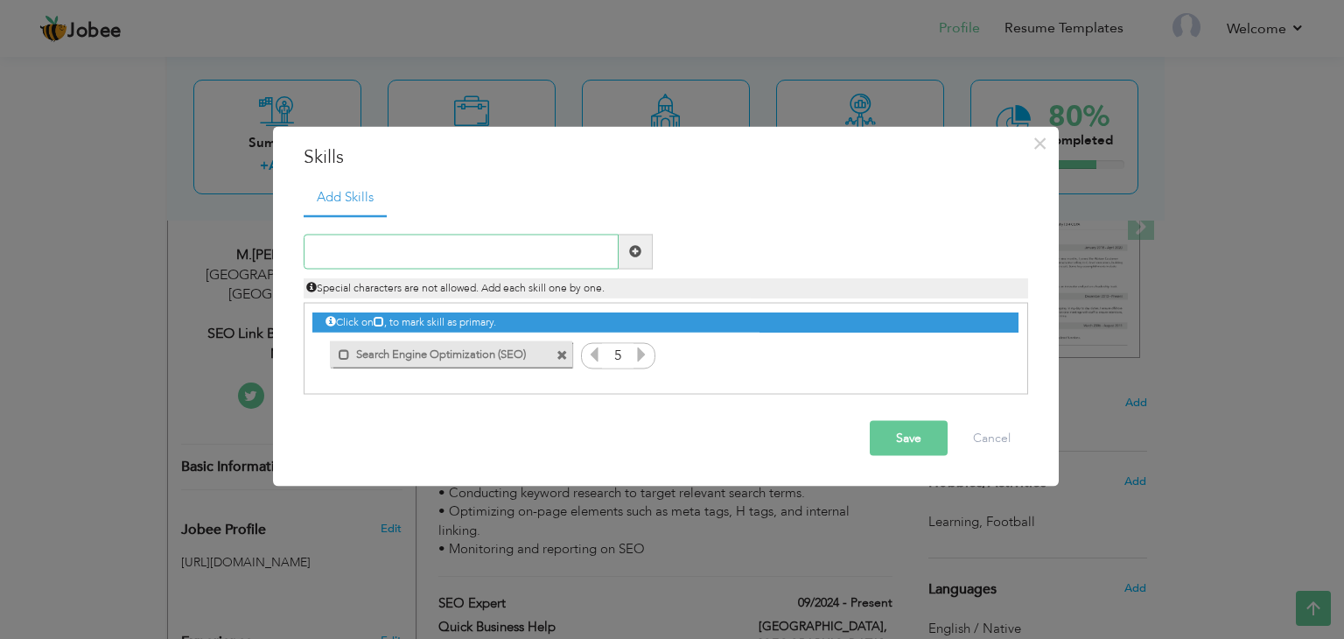
click at [506, 251] on input "text" at bounding box center [461, 251] width 315 height 35
type input "Link Building"
click at [637, 254] on span at bounding box center [635, 251] width 12 height 12
click at [981, 348] on icon at bounding box center [984, 354] width 16 height 16
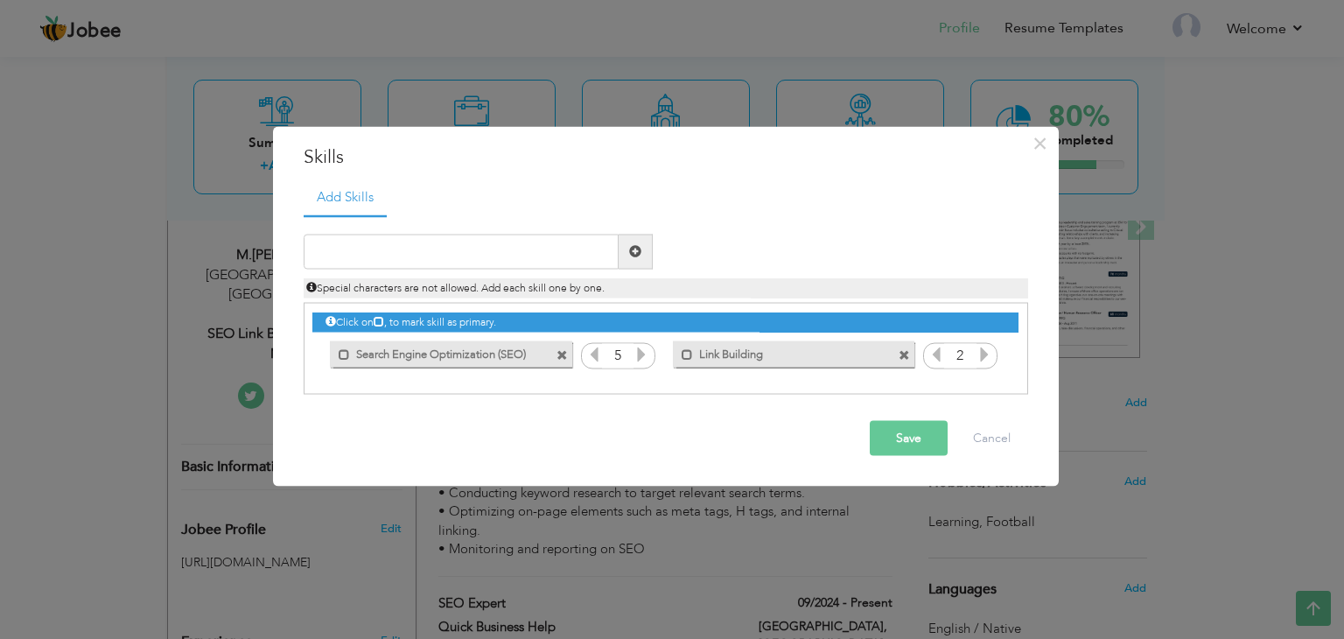
click at [981, 348] on icon at bounding box center [984, 354] width 16 height 16
click at [555, 266] on input "text" at bounding box center [461, 251] width 315 height 35
type input "Keyword Analysis"
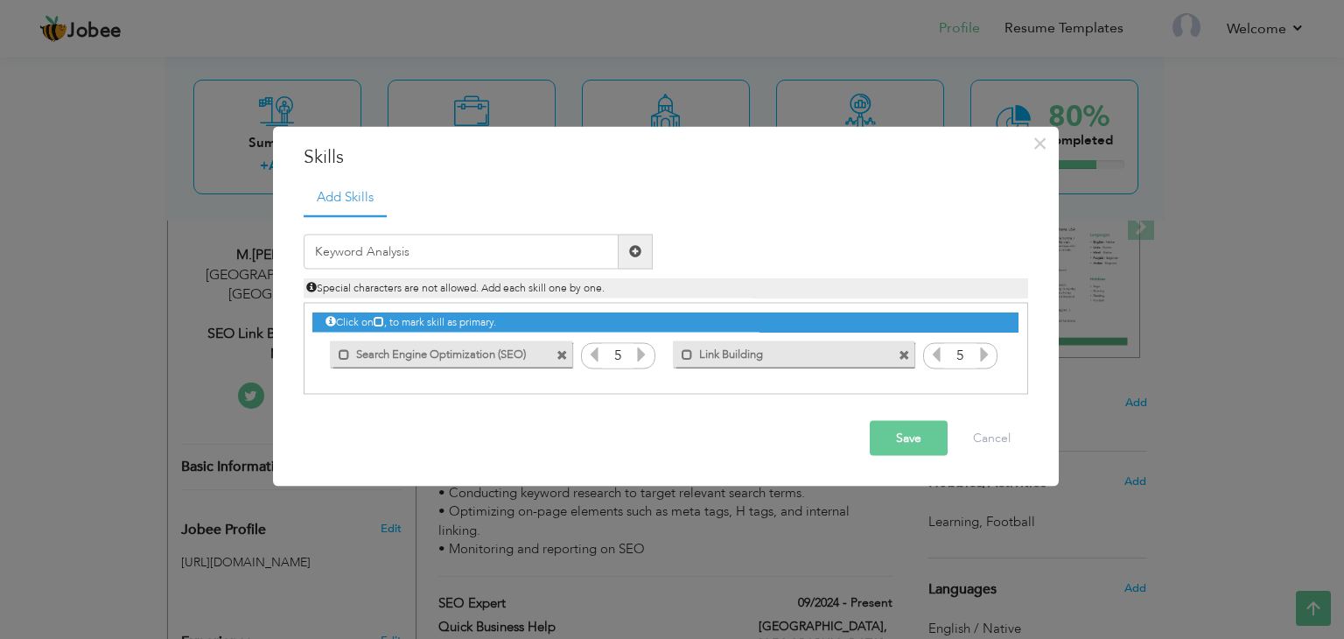
click at [630, 247] on span at bounding box center [635, 251] width 12 height 12
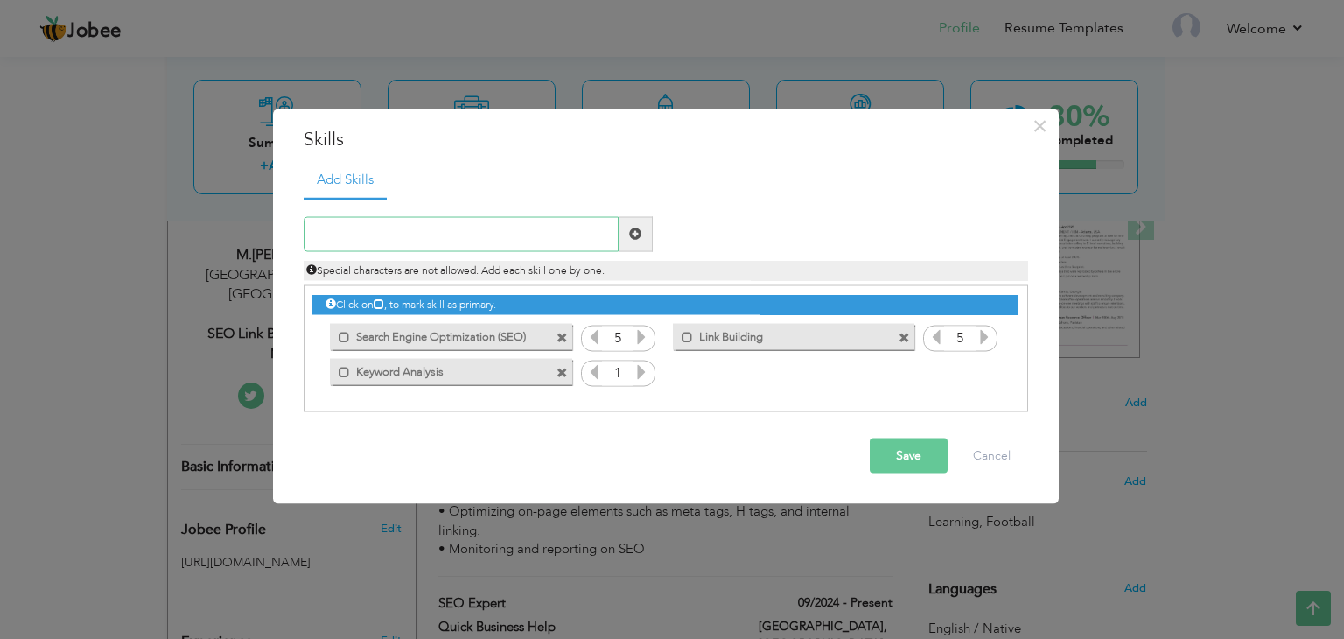
click at [549, 243] on input "text" at bounding box center [461, 233] width 315 height 35
type input "On-Page SEO"
click at [640, 229] on span at bounding box center [635, 233] width 12 height 12
click at [646, 373] on icon at bounding box center [641, 371] width 16 height 16
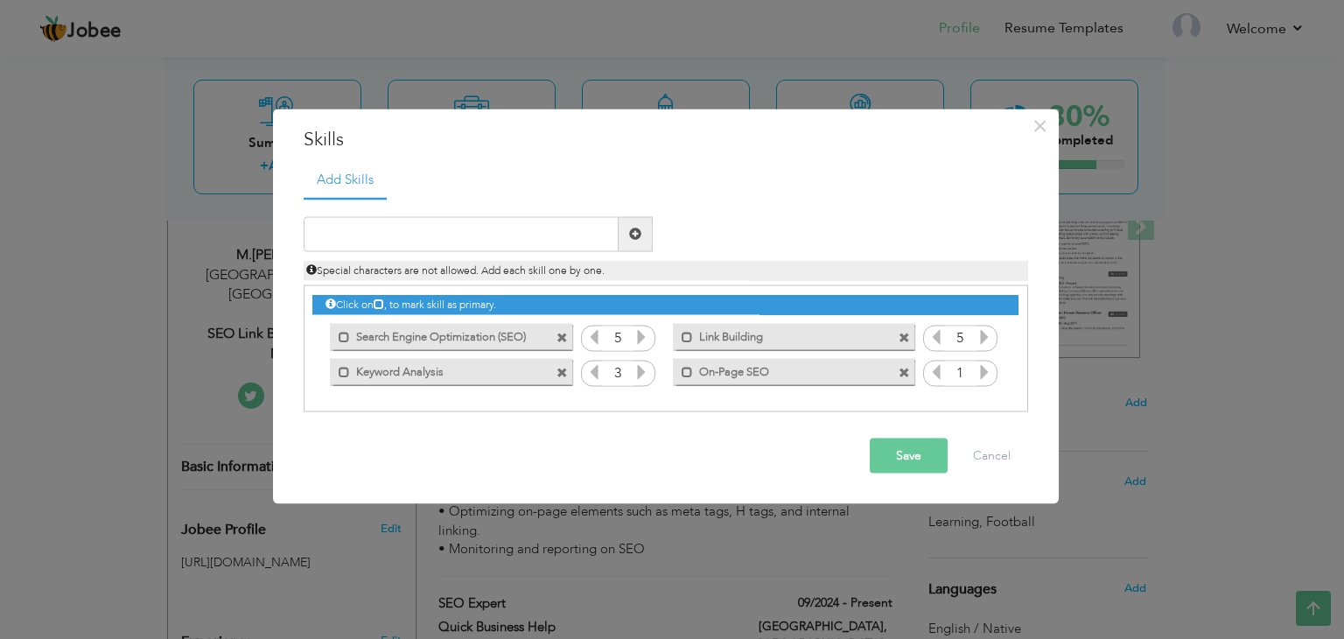
click at [646, 373] on icon at bounding box center [641, 371] width 16 height 16
click at [988, 371] on icon at bounding box center [984, 371] width 16 height 16
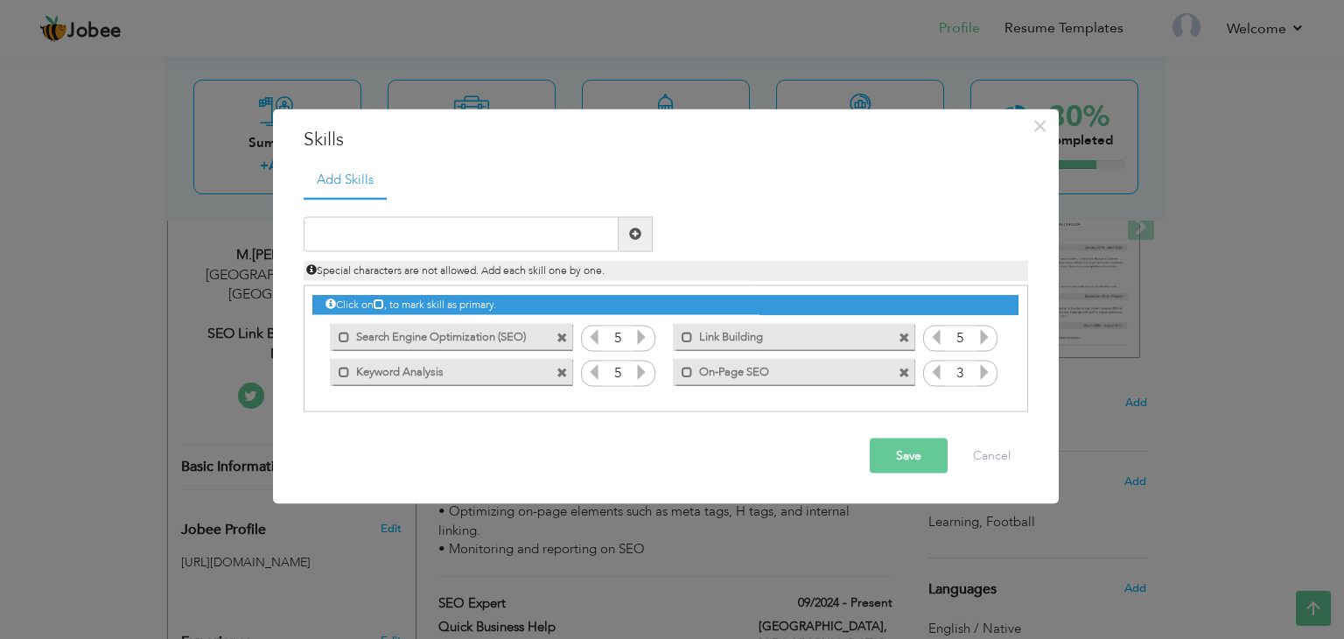
click at [988, 371] on icon at bounding box center [984, 371] width 16 height 16
click at [463, 234] on input "text" at bounding box center [461, 233] width 315 height 35
type input "Off-Page SEO"
click at [633, 234] on span at bounding box center [635, 233] width 12 height 12
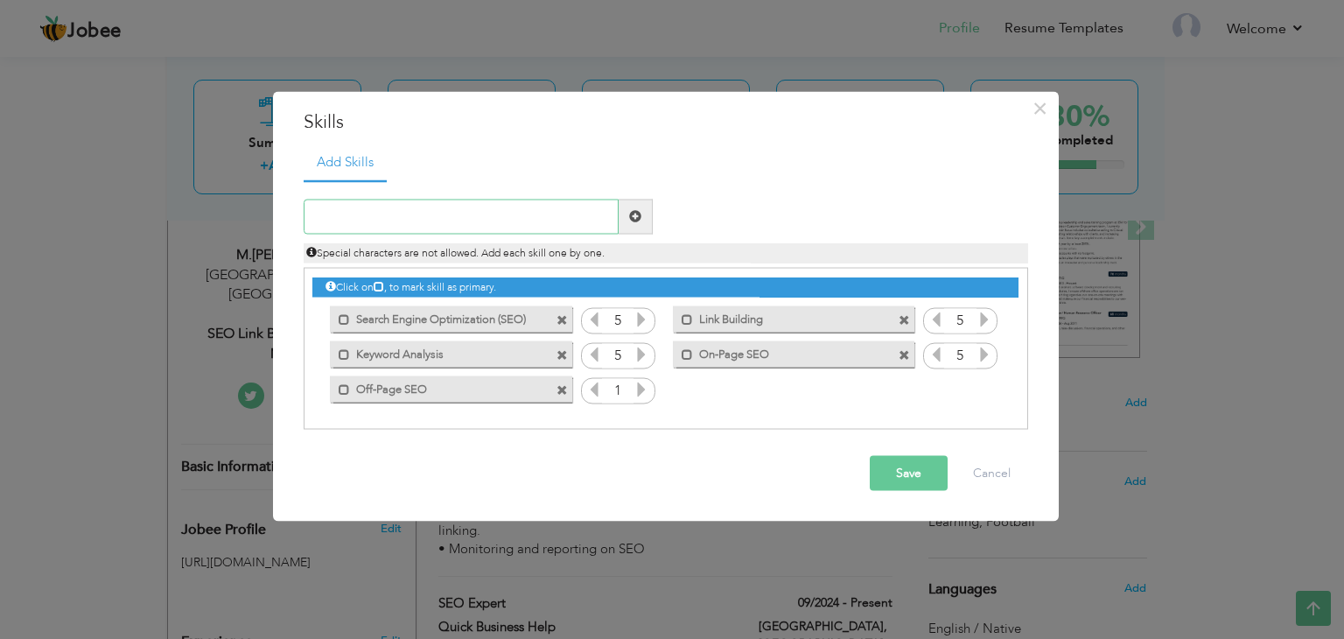
click at [483, 213] on input "text" at bounding box center [461, 216] width 315 height 35
type input "Guest Posting"
click at [636, 210] on span at bounding box center [635, 216] width 12 height 12
click at [637, 390] on icon at bounding box center [641, 389] width 16 height 16
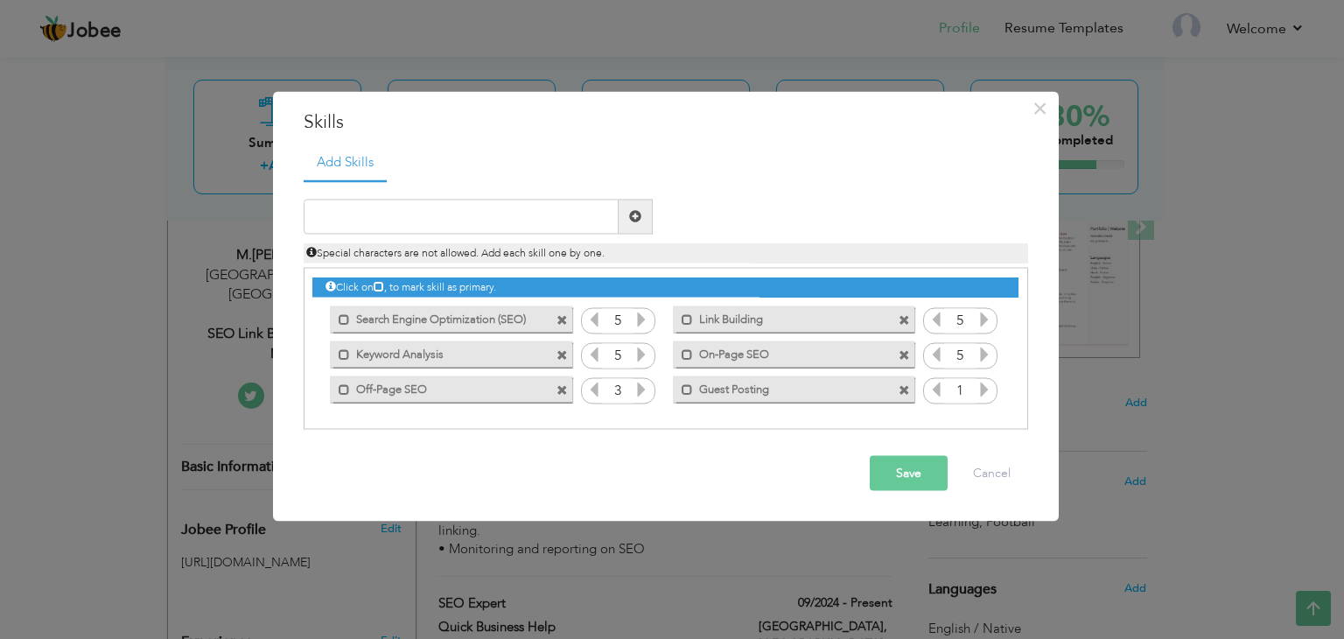
click at [637, 390] on icon at bounding box center [641, 389] width 16 height 16
click at [983, 393] on icon at bounding box center [984, 389] width 16 height 16
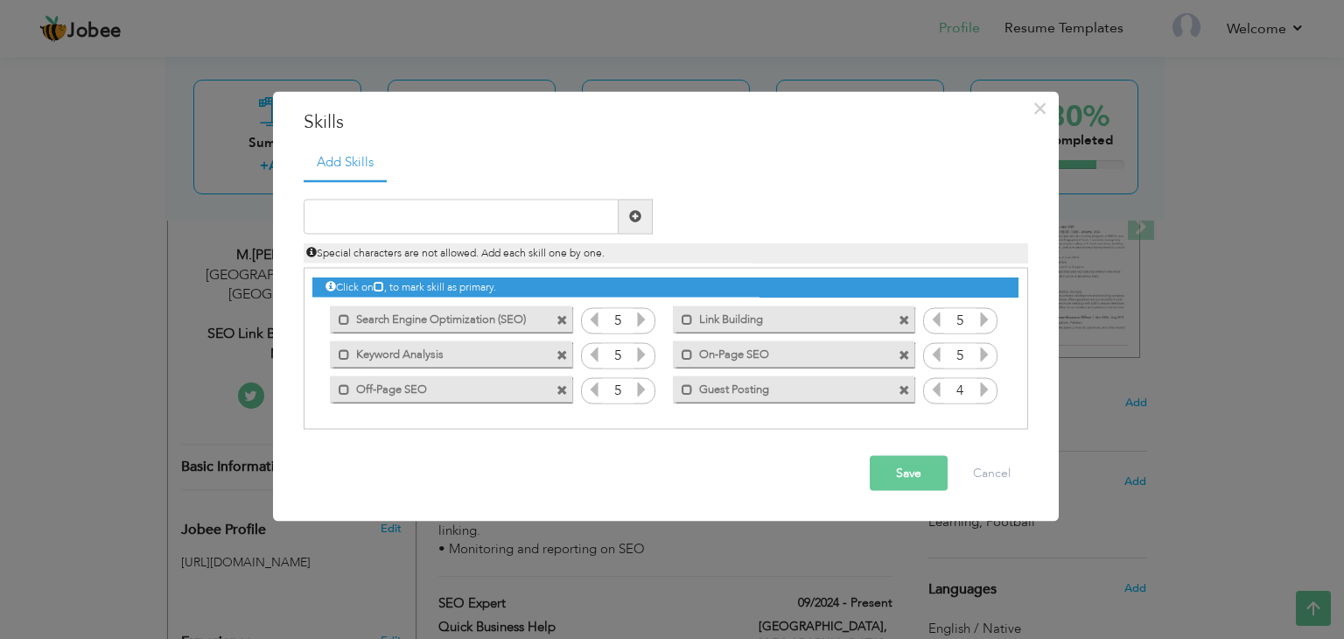
click at [983, 393] on icon at bounding box center [984, 389] width 16 height 16
click at [436, 214] on input "text" at bounding box center [461, 216] width 315 height 35
type input "Directory Submission"
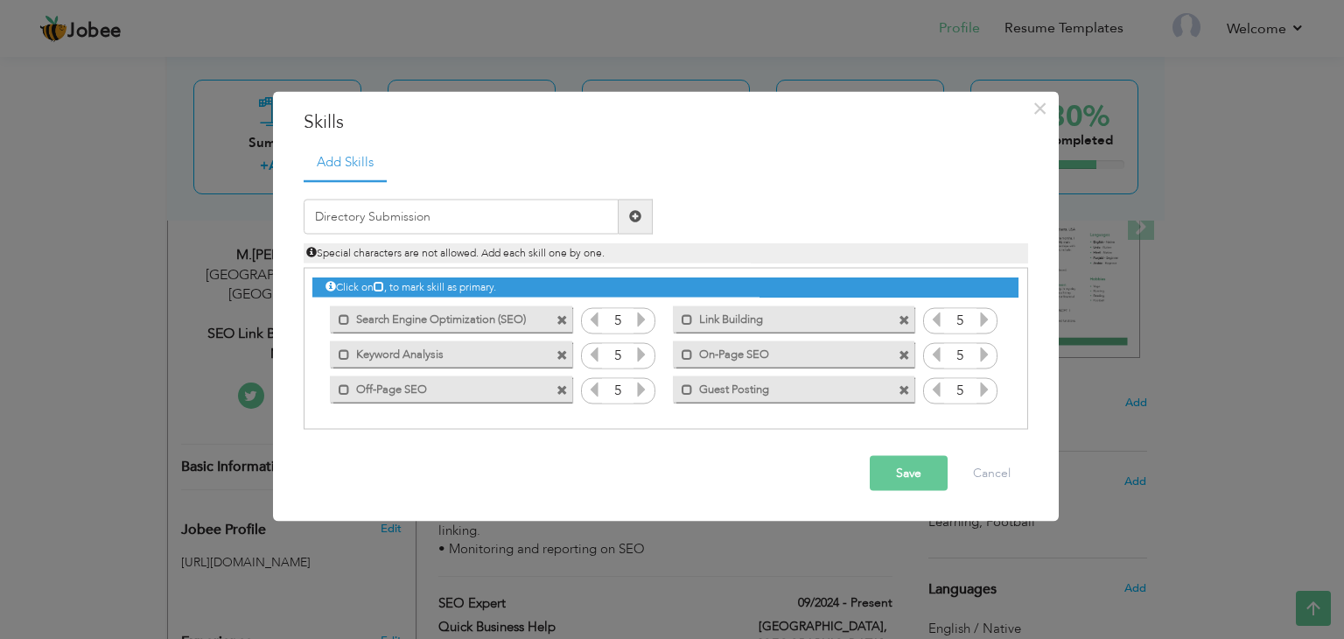
click at [643, 213] on span at bounding box center [636, 216] width 34 height 35
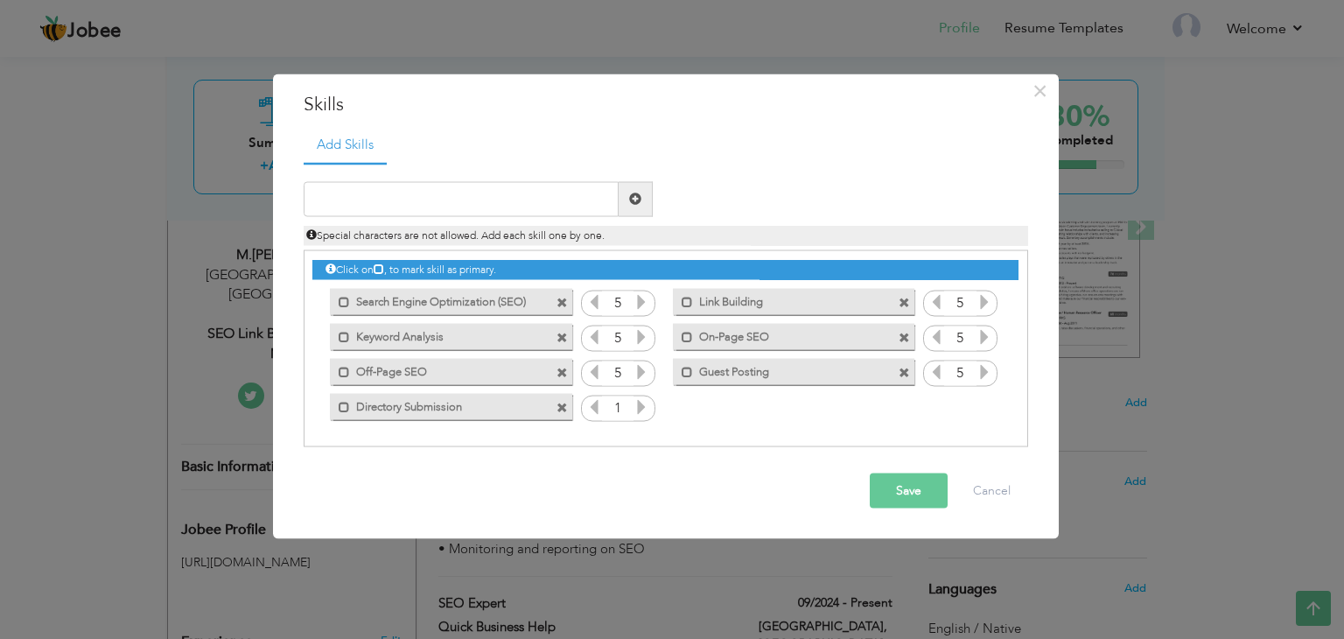
click at [651, 409] on div "1" at bounding box center [618, 408] width 74 height 26
click at [647, 409] on icon at bounding box center [641, 406] width 16 height 16
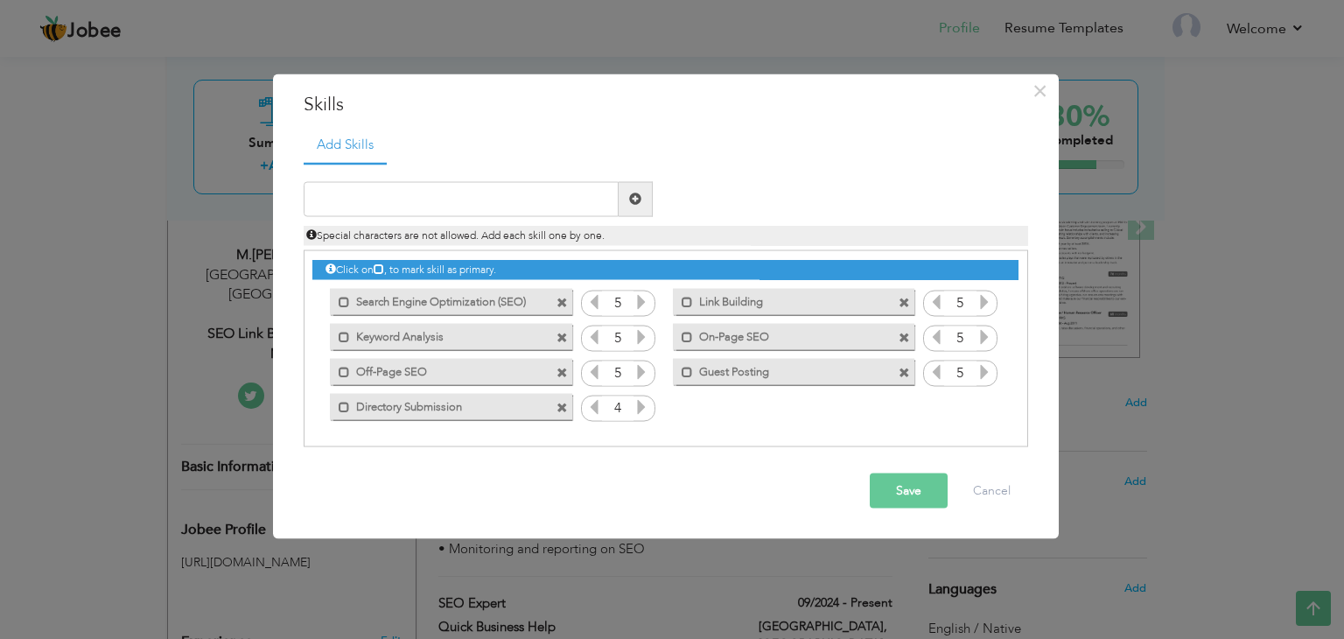
click at [647, 409] on icon at bounding box center [641, 406] width 16 height 16
click at [546, 181] on input "text" at bounding box center [461, 198] width 315 height 35
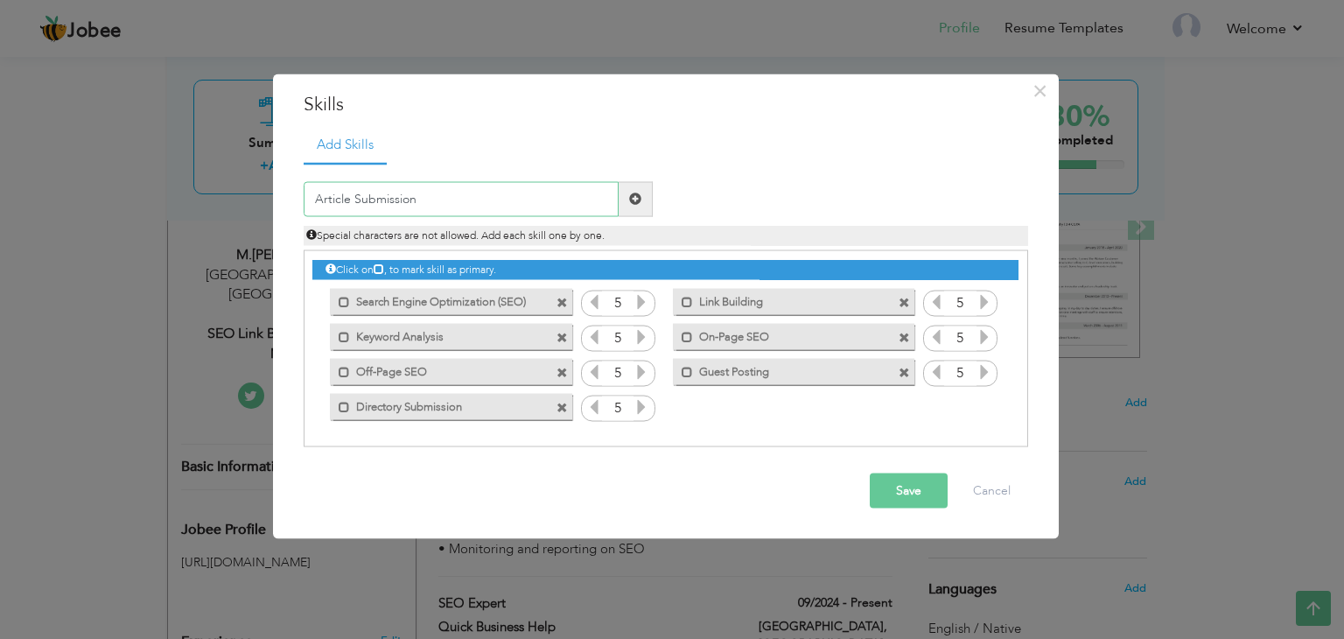
type input "Article Submission"
click at [633, 192] on span at bounding box center [635, 198] width 12 height 12
click at [521, 191] on input "text" at bounding box center [461, 198] width 315 height 35
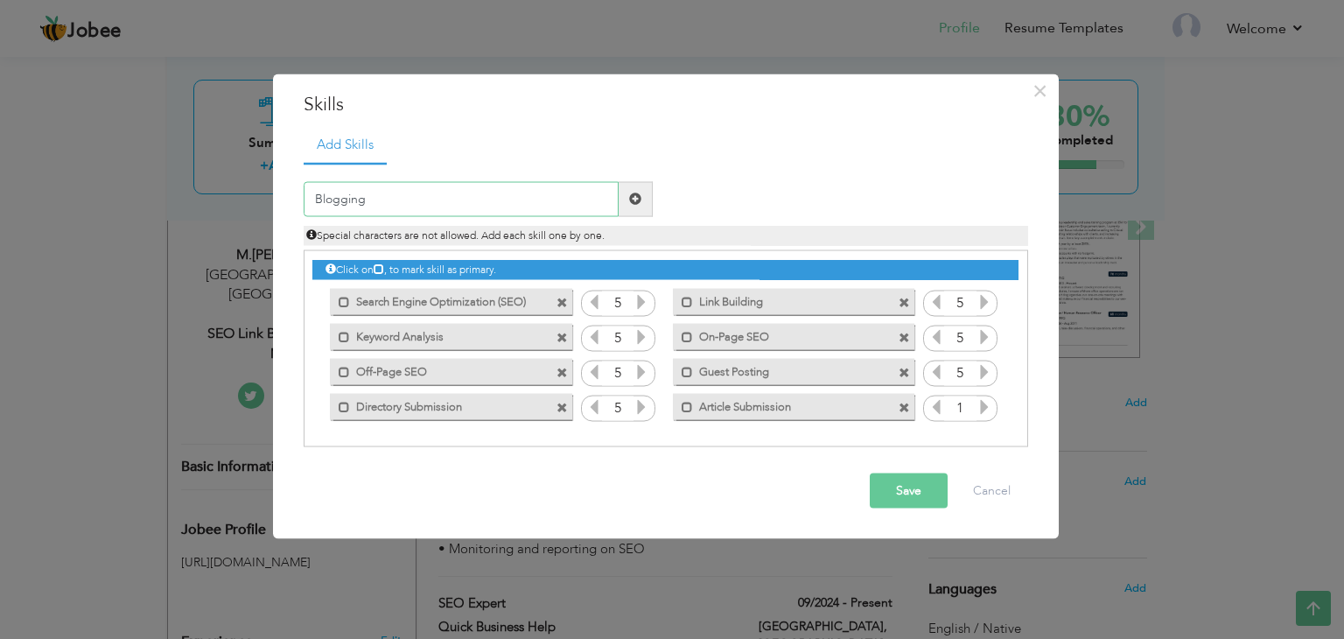
type input "Blogging"
click at [630, 203] on span at bounding box center [635, 198] width 12 height 12
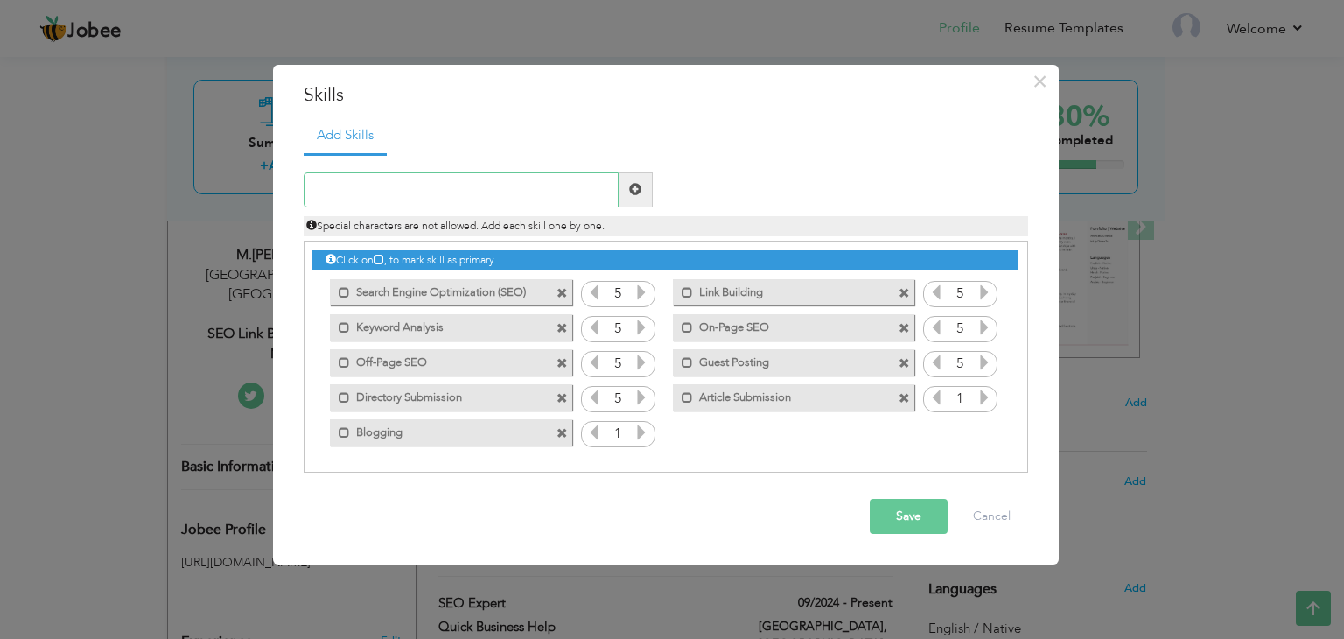
click at [488, 190] on input "text" at bounding box center [461, 189] width 315 height 35
type input "D"
type input "A"
type input "Data Entry"
click at [639, 194] on span at bounding box center [635, 189] width 12 height 12
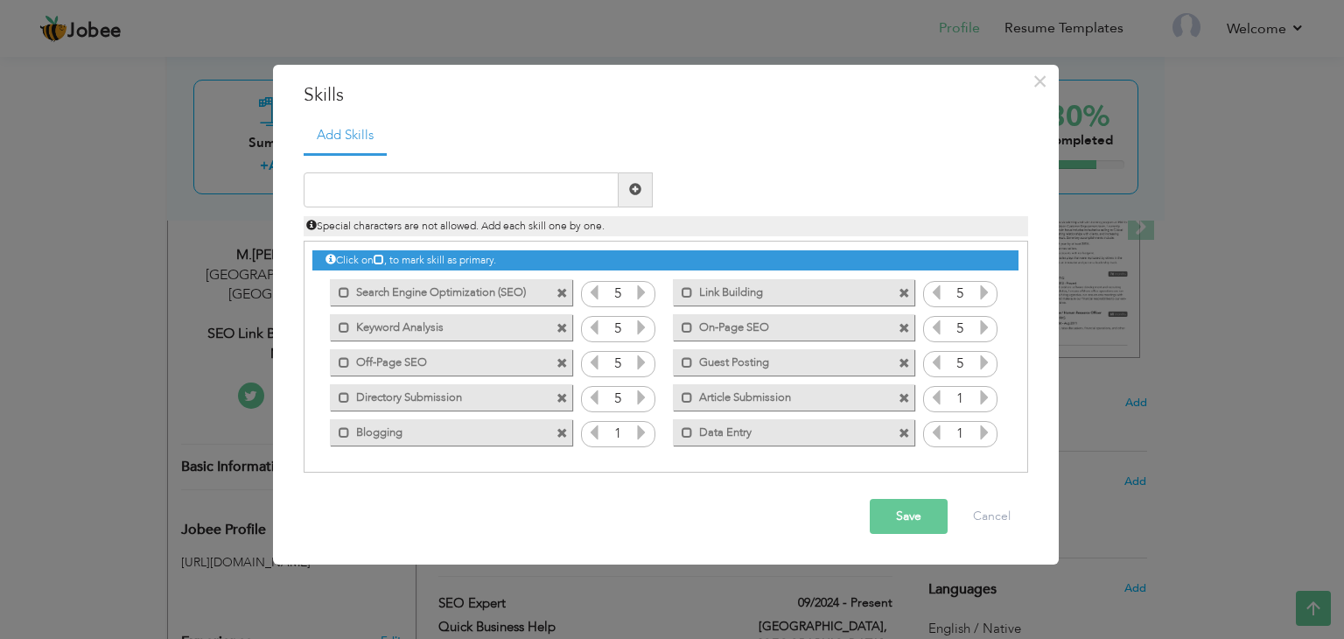
click at [990, 435] on icon at bounding box center [984, 432] width 16 height 16
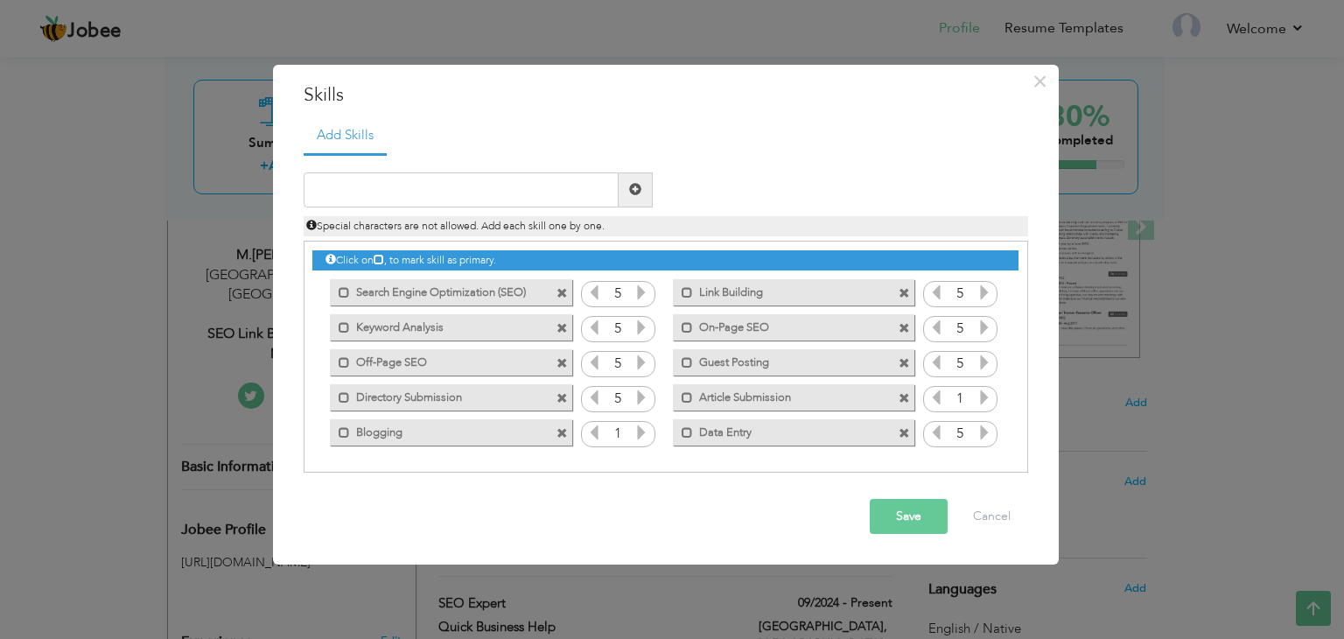
click at [990, 435] on icon at bounding box center [984, 432] width 16 height 16
click at [980, 392] on icon at bounding box center [984, 397] width 16 height 16
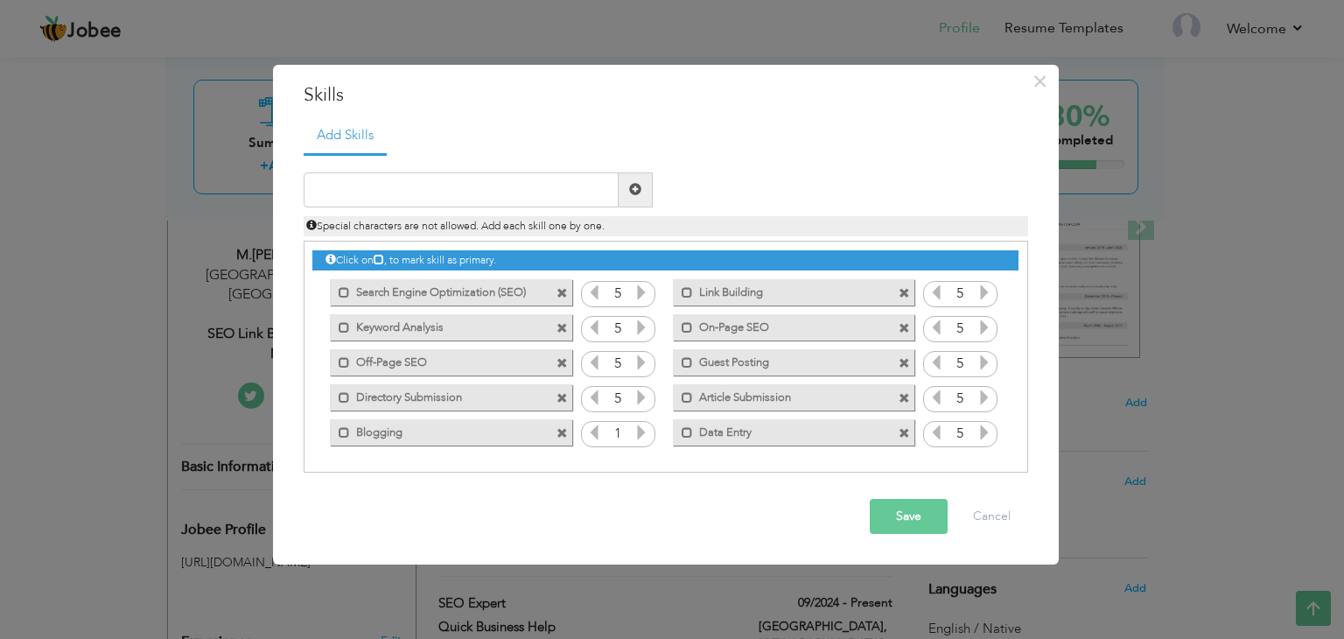
click at [980, 392] on icon at bounding box center [984, 397] width 16 height 16
click at [514, 190] on input "text" at bounding box center [461, 189] width 315 height 35
type input "Classifieds Submission"
click at [630, 190] on span at bounding box center [635, 189] width 12 height 12
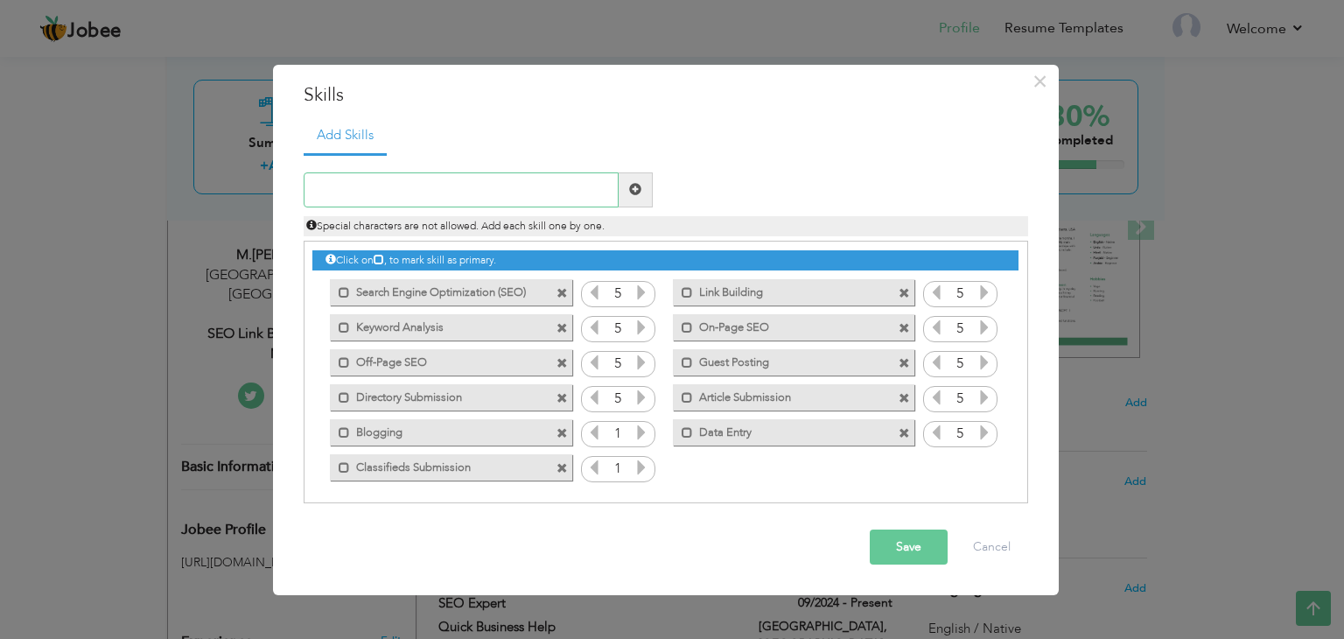
click at [546, 185] on input "text" at bounding box center [461, 189] width 315 height 35
type input "A"
type input "Web Audit"
click at [639, 193] on span at bounding box center [635, 189] width 12 height 12
click at [646, 424] on icon at bounding box center [641, 432] width 16 height 16
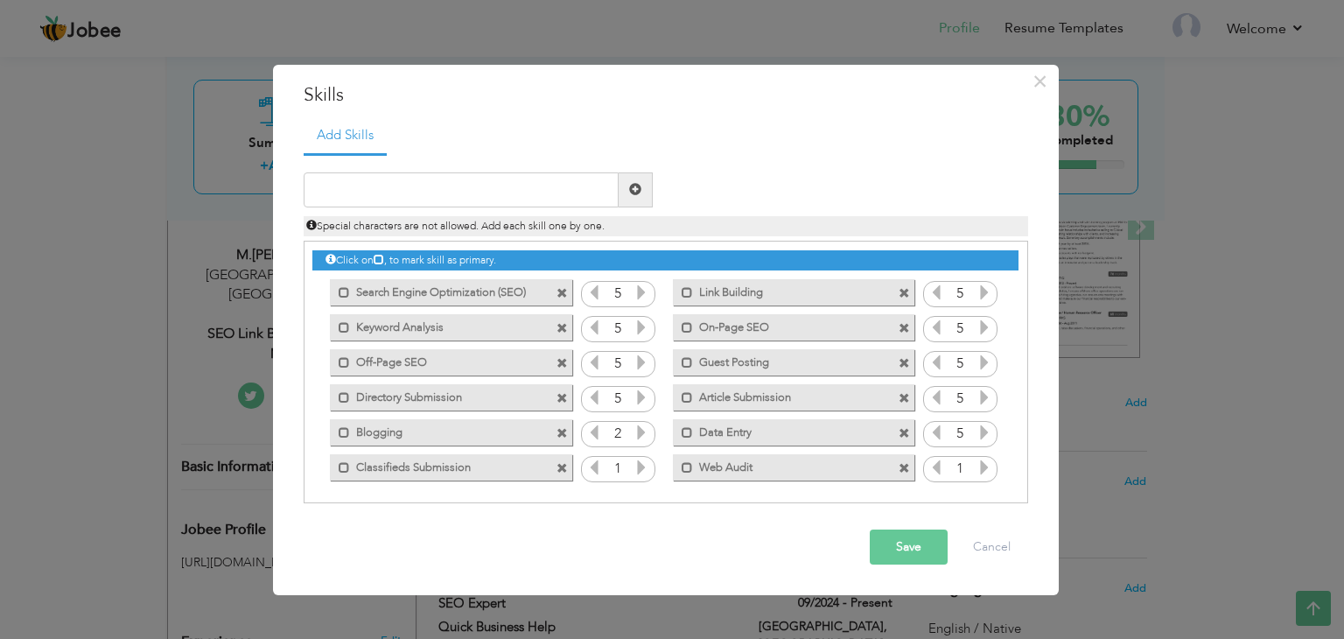
click at [646, 424] on icon at bounding box center [641, 432] width 16 height 16
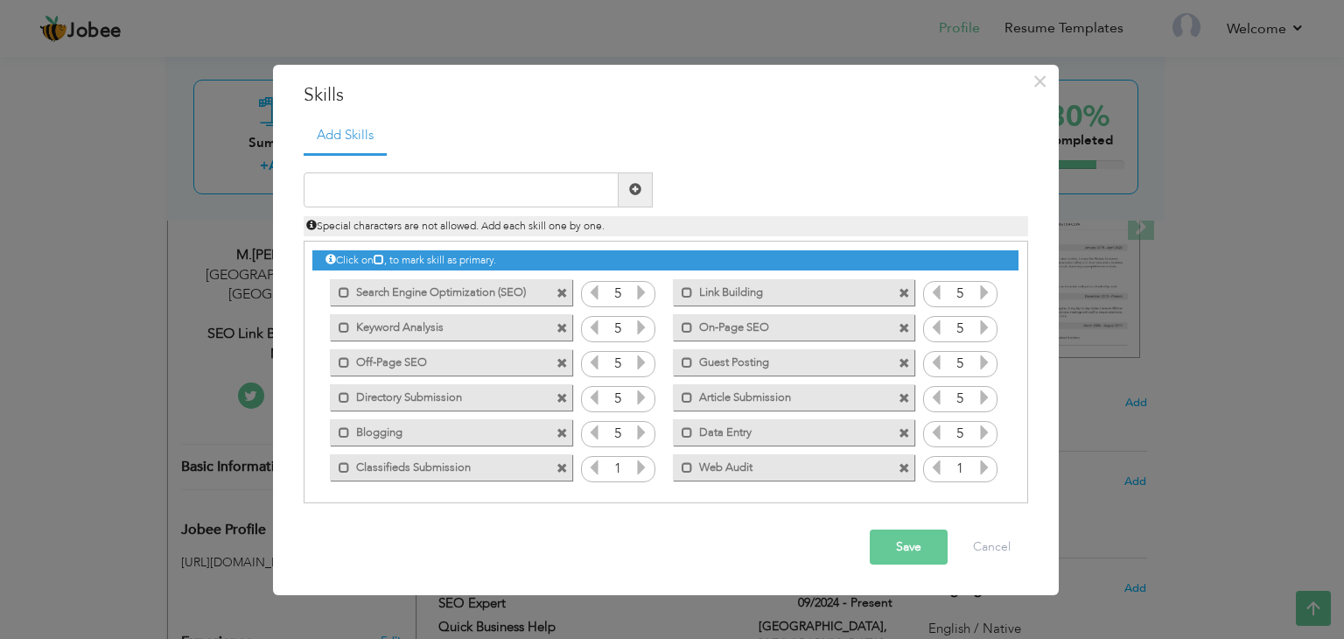
click at [640, 461] on icon at bounding box center [641, 467] width 16 height 16
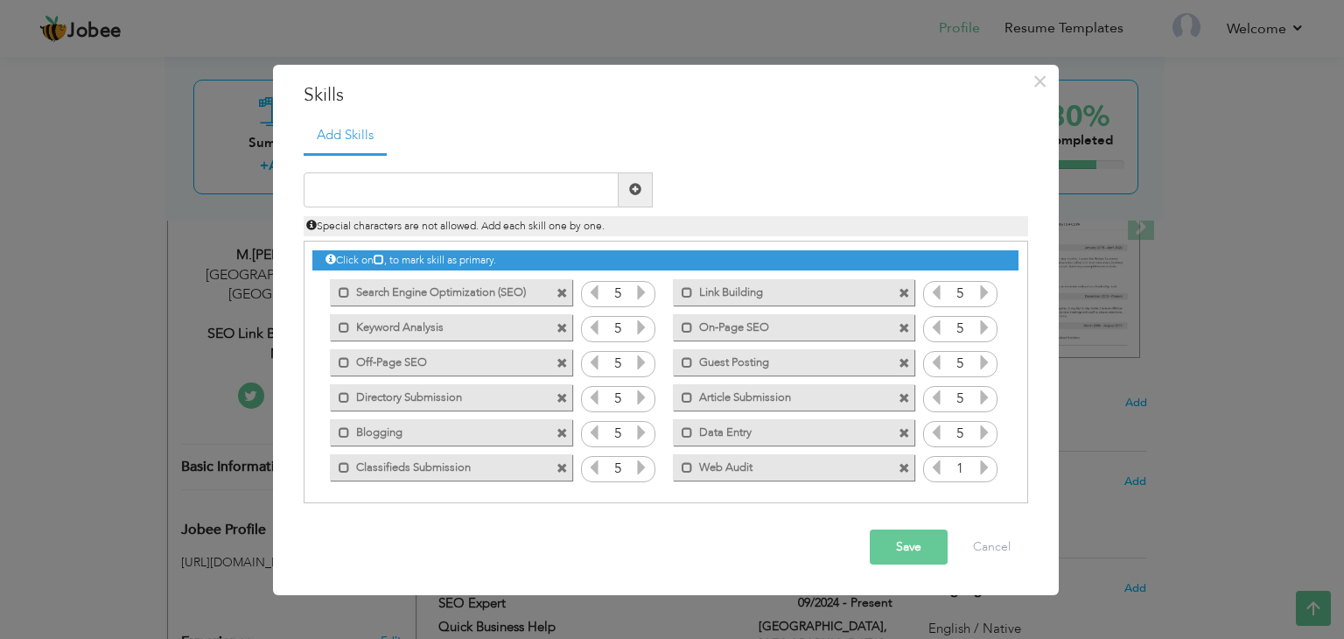
click at [995, 466] on div "Click on , to mark skill as primary. Mark as primary skill. 1 Mark as primary s…" at bounding box center [664, 362] width 705 height 243
click at [989, 472] on div "1" at bounding box center [960, 469] width 74 height 26
click at [984, 472] on icon at bounding box center [984, 467] width 16 height 16
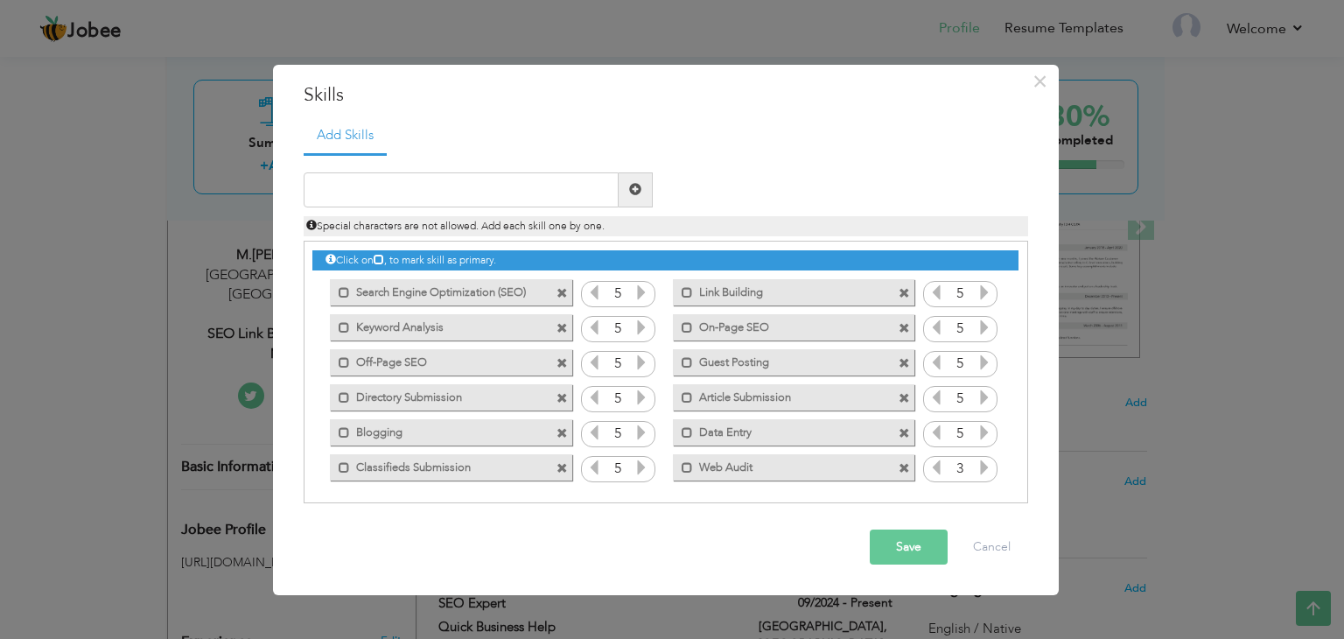
click at [984, 472] on icon at bounding box center [984, 467] width 16 height 16
click at [919, 562] on button "Save" at bounding box center [909, 546] width 78 height 35
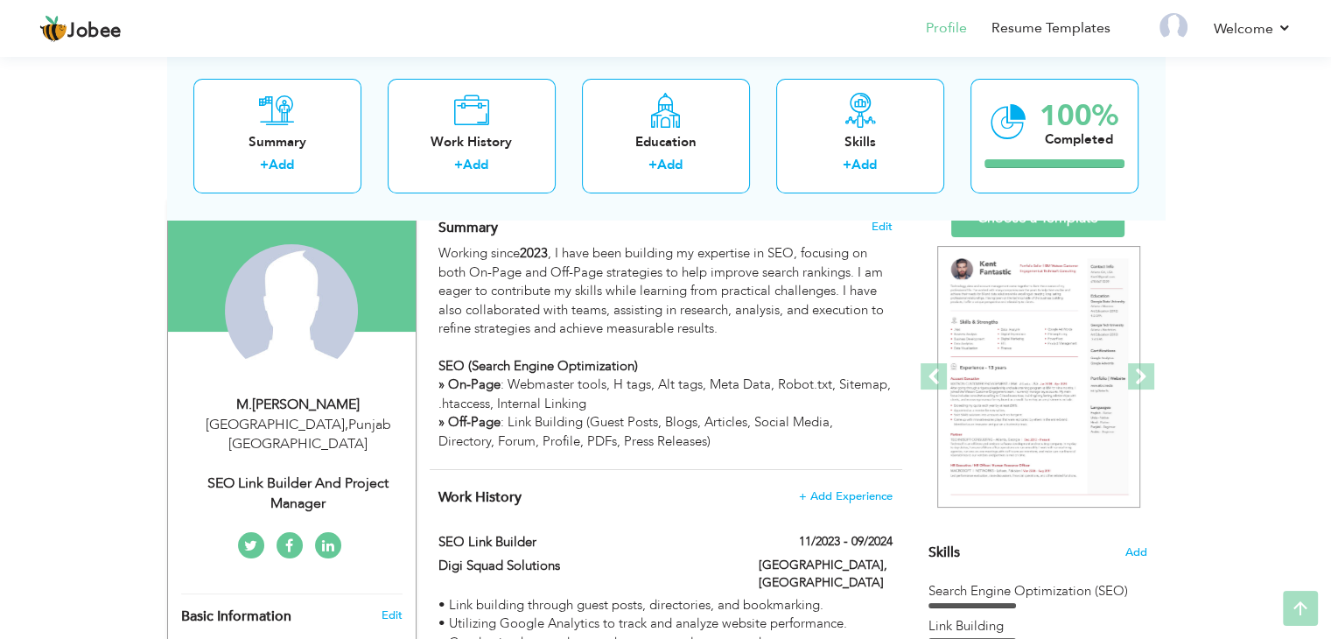
scroll to position [131, 0]
